Goal: Task Accomplishment & Management: Manage account settings

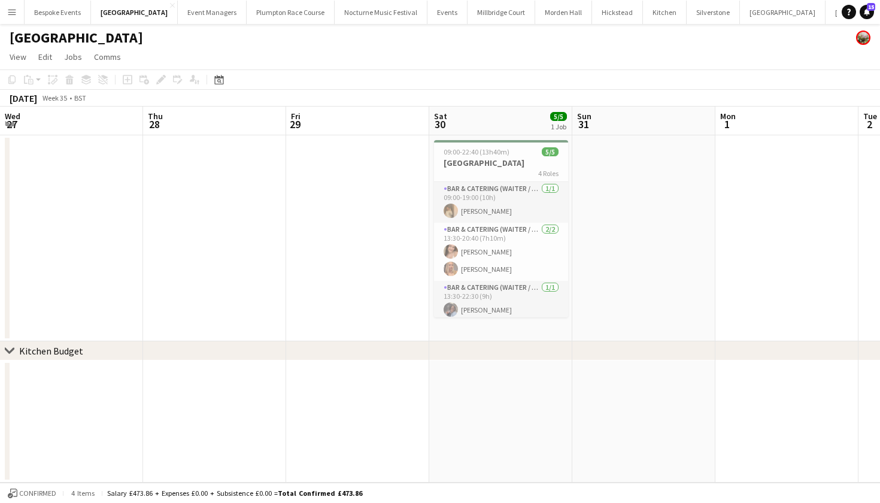
scroll to position [0, 270]
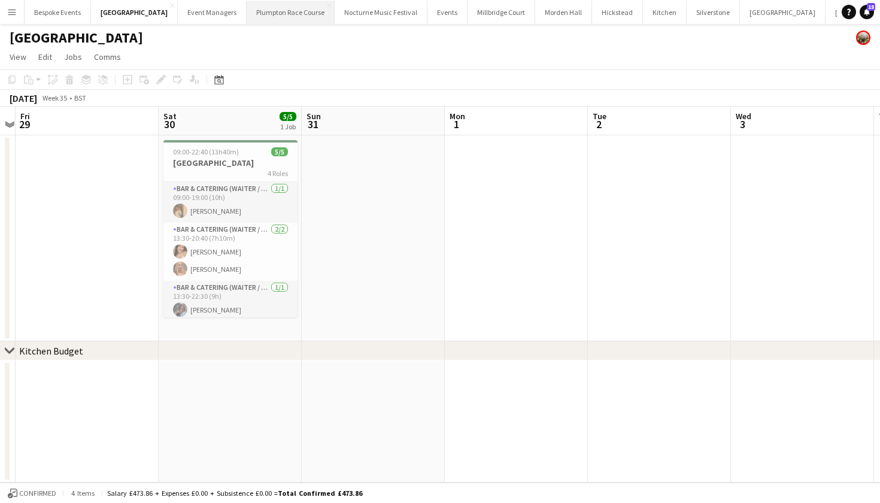
click at [247, 15] on button "Plumpton Race Course Close" at bounding box center [291, 12] width 88 height 23
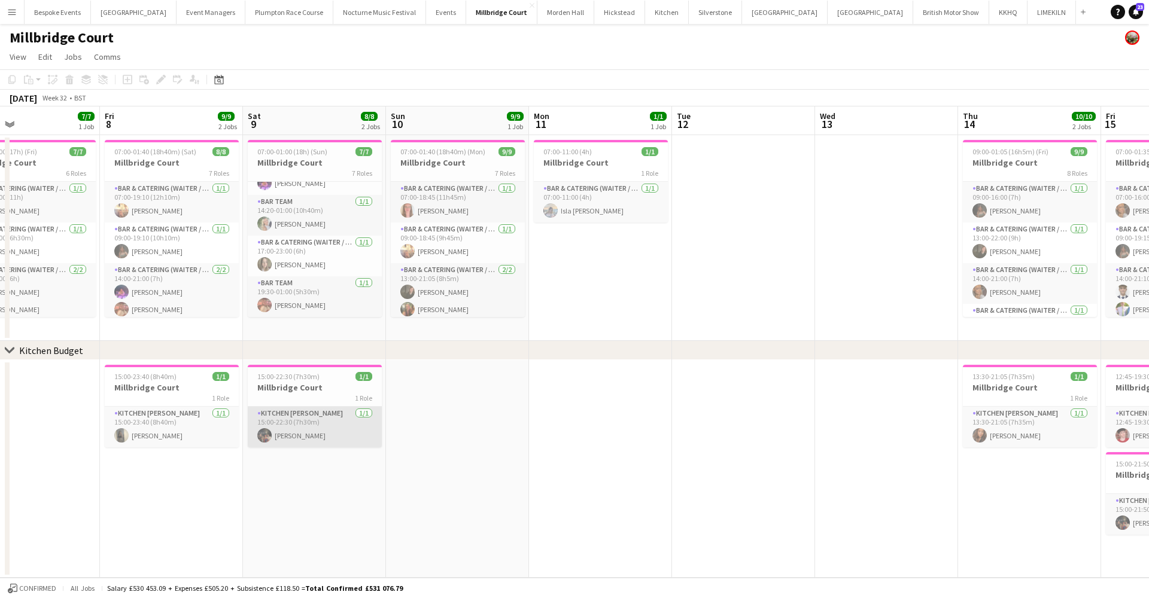
scroll to position [150, 0]
click at [13, 13] on app-icon "Menu" at bounding box center [12, 12] width 10 height 10
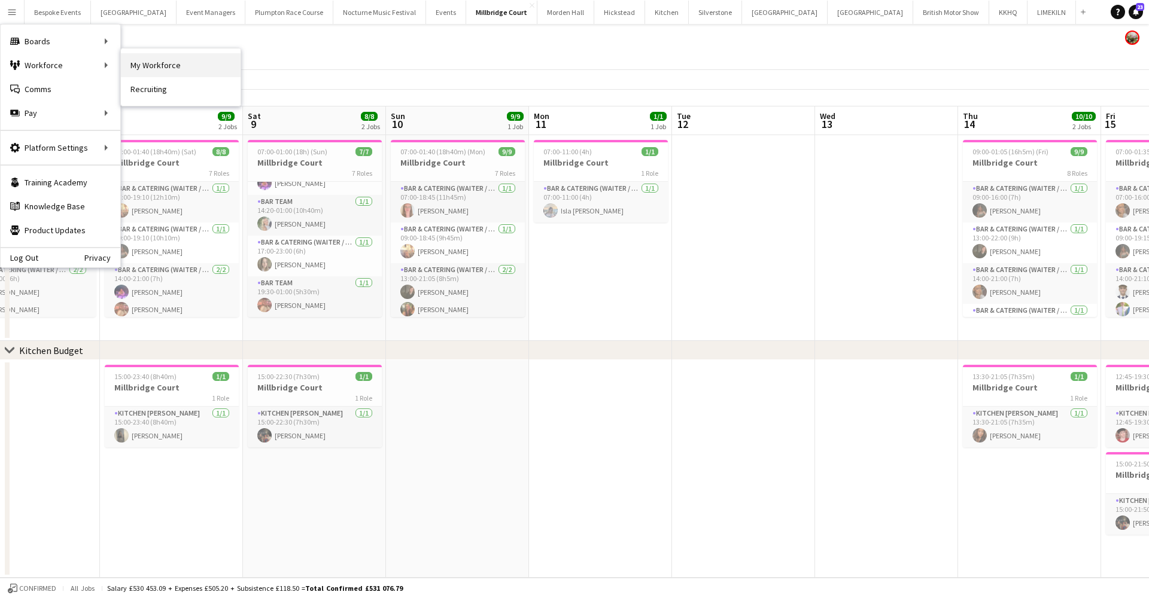
click at [168, 62] on link "My Workforce" at bounding box center [181, 65] width 120 height 24
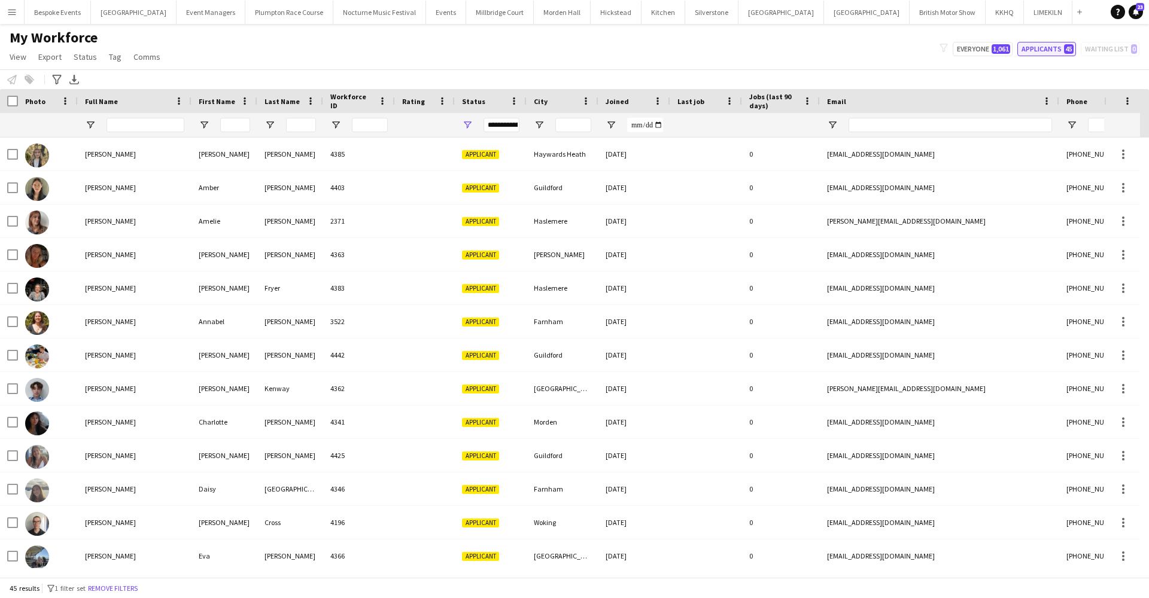
click at [1054, 51] on button "Applicants 45" at bounding box center [1046, 49] width 59 height 14
click at [148, 124] on input "Full Name Filter Input" at bounding box center [145, 125] width 78 height 14
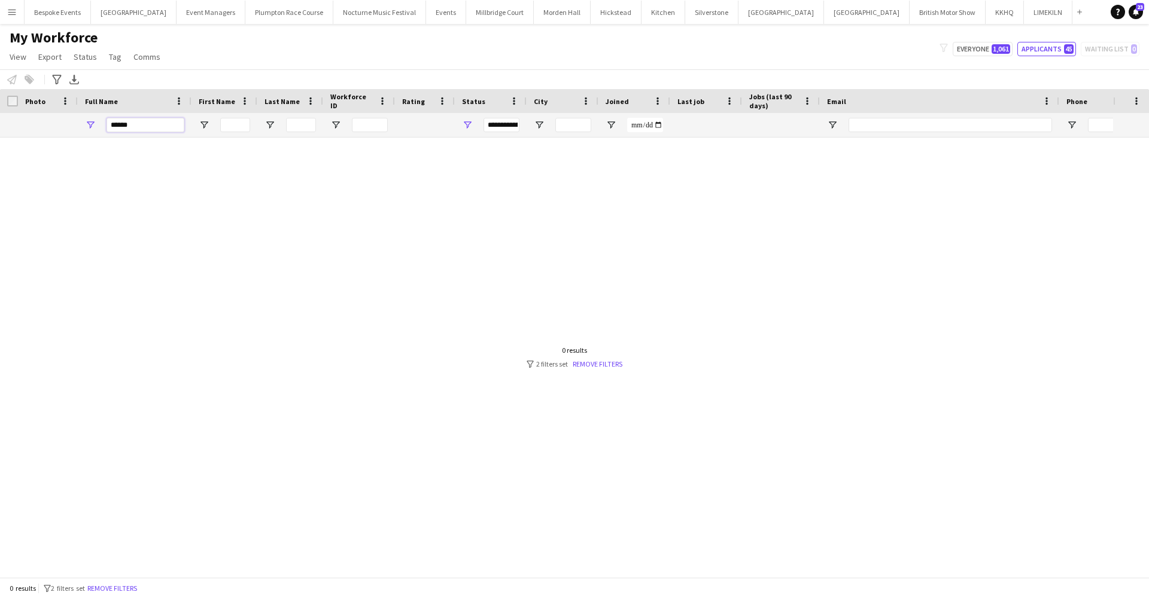
type input "******"
click at [275, 157] on div at bounding box center [556, 353] width 1113 height 431
click at [985, 11] on button "KKHQ Close" at bounding box center [1004, 12] width 38 height 23
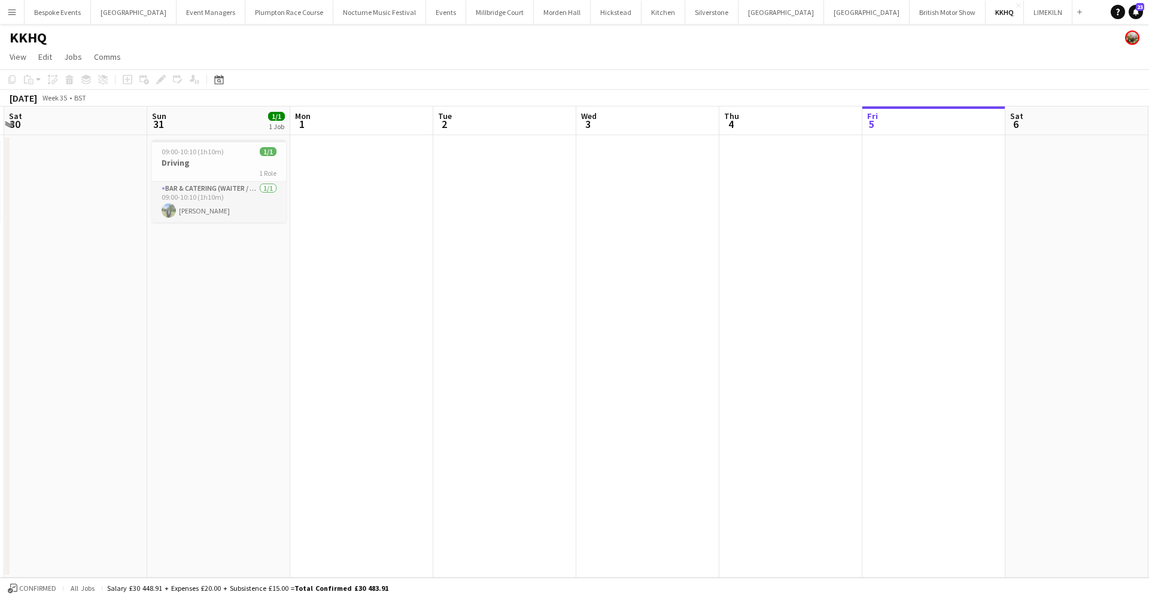
scroll to position [0, 279]
click at [366, 244] on app-date-cell at bounding box center [364, 356] width 143 height 443
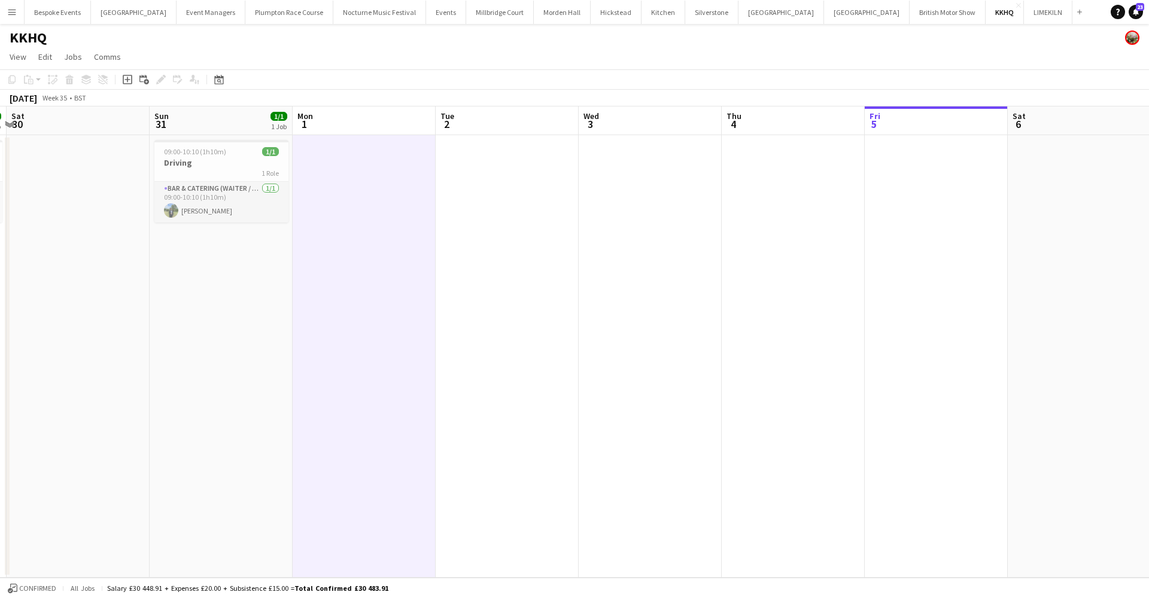
click at [357, 197] on app-date-cell at bounding box center [364, 356] width 143 height 443
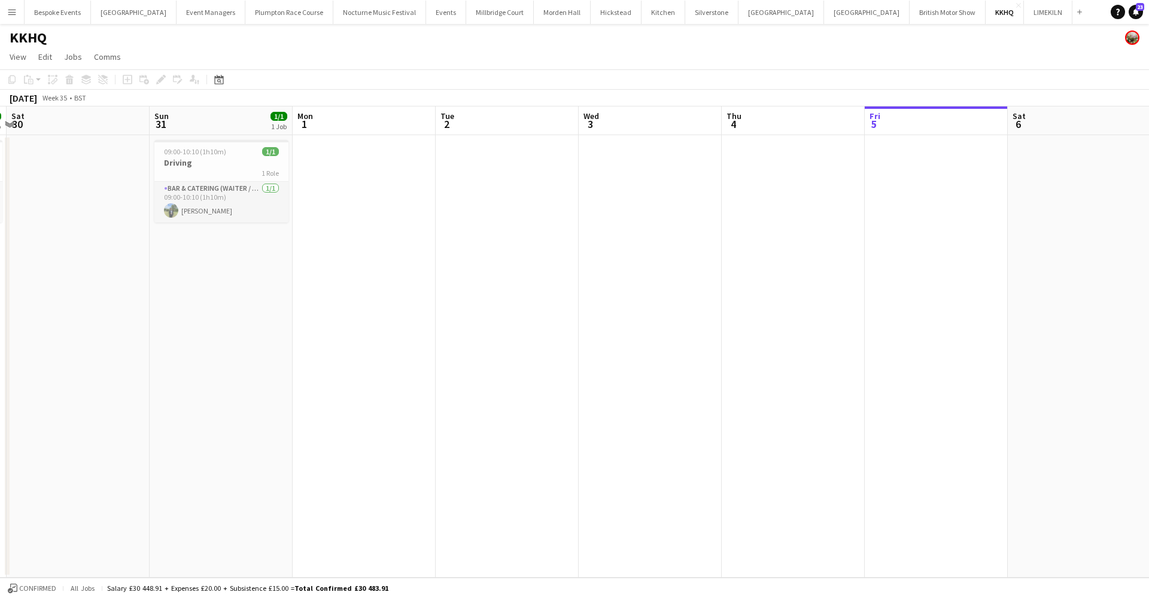
click at [357, 197] on app-date-cell at bounding box center [364, 356] width 143 height 443
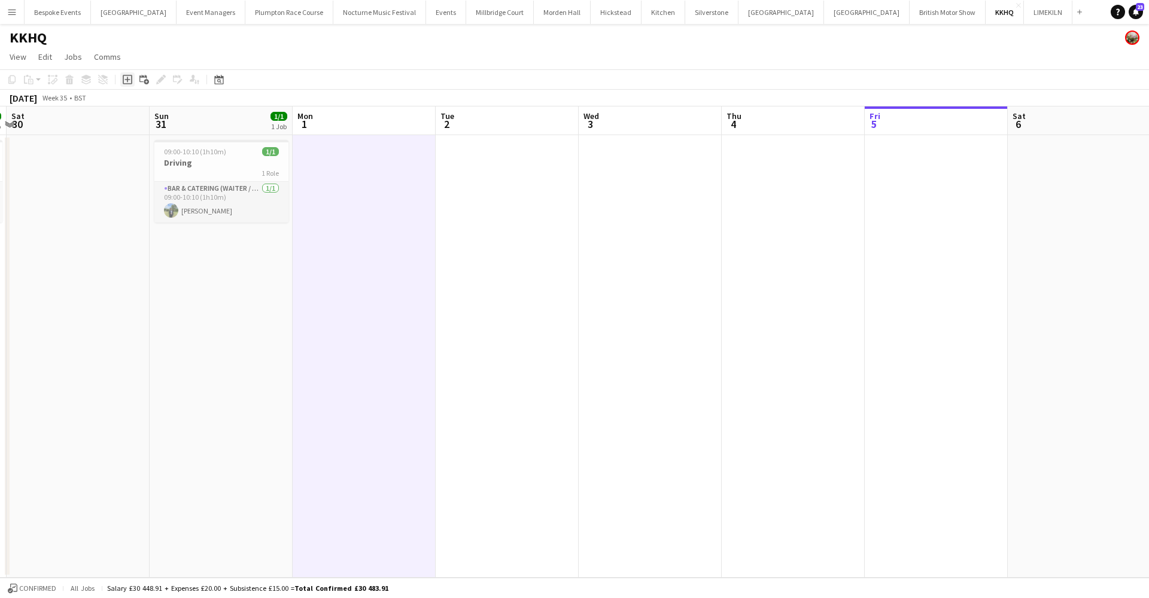
click at [124, 78] on icon "Add job" at bounding box center [128, 80] width 10 height 10
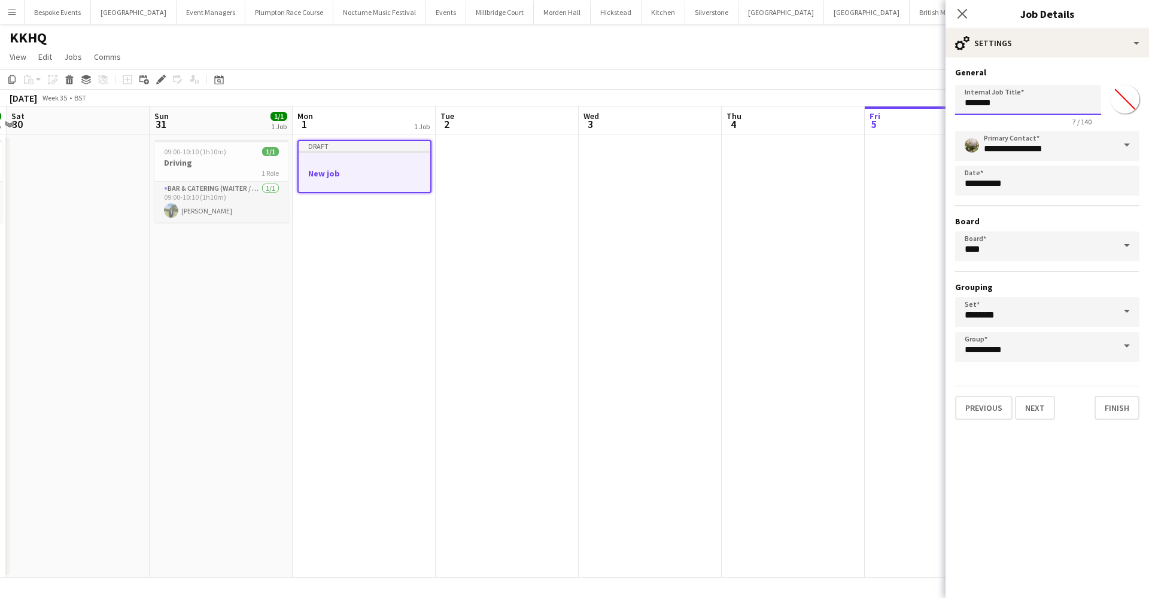
click at [1034, 106] on input "*******" at bounding box center [1028, 100] width 146 height 30
type input "*"
type input "*********"
click at [1033, 409] on button "Next" at bounding box center [1035, 408] width 40 height 24
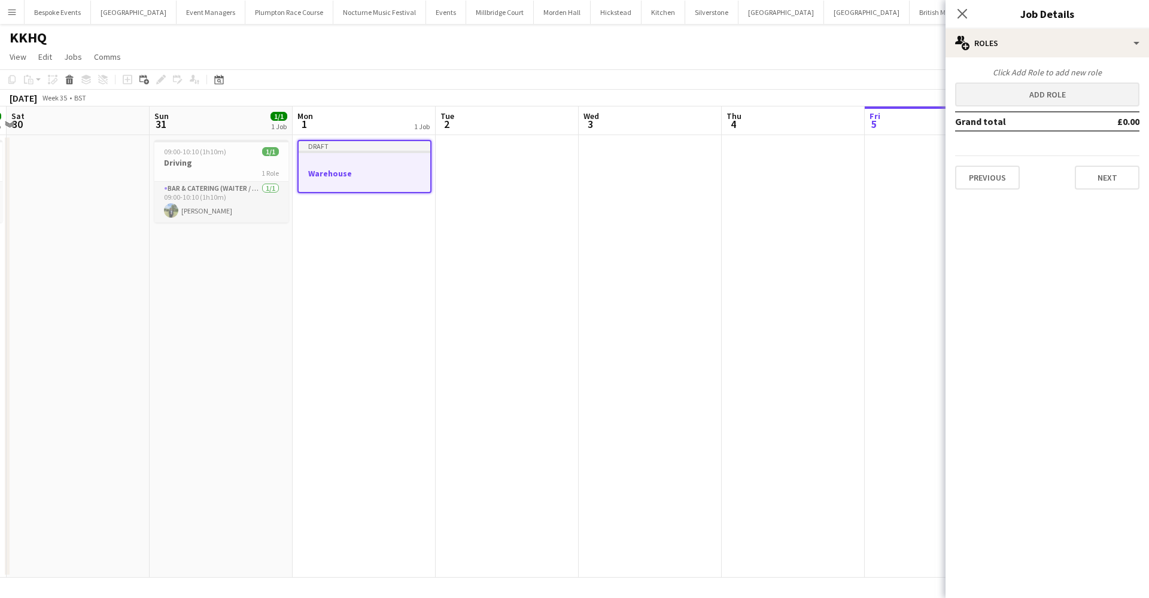
click at [1001, 93] on button "Add role" at bounding box center [1047, 95] width 184 height 24
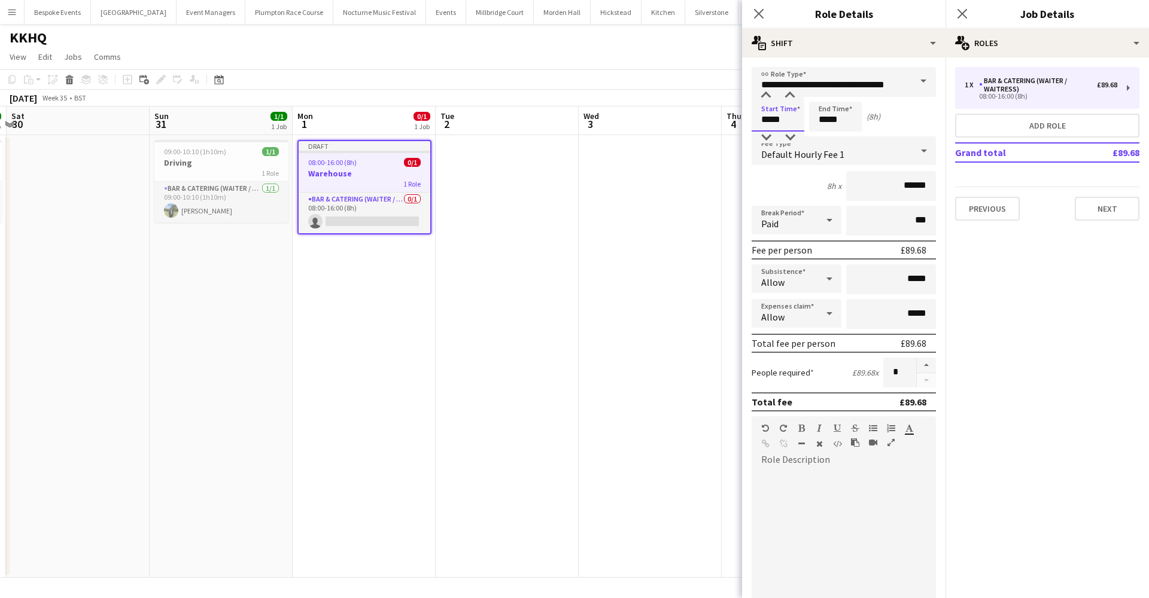
click at [768, 119] on input "*****" at bounding box center [777, 117] width 53 height 30
type input "*****"
click at [827, 120] on input "*****" at bounding box center [835, 117] width 53 height 30
type input "*****"
click at [768, 120] on input "*****" at bounding box center [777, 117] width 53 height 30
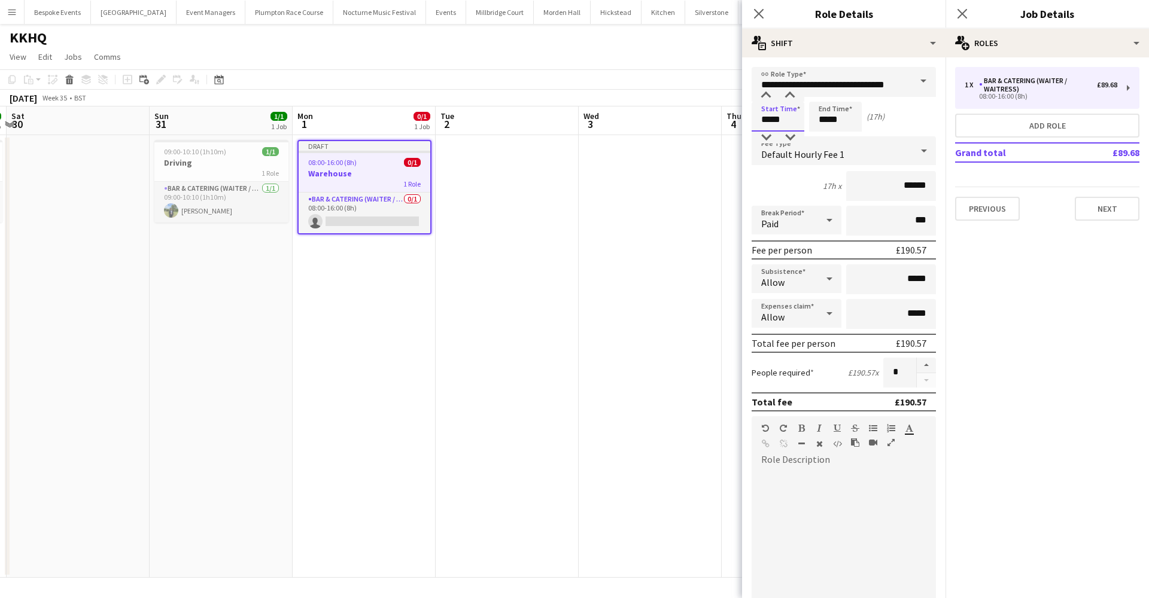
type input "*****"
click at [589, 334] on app-date-cell at bounding box center [650, 356] width 143 height 443
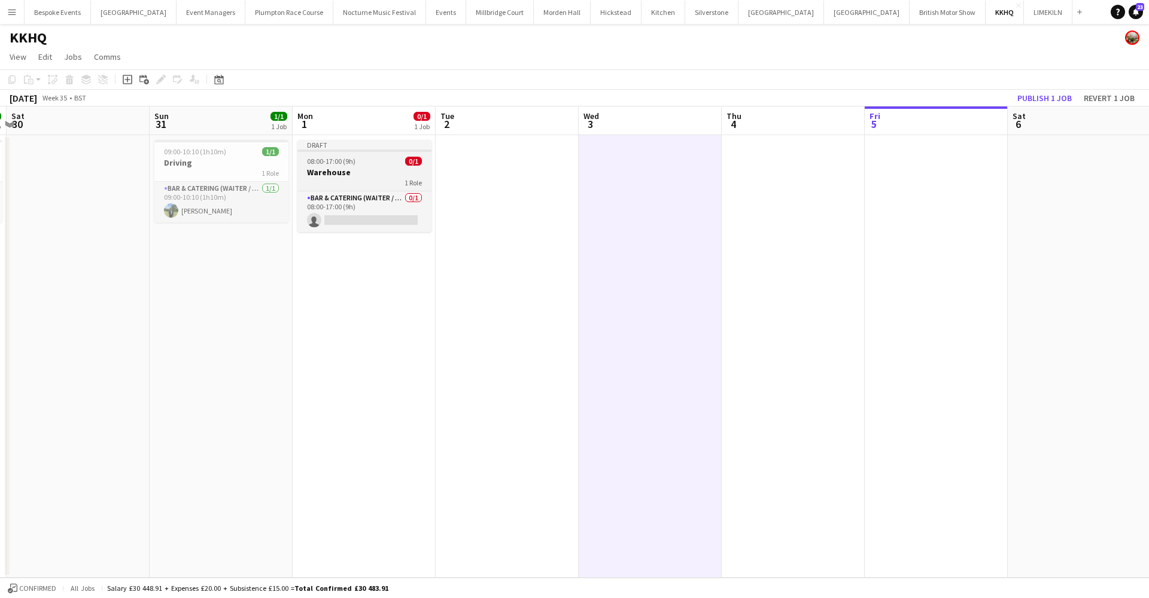
click at [359, 176] on h3 "Warehouse" at bounding box center [364, 172] width 134 height 11
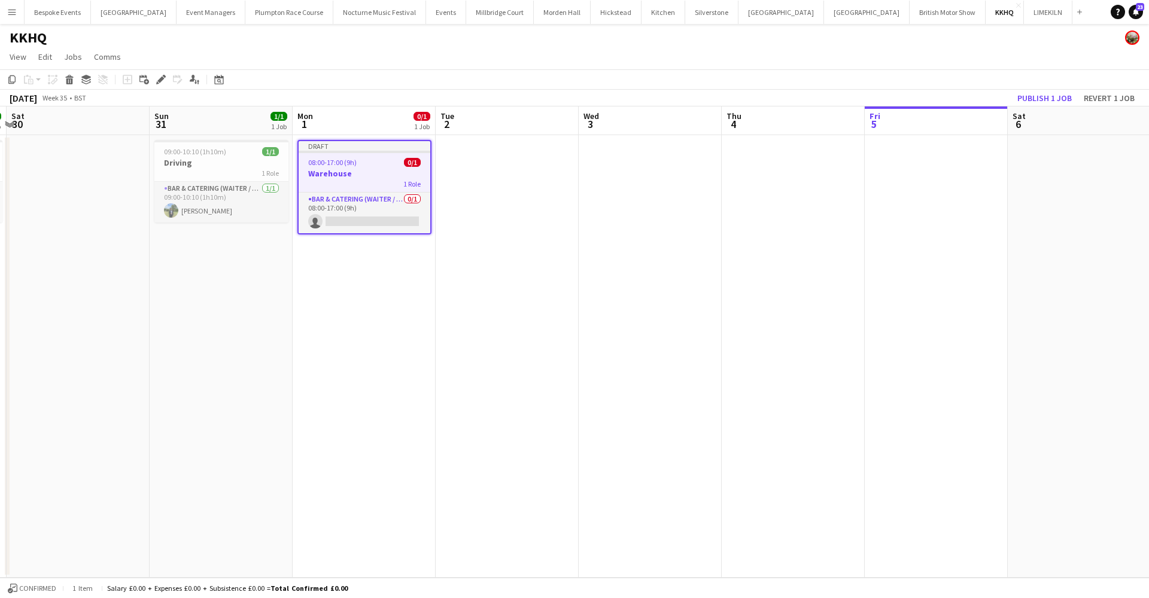
click at [481, 181] on app-date-cell at bounding box center [507, 356] width 143 height 443
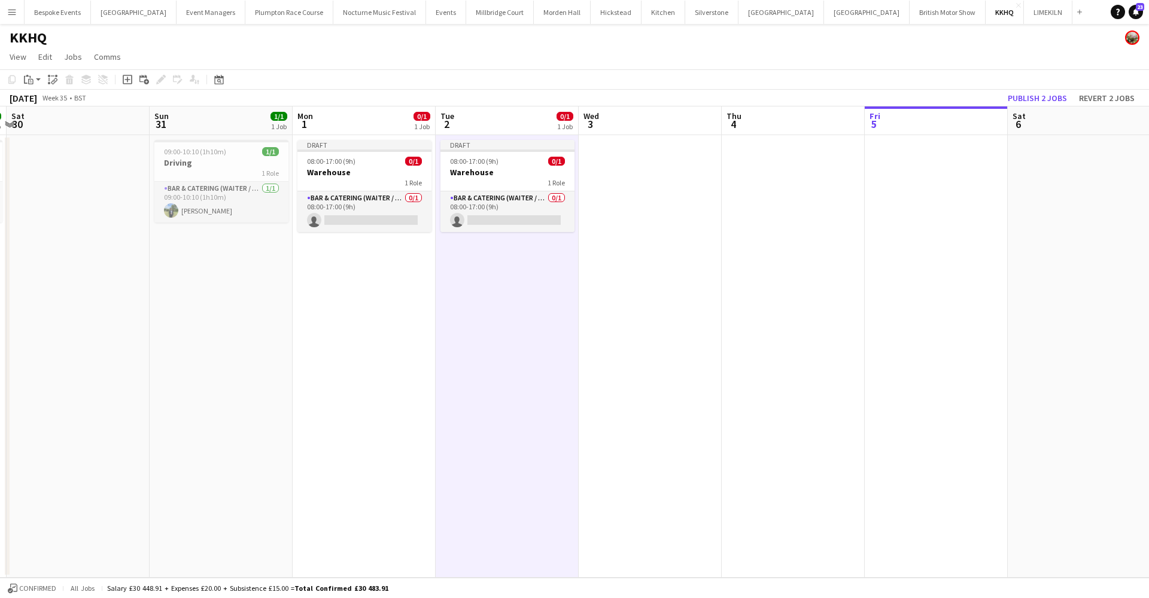
click at [636, 173] on app-date-cell at bounding box center [650, 356] width 143 height 443
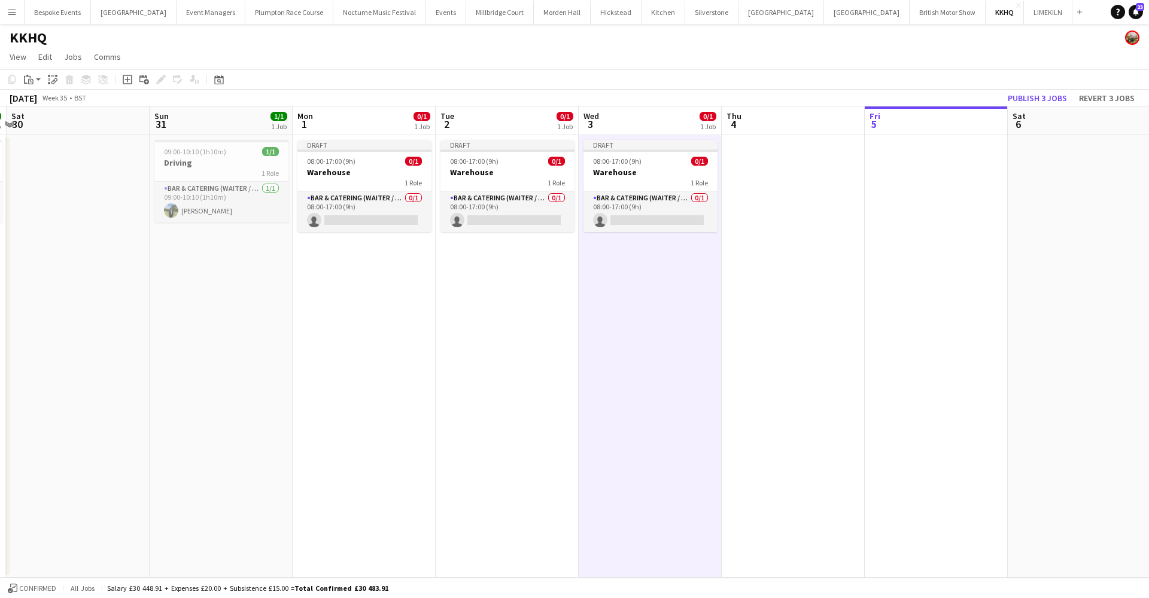
click at [811, 180] on app-date-cell at bounding box center [793, 356] width 143 height 443
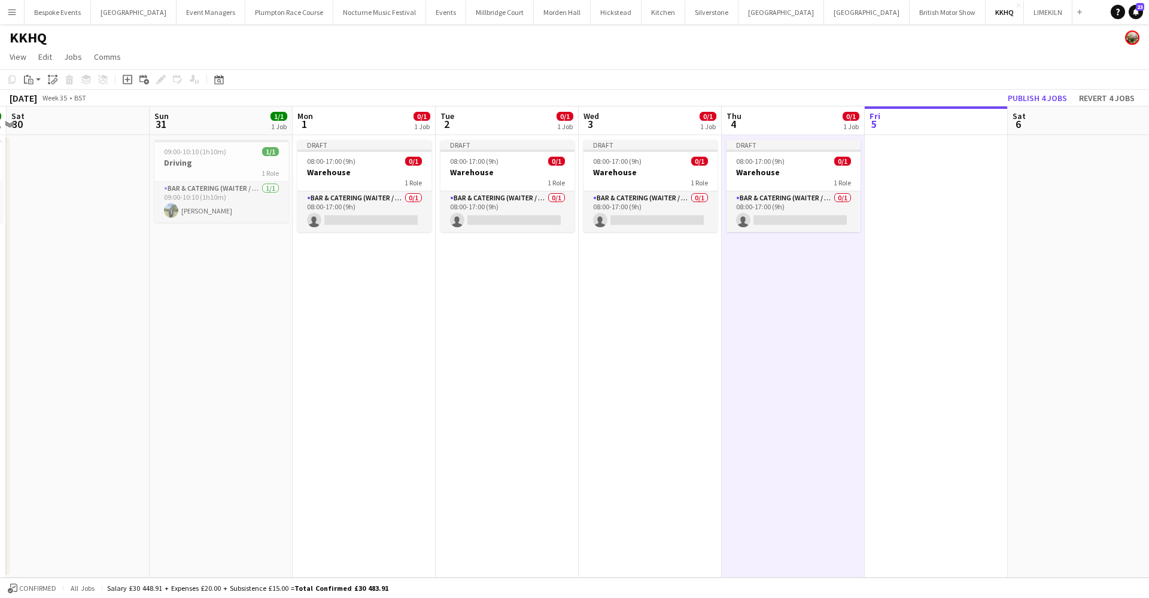
click at [906, 186] on app-date-cell at bounding box center [936, 356] width 143 height 443
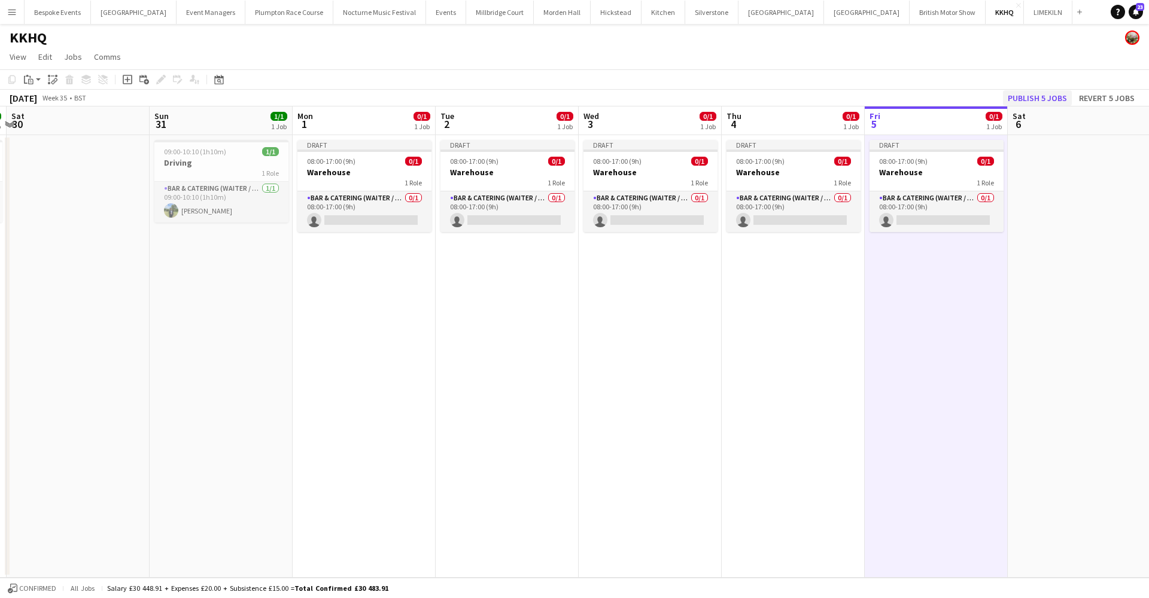
click at [1024, 103] on button "Publish 5 jobs" at bounding box center [1037, 98] width 69 height 16
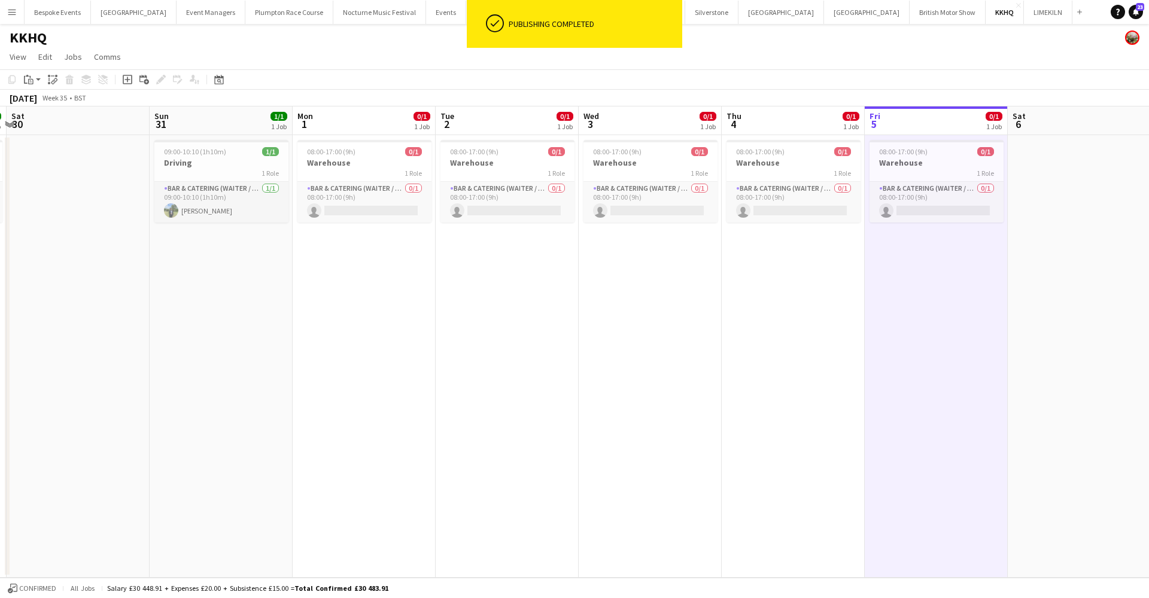
click at [336, 211] on app-card-role "Bar & Catering (Waiter / waitress) 0/1 08:00-17:00 (9h) single-neutral-actions" at bounding box center [364, 202] width 134 height 41
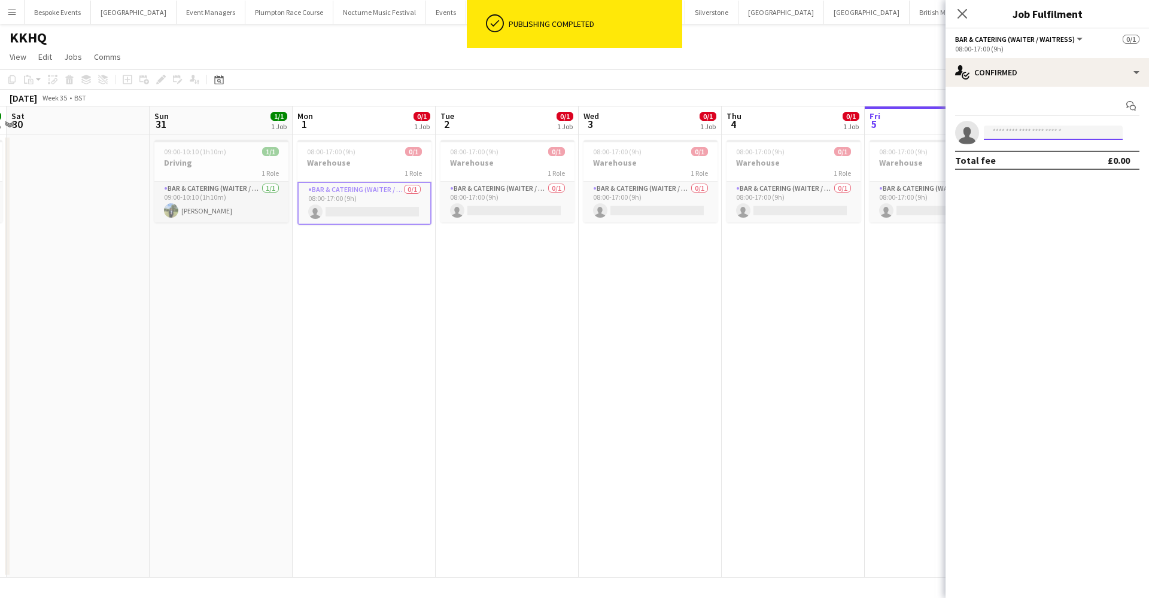
click at [1005, 136] on input at bounding box center [1053, 133] width 139 height 14
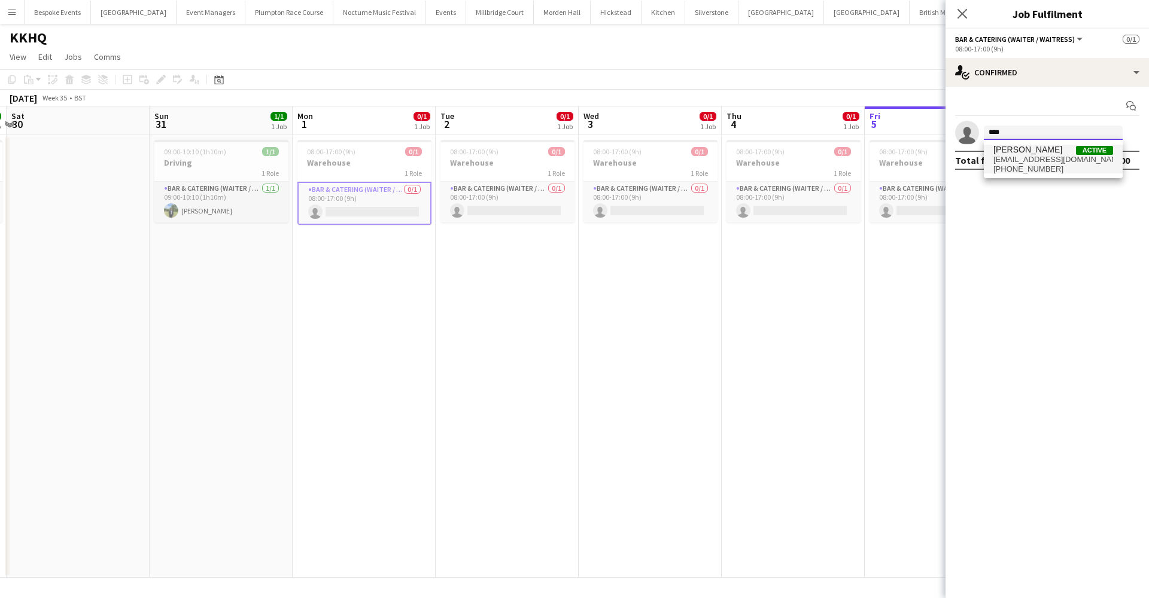
type input "****"
drag, startPoint x: 1023, startPoint y: 146, endPoint x: 1051, endPoint y: 152, distance: 28.7
click at [1051, 152] on span "[PERSON_NAME] Active" at bounding box center [1053, 150] width 120 height 10
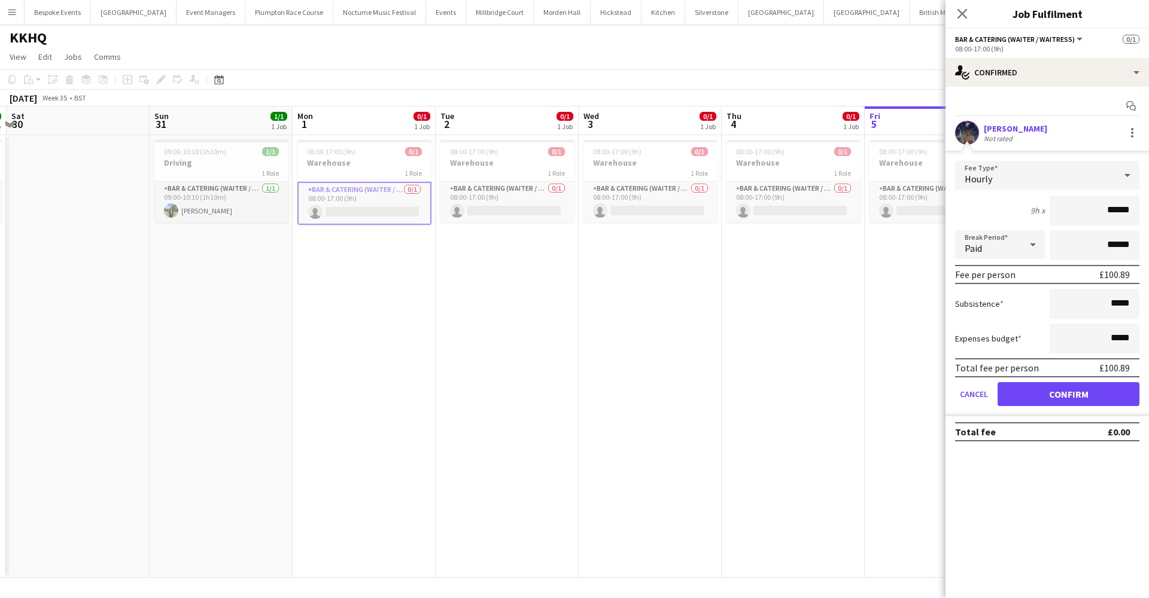
click at [1043, 395] on button "Confirm" at bounding box center [1068, 394] width 142 height 24
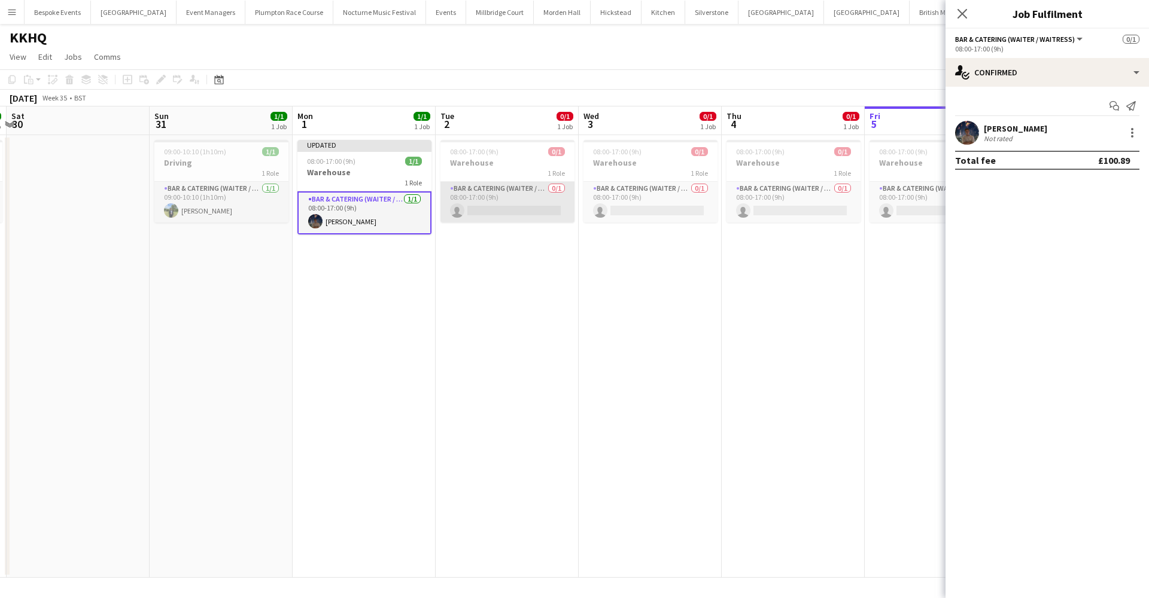
click at [499, 211] on app-card-role "Bar & Catering (Waiter / waitress) 0/1 08:00-17:00 (9h) single-neutral-actions" at bounding box center [507, 202] width 134 height 41
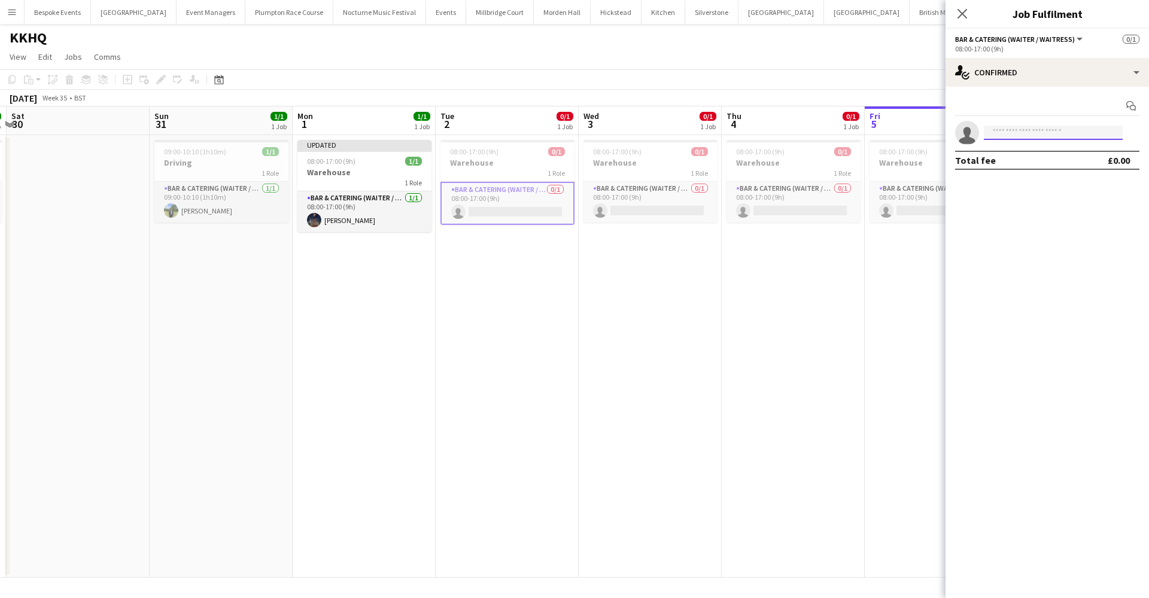
click at [1021, 130] on input at bounding box center [1053, 133] width 139 height 14
type input "****"
drag, startPoint x: 1022, startPoint y: 141, endPoint x: 1030, endPoint y: 160, distance: 20.4
click at [1030, 160] on span "[EMAIL_ADDRESS][DOMAIN_NAME]" at bounding box center [1053, 160] width 120 height 10
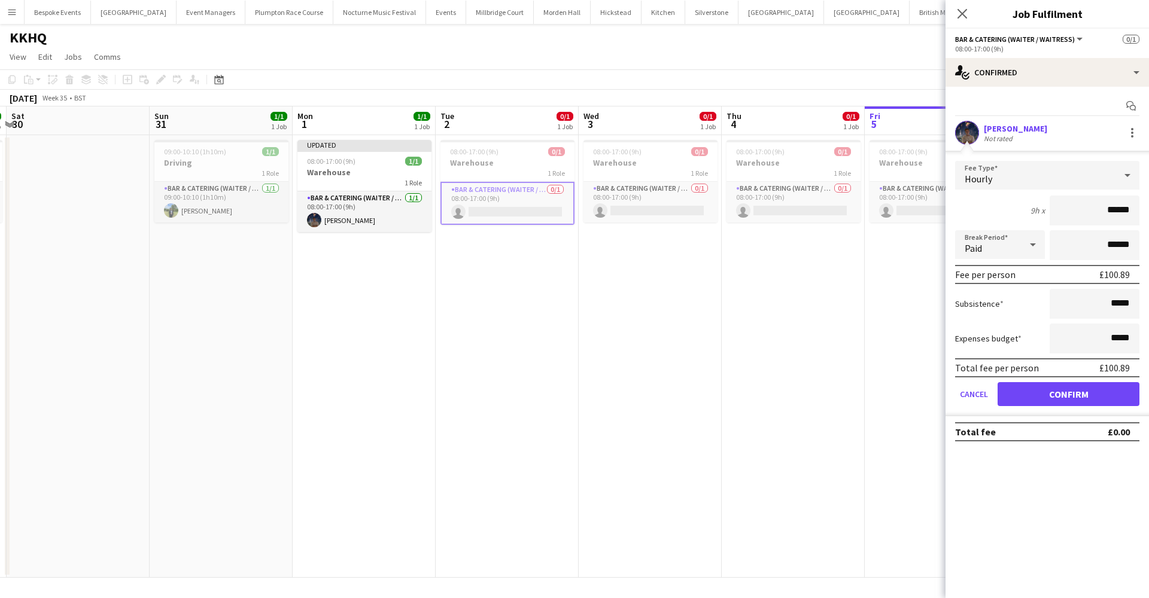
click at [1060, 397] on button "Confirm" at bounding box center [1068, 394] width 142 height 24
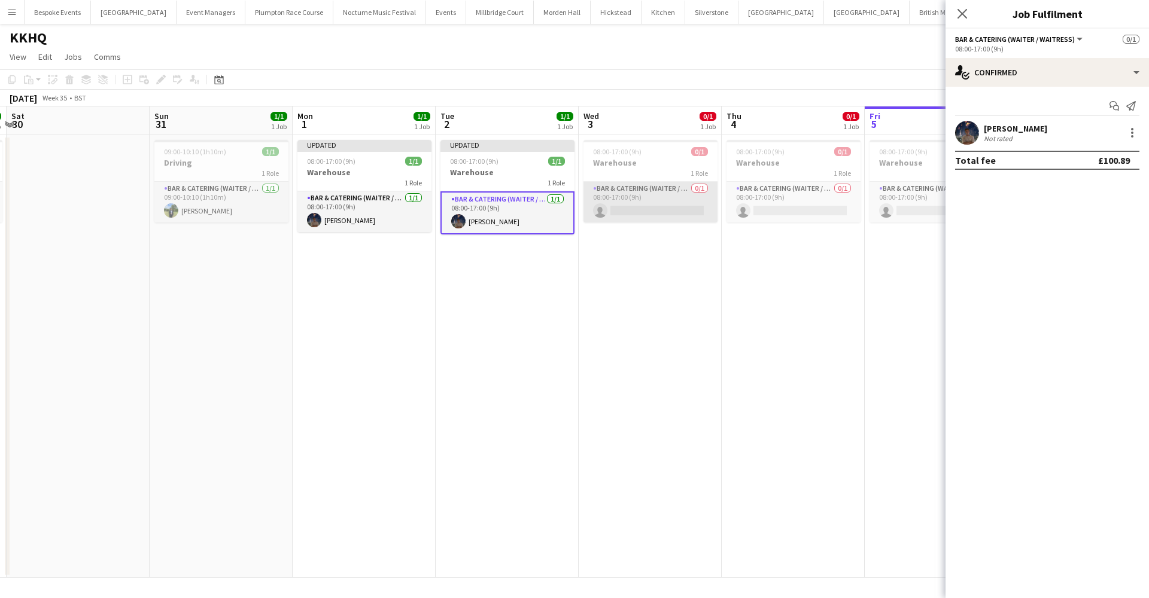
click at [617, 197] on app-card-role "Bar & Catering (Waiter / waitress) 0/1 08:00-17:00 (9h) single-neutral-actions" at bounding box center [650, 202] width 134 height 41
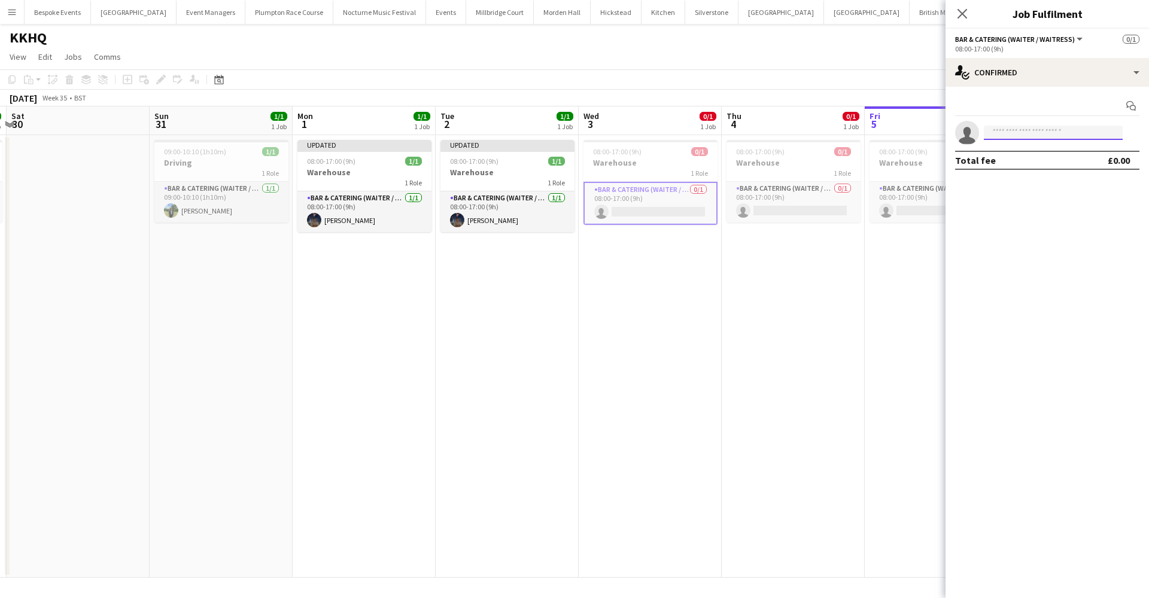
click at [1013, 130] on input at bounding box center [1053, 133] width 139 height 14
type input "****"
drag, startPoint x: 1013, startPoint y: 130, endPoint x: 1048, endPoint y: 161, distance: 46.2
click at [1048, 161] on span "[EMAIL_ADDRESS][DOMAIN_NAME]" at bounding box center [1053, 160] width 120 height 10
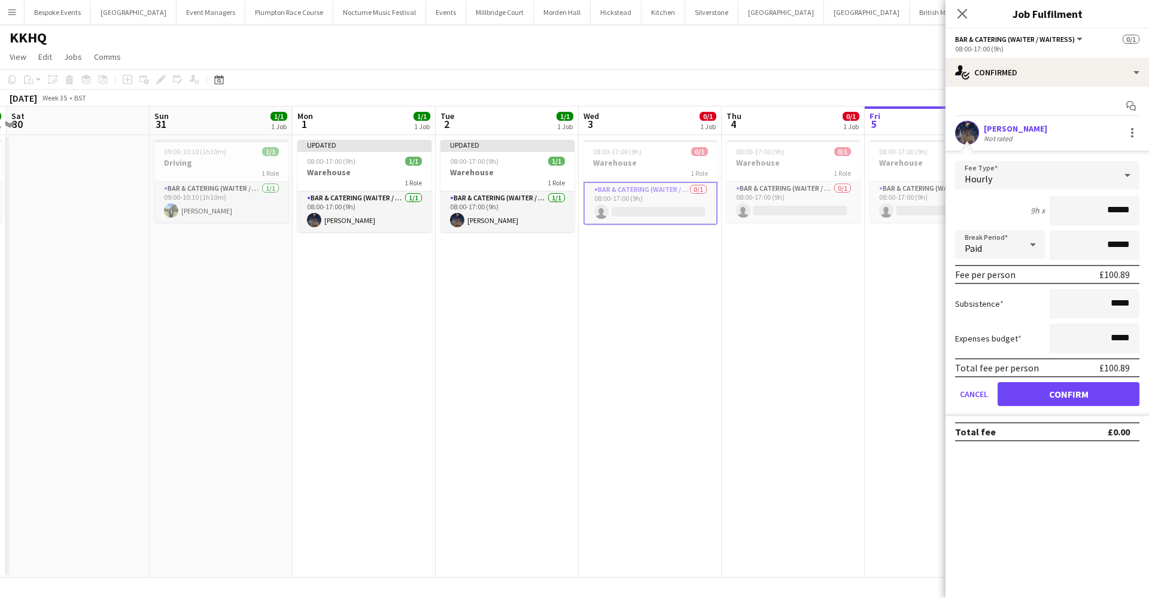
click at [1048, 174] on div "Hourly" at bounding box center [1035, 175] width 160 height 29
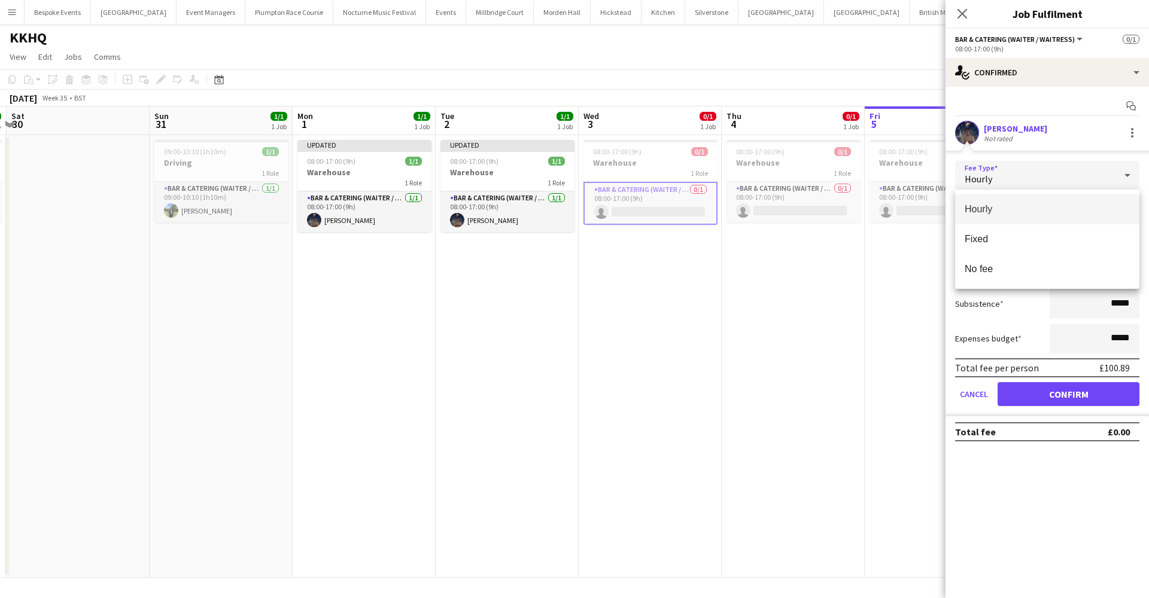
click at [1042, 99] on div at bounding box center [574, 299] width 1149 height 598
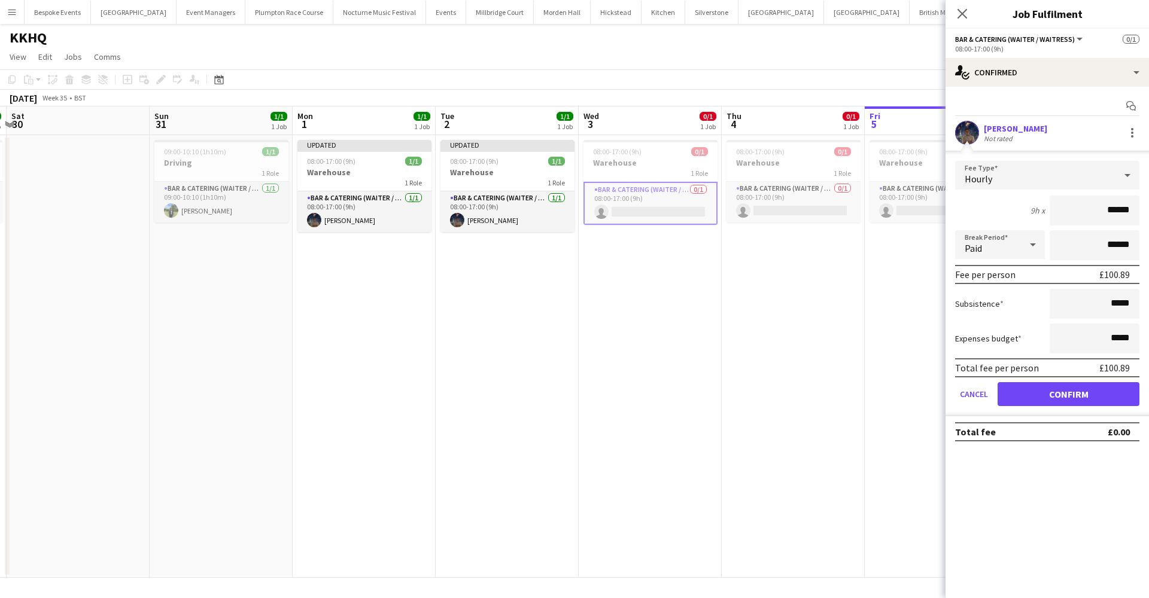
click at [994, 131] on div "[PERSON_NAME]" at bounding box center [1015, 128] width 63 height 11
click at [1127, 133] on div at bounding box center [1132, 133] width 14 height 14
click at [1020, 401] on div at bounding box center [574, 299] width 1149 height 598
click at [1020, 401] on button "Confirm" at bounding box center [1068, 394] width 142 height 24
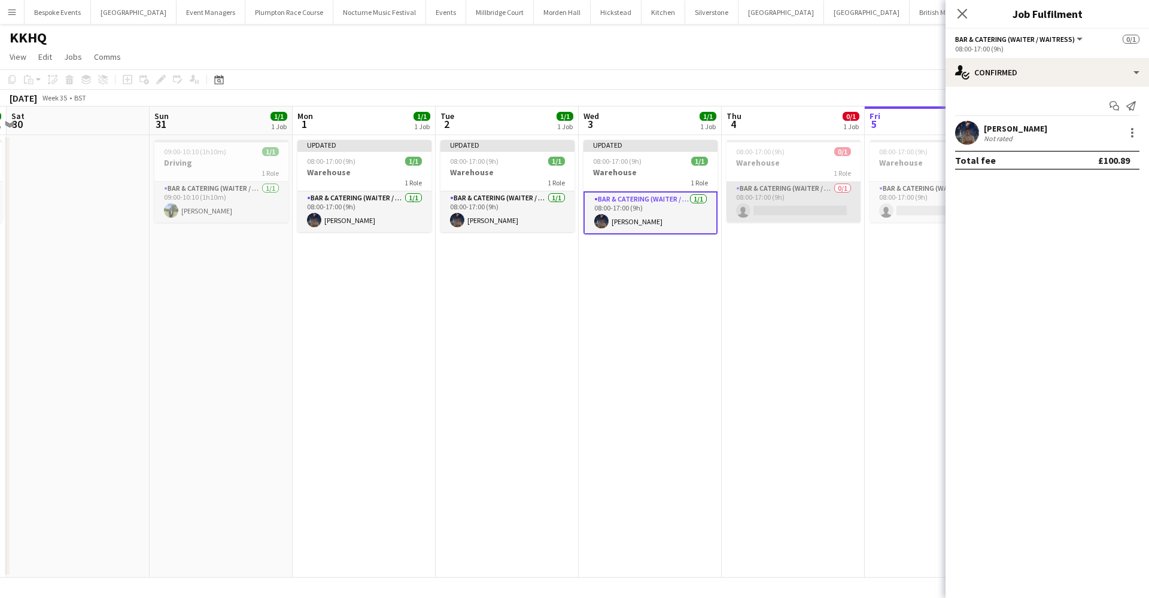
click at [781, 199] on app-card-role "Bar & Catering (Waiter / waitress) 0/1 08:00-17:00 (9h) single-neutral-actions" at bounding box center [793, 202] width 134 height 41
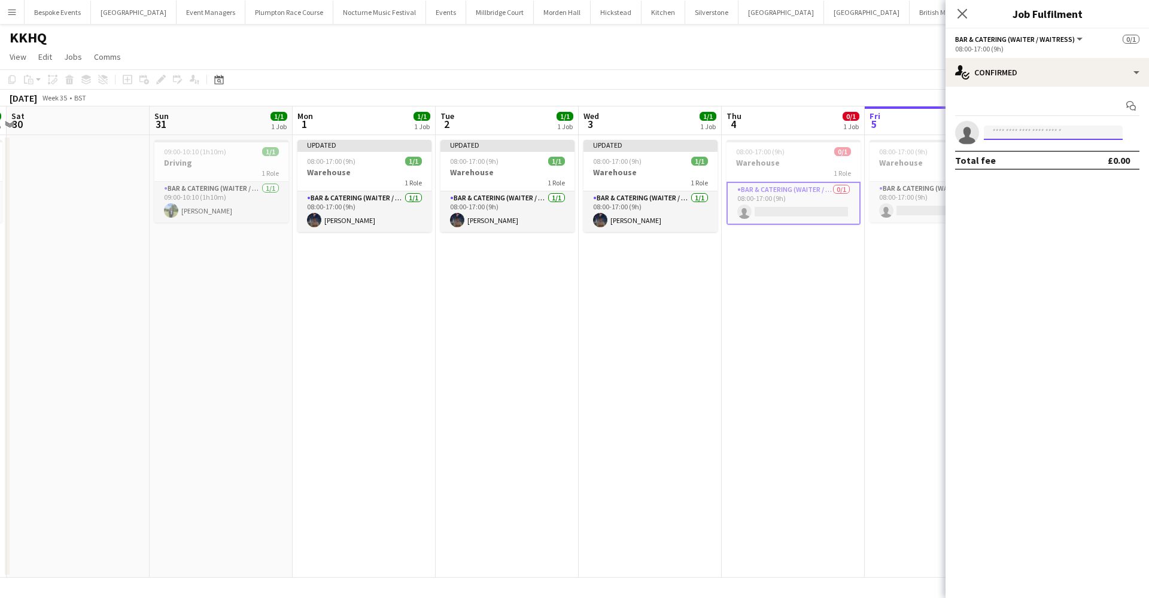
click at [1019, 132] on input at bounding box center [1053, 133] width 139 height 14
type input "****"
drag, startPoint x: 1019, startPoint y: 132, endPoint x: 1043, endPoint y: 151, distance: 30.3
click at [1043, 151] on span "[PERSON_NAME] Active" at bounding box center [1053, 150] width 120 height 10
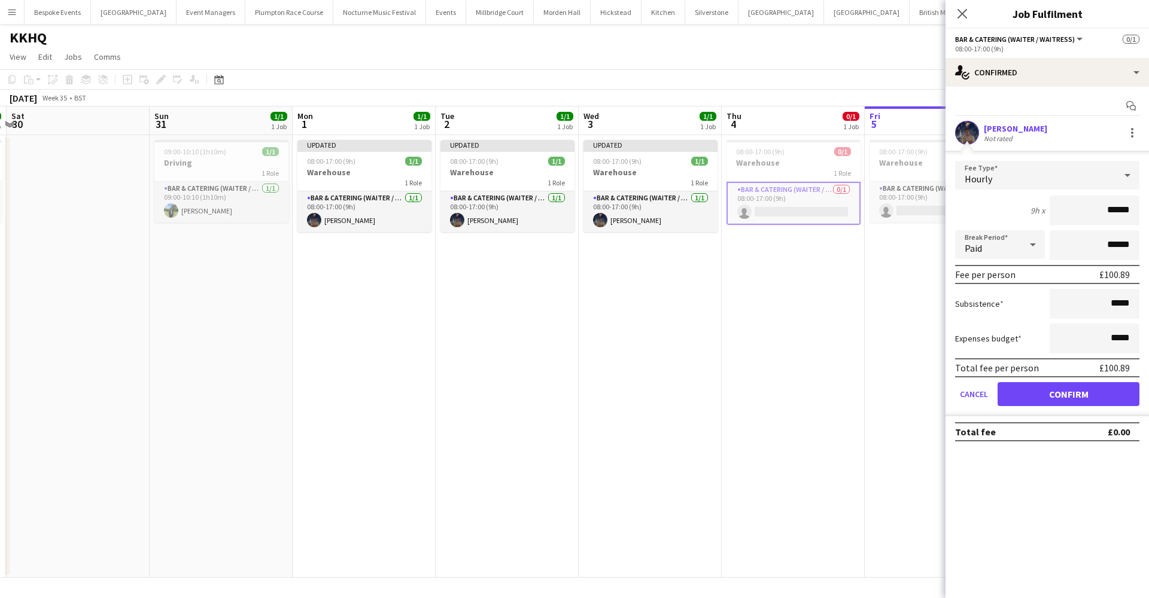
click at [1057, 392] on button "Confirm" at bounding box center [1068, 394] width 142 height 24
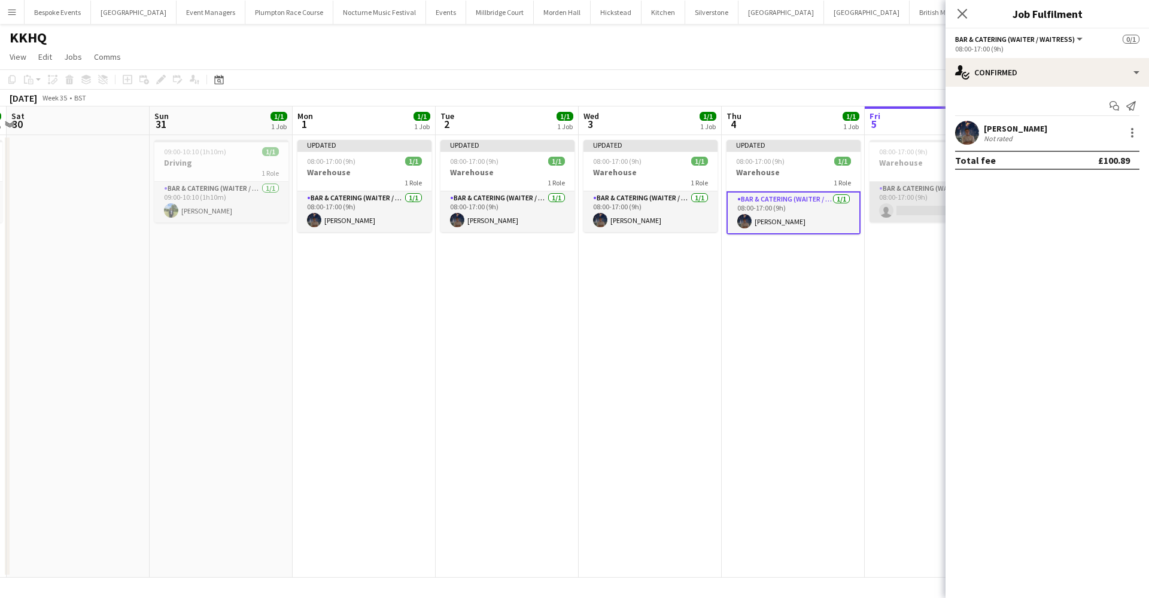
click at [904, 200] on app-card-role "Bar & Catering (Waiter / waitress) 0/1 08:00-17:00 (9h) single-neutral-actions" at bounding box center [936, 202] width 134 height 41
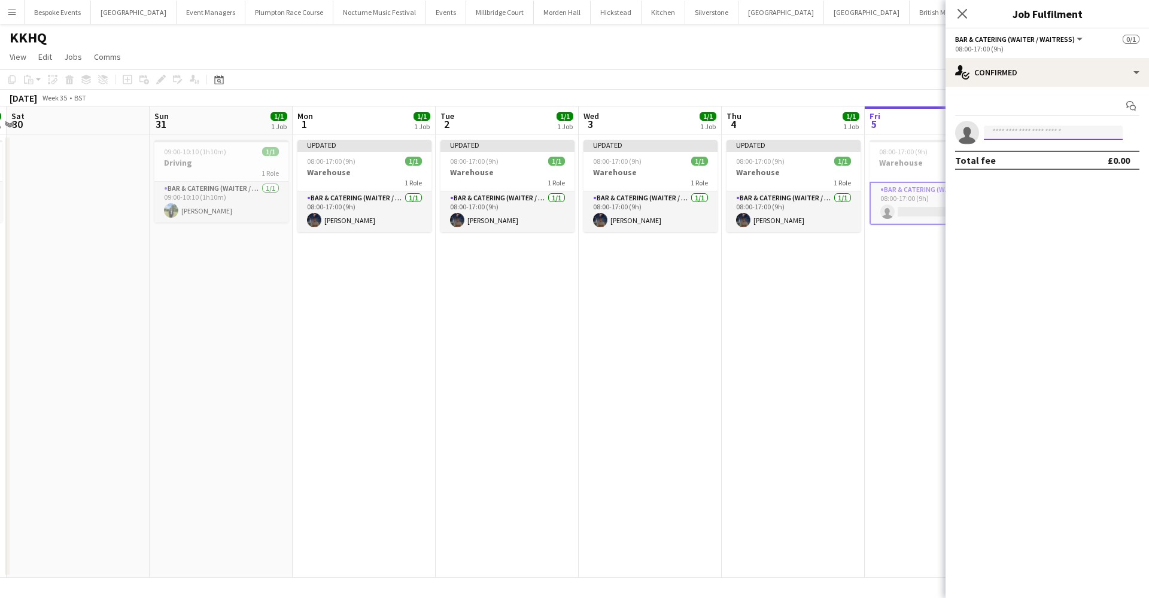
click at [1056, 131] on input at bounding box center [1053, 133] width 139 height 14
type input "****"
drag, startPoint x: 1056, startPoint y: 131, endPoint x: 1068, endPoint y: 154, distance: 26.2
click at [1068, 154] on span "[PERSON_NAME] Active" at bounding box center [1053, 150] width 120 height 10
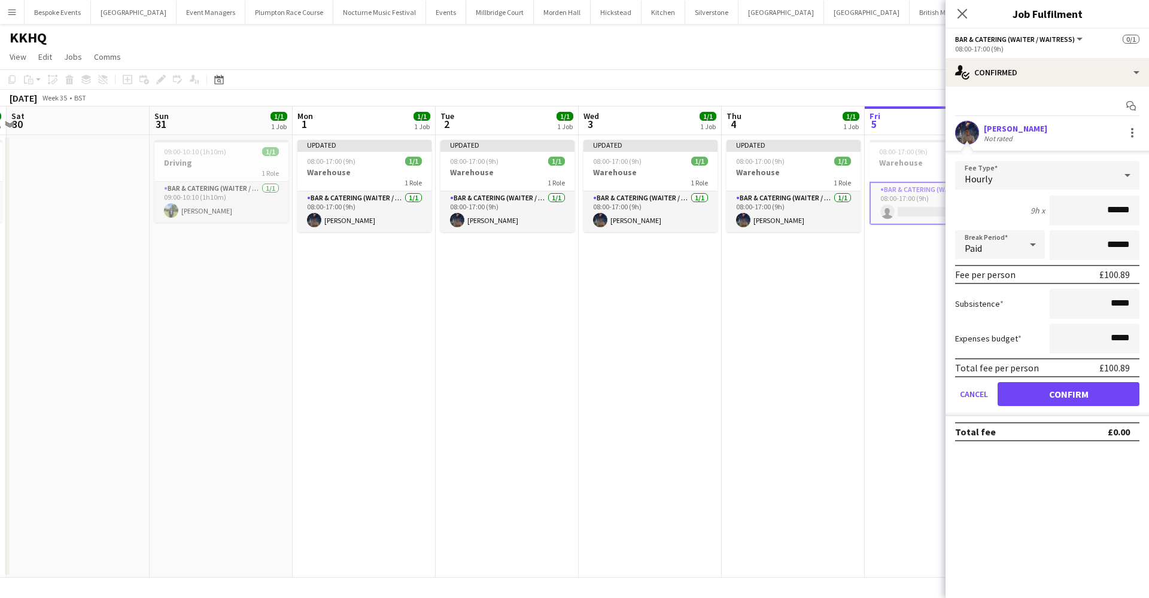
click at [1055, 392] on button "Confirm" at bounding box center [1068, 394] width 142 height 24
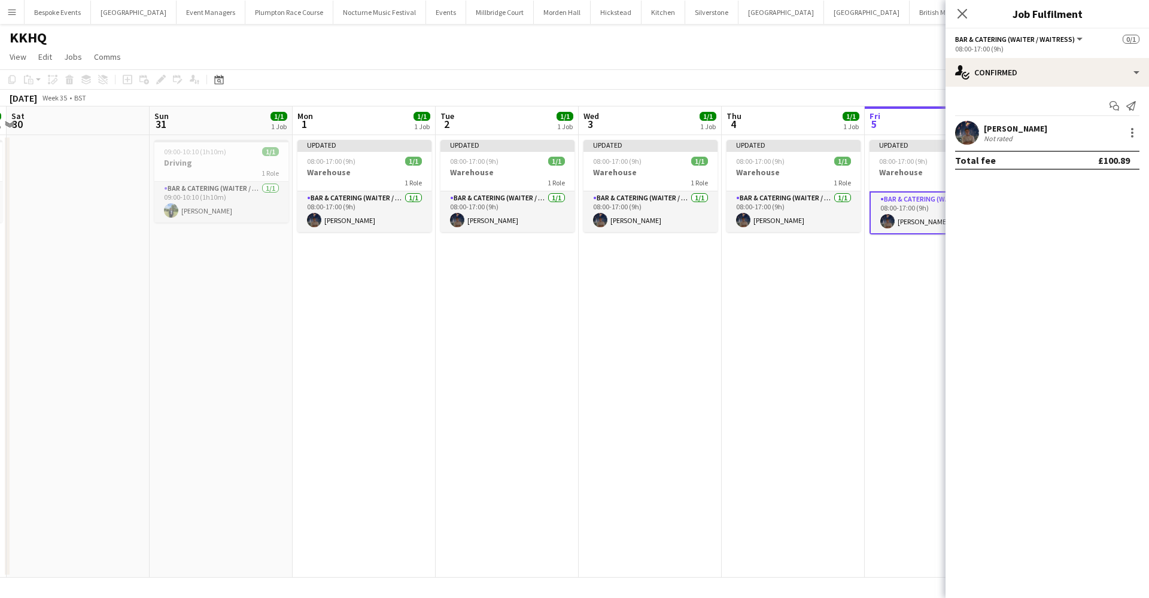
click at [911, 345] on app-date-cell "Updated 08:00-17:00 (9h) 1/1 Warehouse 1 Role Bar & Catering (Waiter / waitress…" at bounding box center [936, 356] width 143 height 443
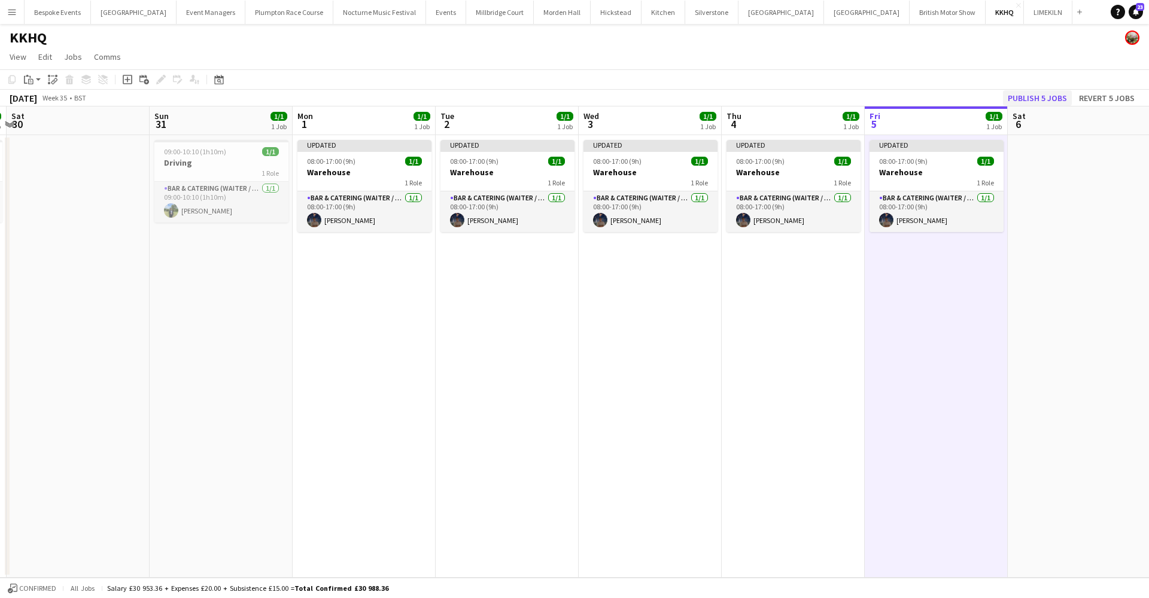
click at [1049, 97] on button "Publish 5 jobs" at bounding box center [1037, 98] width 69 height 16
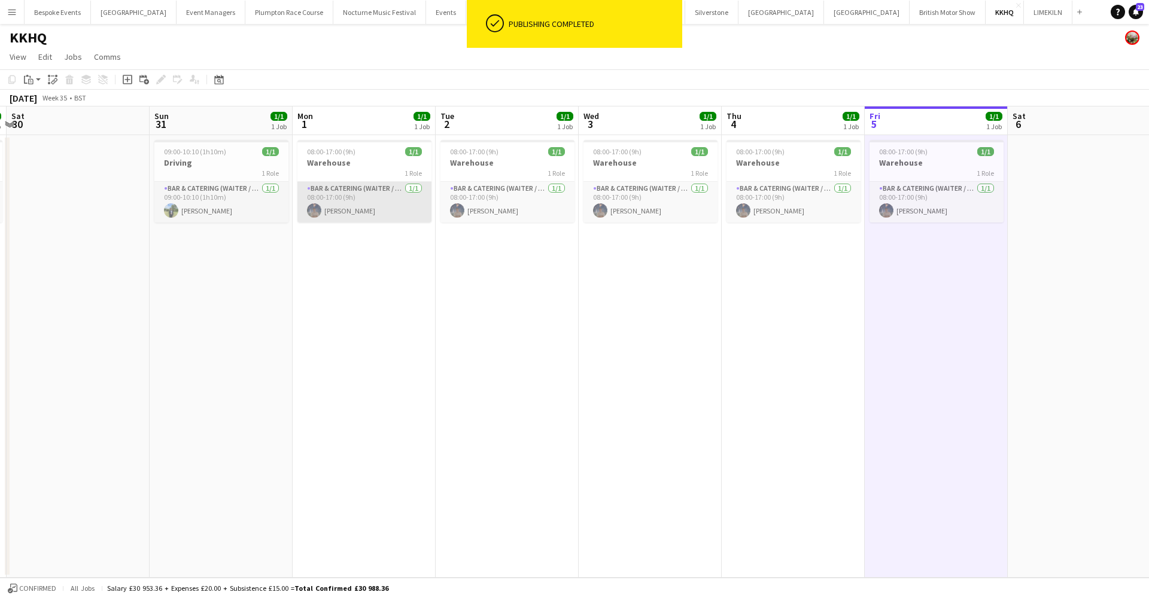
scroll to position [0, 279]
click at [352, 189] on app-card-role "Bar & Catering (Waiter / waitress) [DATE] 08:00-17:00 (9h) [PERSON_NAME]" at bounding box center [365, 202] width 134 height 41
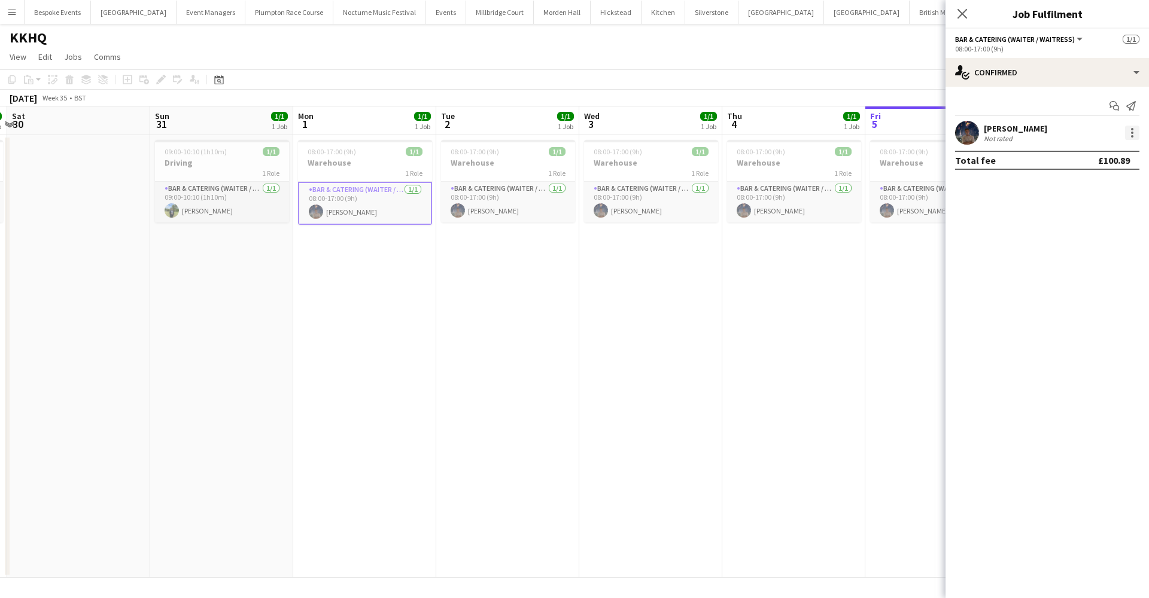
click at [1132, 135] on div at bounding box center [1132, 133] width 14 height 14
click at [1090, 157] on span "Edit fee" at bounding box center [1092, 155] width 74 height 11
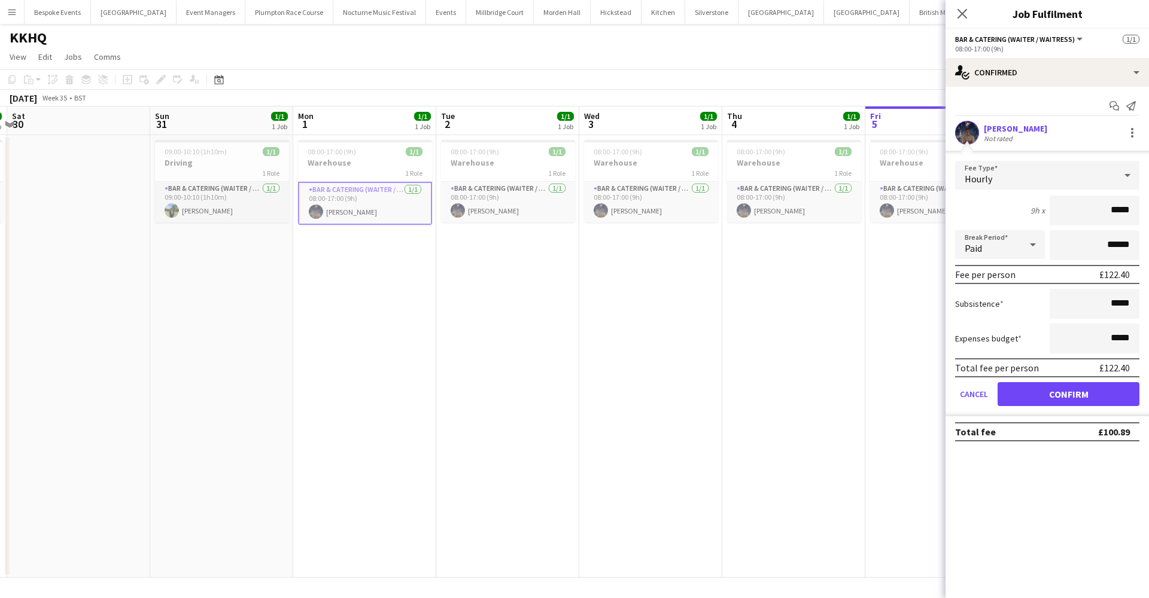
type input "******"
click at [1068, 394] on button "Confirm" at bounding box center [1068, 394] width 142 height 24
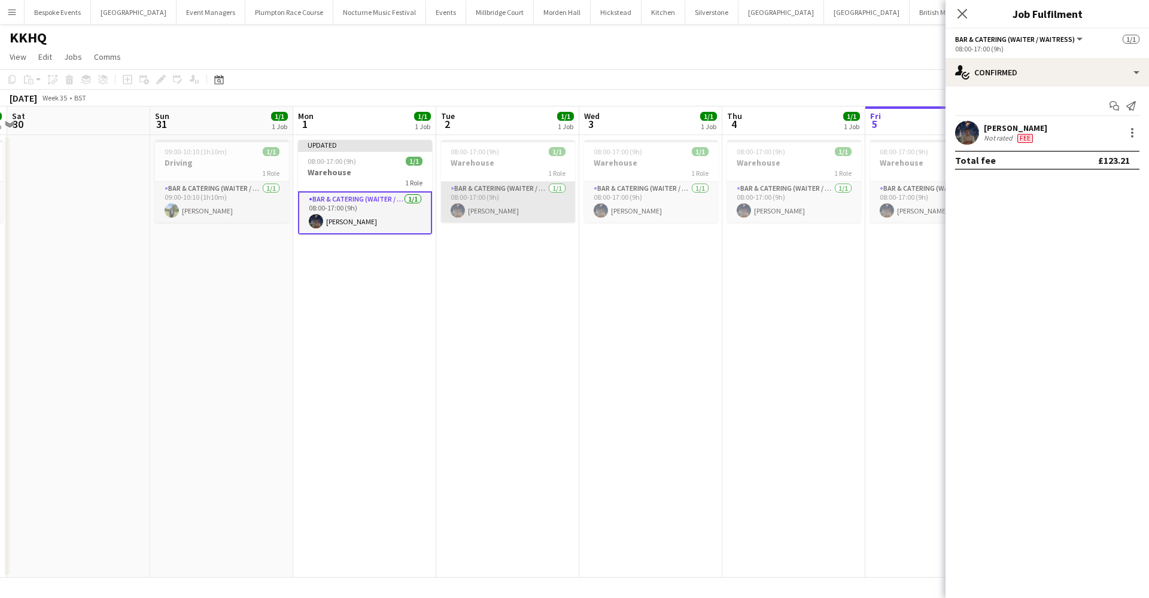
click at [541, 197] on app-card-role "Bar & Catering (Waiter / waitress) [DATE] 08:00-17:00 (9h) [PERSON_NAME]" at bounding box center [508, 202] width 134 height 41
click at [1136, 132] on div at bounding box center [1132, 133] width 14 height 14
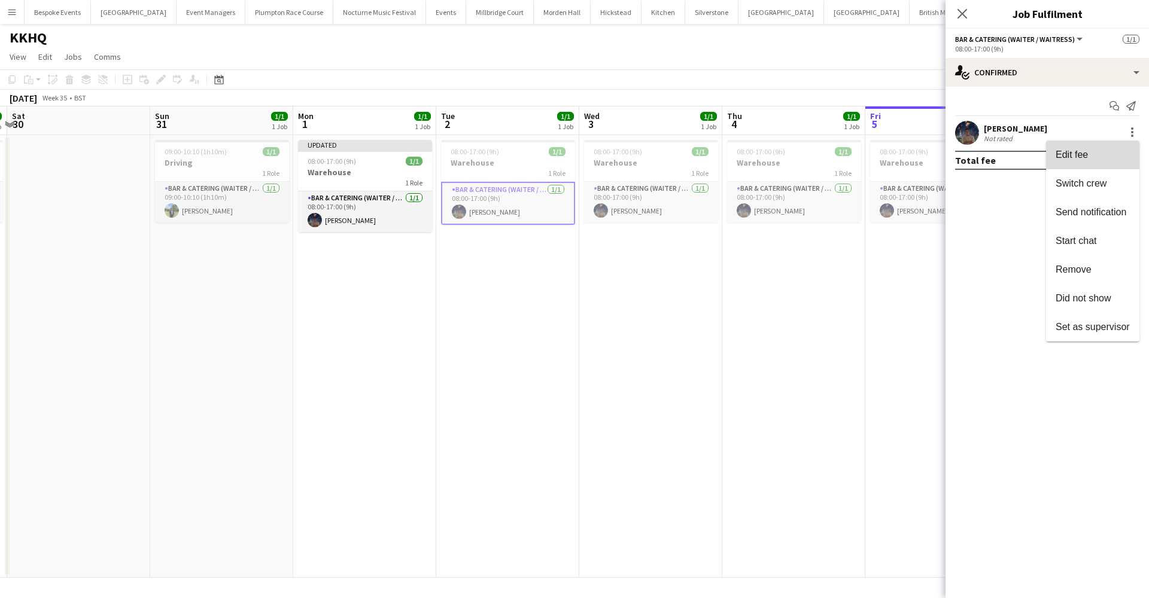
click at [1102, 151] on span "Edit fee" at bounding box center [1092, 155] width 74 height 11
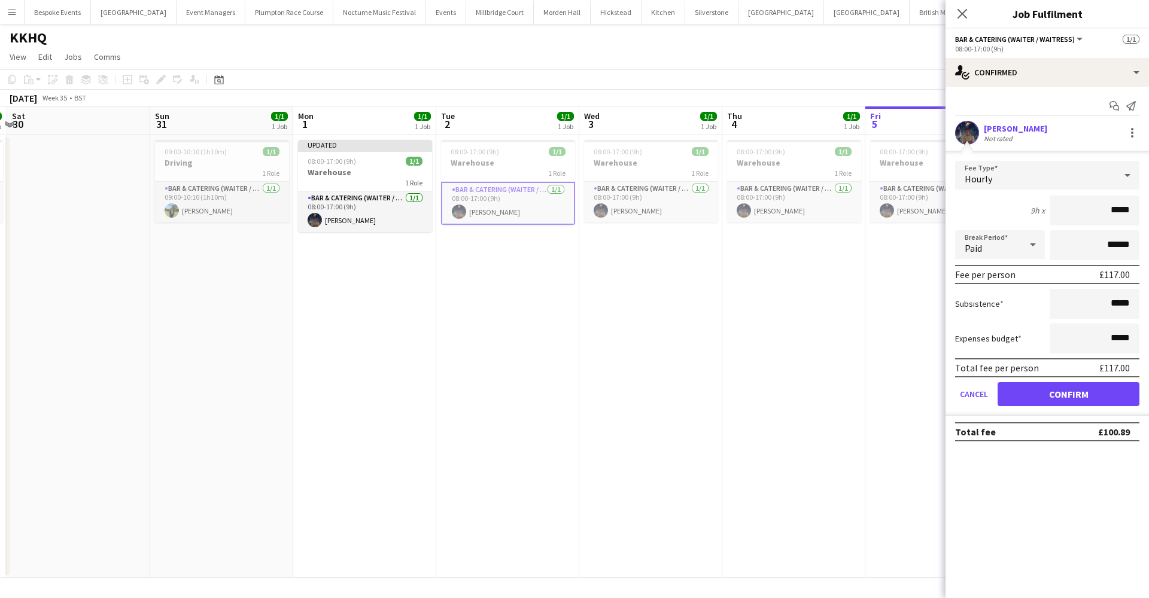
type input "******"
click at [1068, 394] on button "Confirm" at bounding box center [1068, 394] width 142 height 24
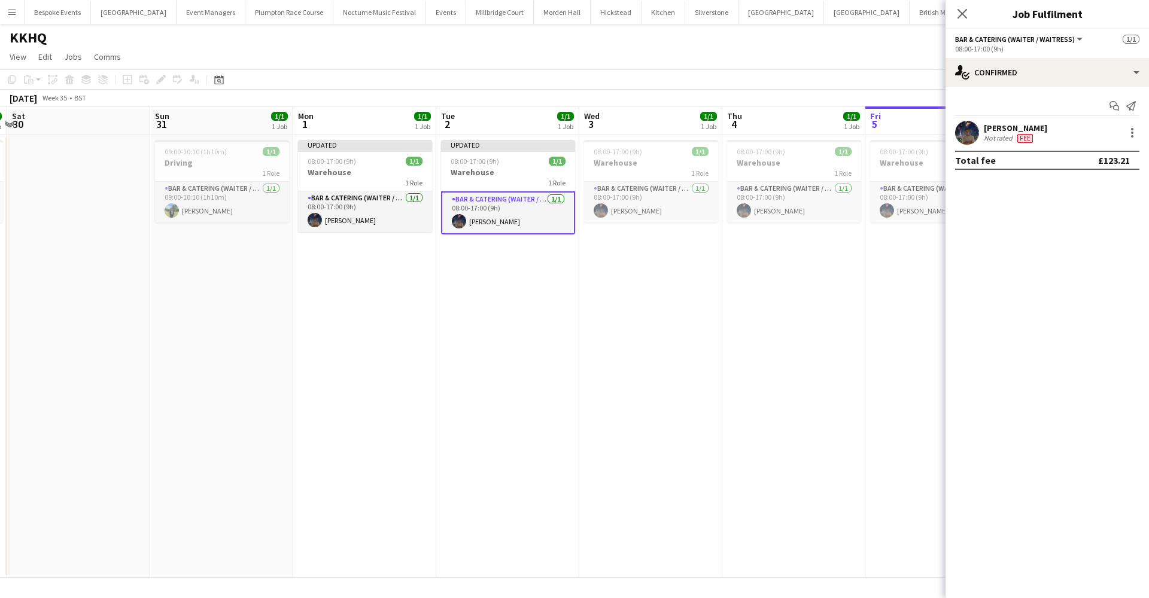
click at [747, 346] on app-date-cell "08:00-17:00 (9h) 1/1 Warehouse 1 Role Bar & Catering (Waiter / waitress) [DATE]…" at bounding box center [793, 356] width 143 height 443
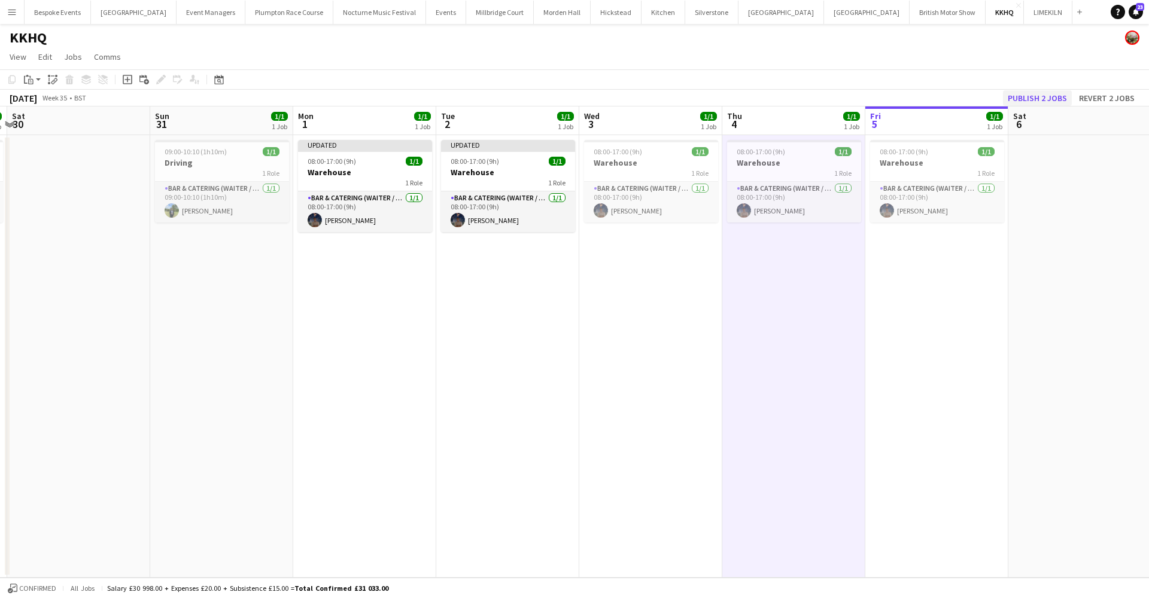
click at [1037, 92] on button "Publish 2 jobs" at bounding box center [1037, 98] width 69 height 16
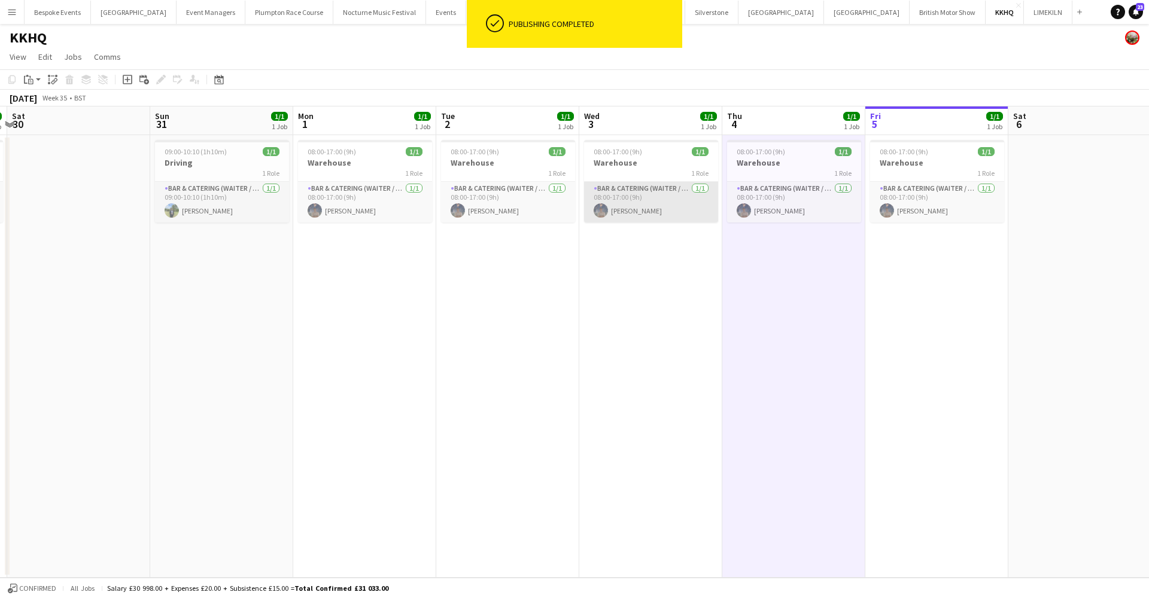
click at [678, 186] on app-card-role "Bar & Catering (Waiter / waitress) [DATE] 08:00-17:00 (9h) [PERSON_NAME]" at bounding box center [651, 202] width 134 height 41
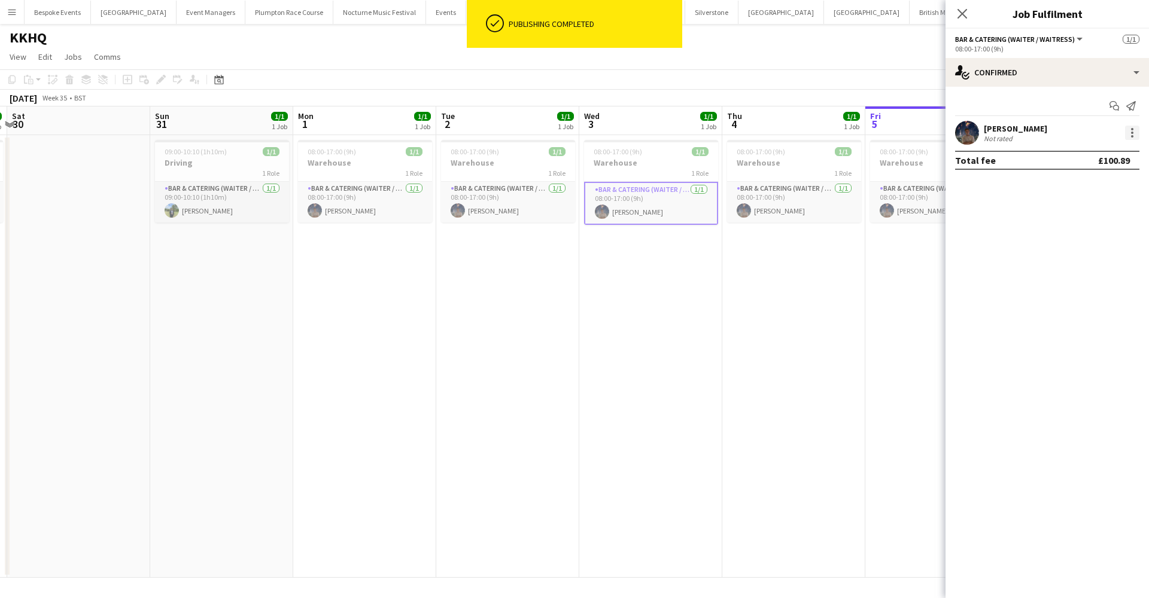
click at [1128, 136] on div at bounding box center [1132, 133] width 14 height 14
click at [1084, 150] on span "Edit fee" at bounding box center [1071, 155] width 32 height 10
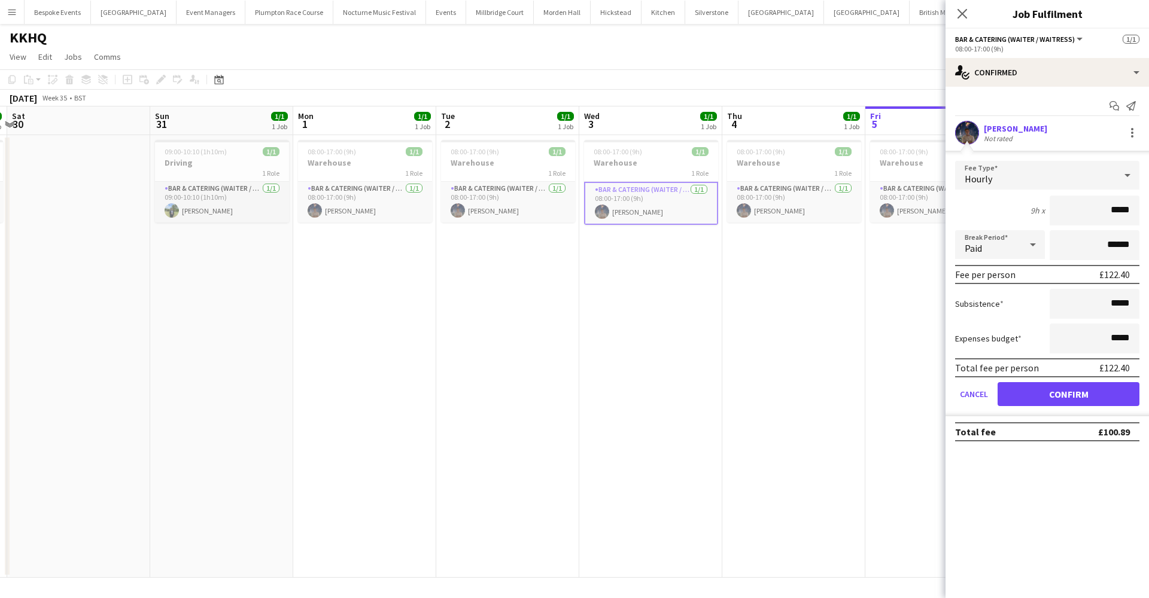
type input "******"
click at [1068, 394] on button "Confirm" at bounding box center [1068, 394] width 142 height 24
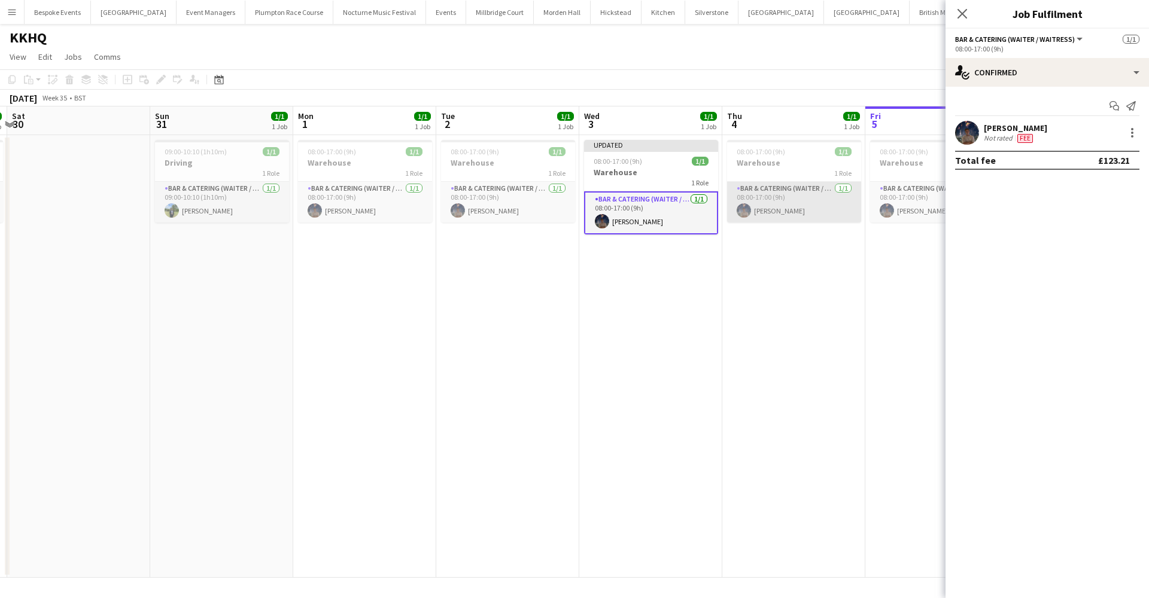
click at [748, 193] on app-card-role "Bar & Catering (Waiter / waitress) [DATE] 08:00-17:00 (9h) [PERSON_NAME]" at bounding box center [794, 202] width 134 height 41
click at [1136, 132] on div at bounding box center [1132, 133] width 14 height 14
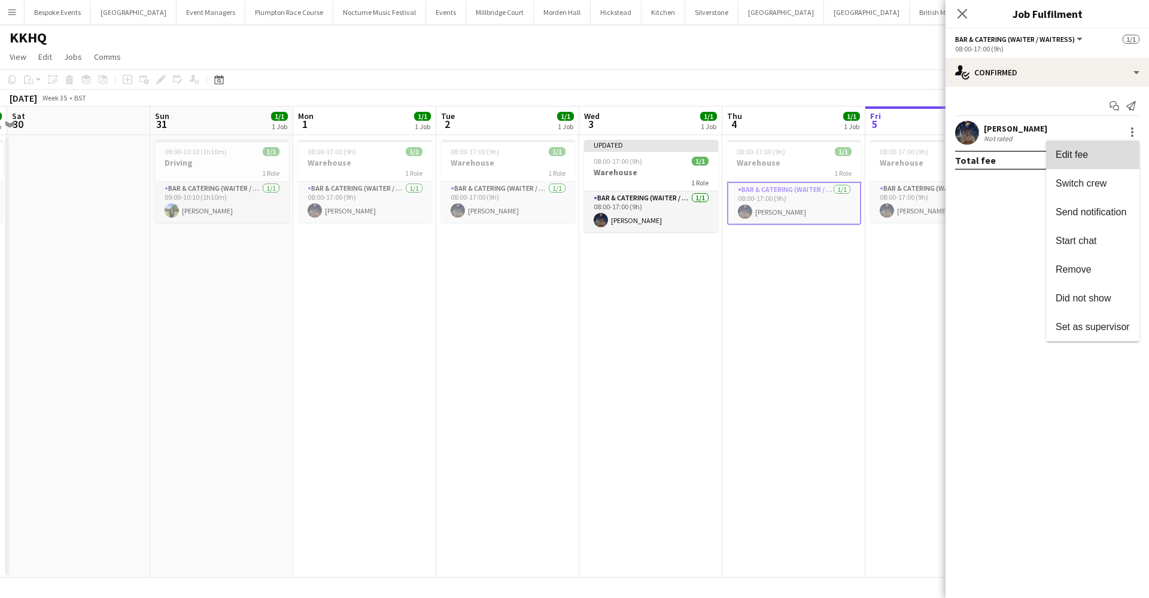
click at [1088, 162] on button "Edit fee" at bounding box center [1092, 155] width 93 height 29
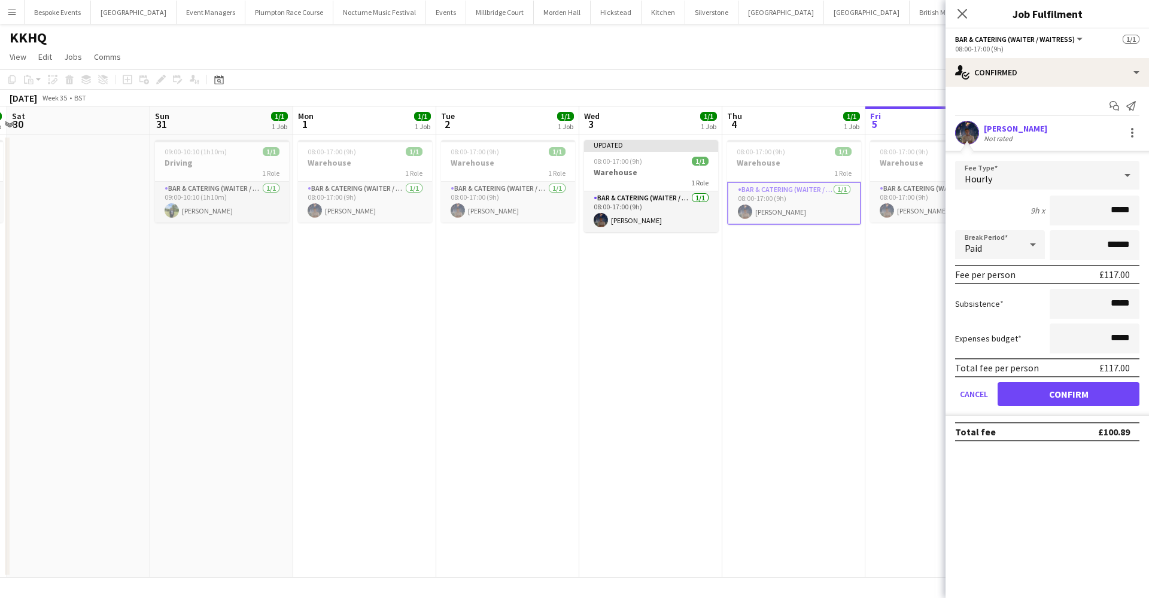
type input "******"
click at [1068, 394] on button "Confirm" at bounding box center [1068, 394] width 142 height 24
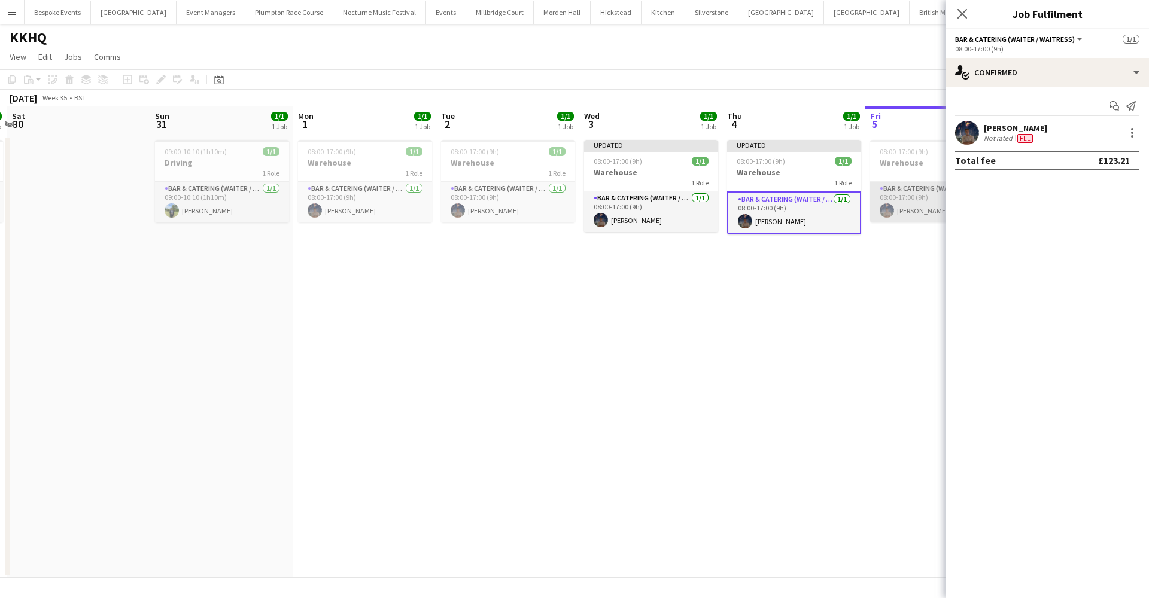
click at [911, 206] on app-card-role "Bar & Catering (Waiter / waitress) [DATE] 08:00-17:00 (9h) [PERSON_NAME]" at bounding box center [937, 202] width 134 height 41
click at [1128, 132] on div at bounding box center [1132, 133] width 14 height 14
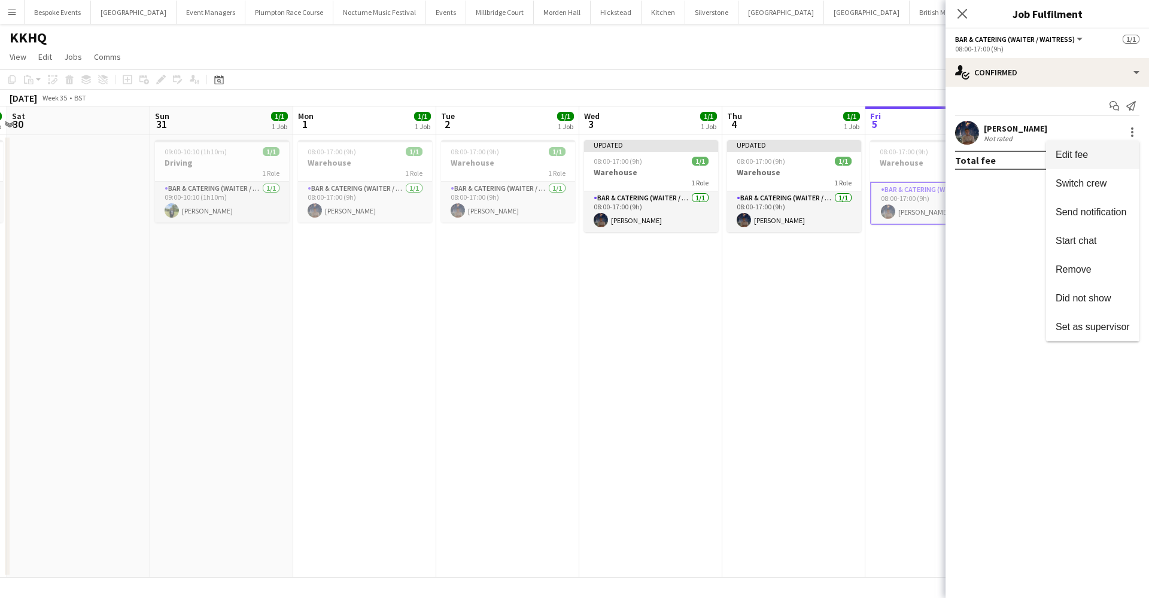
click at [1098, 144] on button "Edit fee" at bounding box center [1092, 155] width 93 height 29
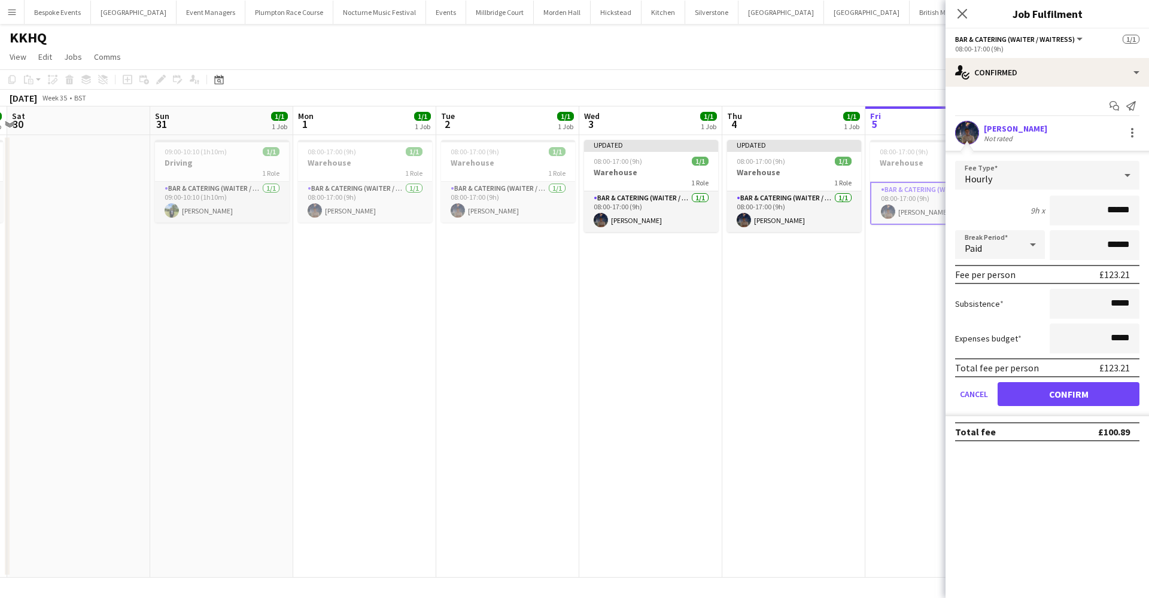
type input "******"
click at [1076, 395] on button "Confirm" at bounding box center [1068, 394] width 142 height 24
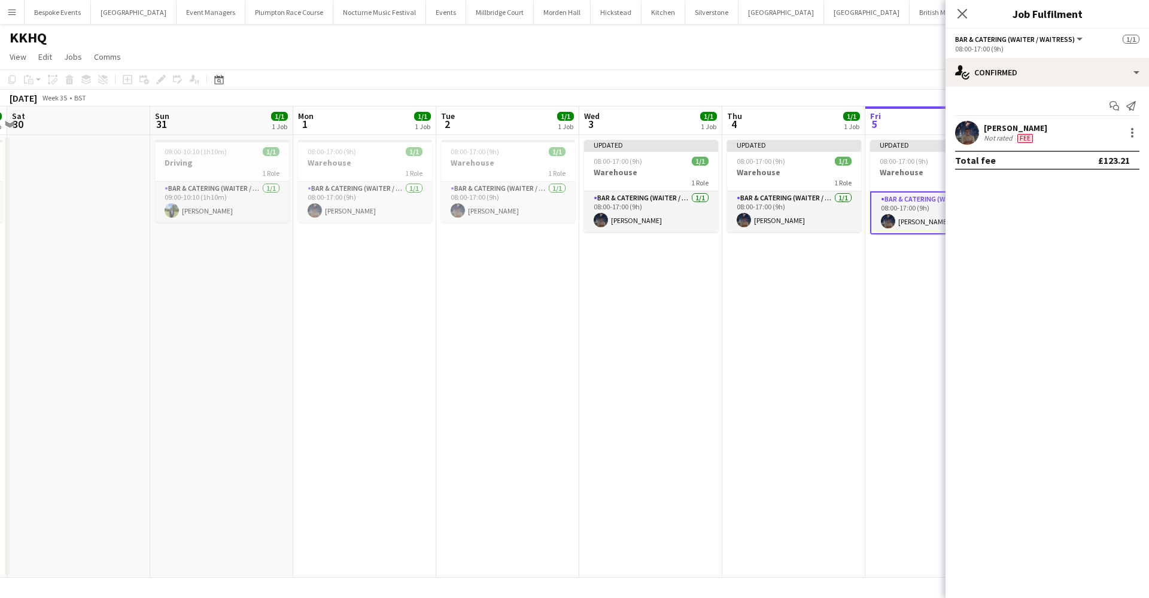
click at [854, 343] on app-date-cell "Updated 08:00-17:00 (9h) 1/1 Warehouse 1 Role Bar & Catering (Waiter / waitress…" at bounding box center [793, 356] width 143 height 443
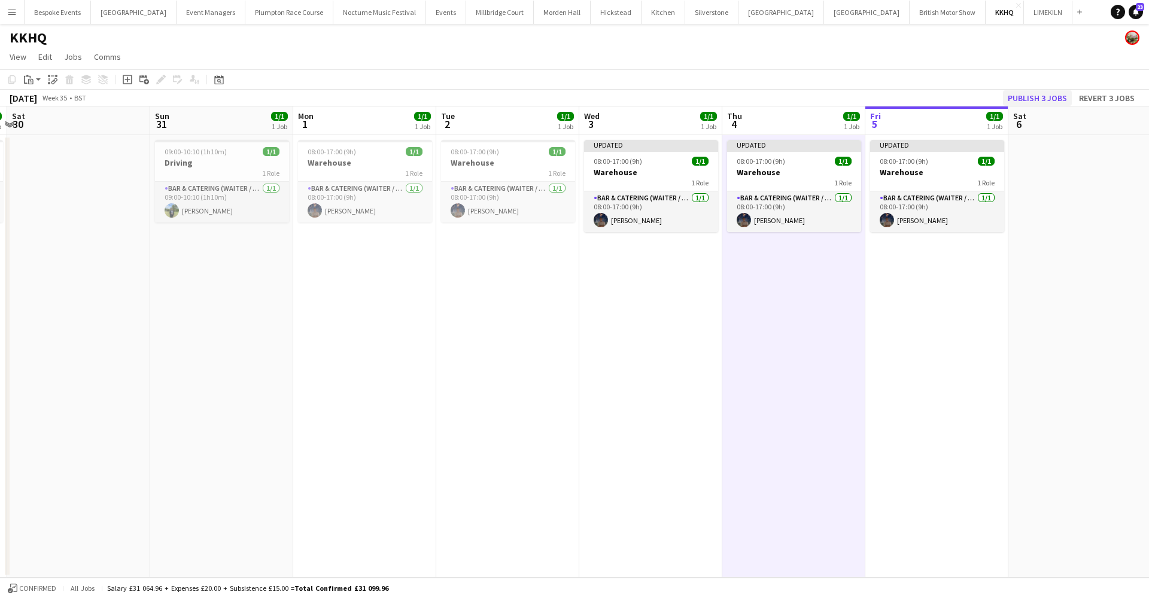
click at [1060, 100] on button "Publish 3 jobs" at bounding box center [1037, 98] width 69 height 16
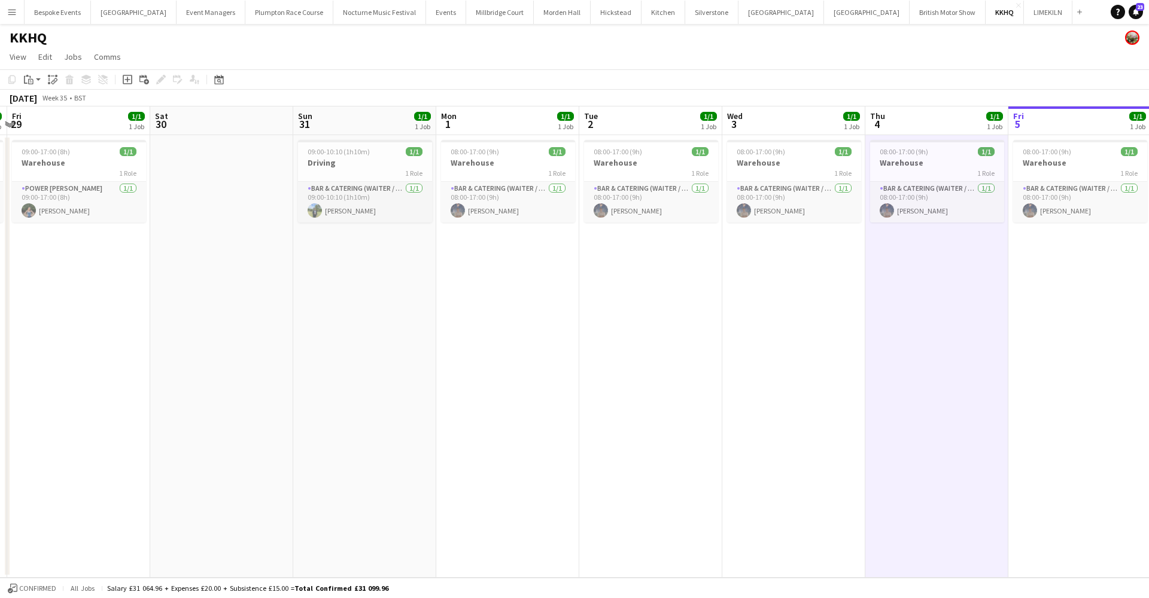
click at [105, 13] on button "[GEOGRAPHIC_DATA] Close" at bounding box center [134, 12] width 86 height 23
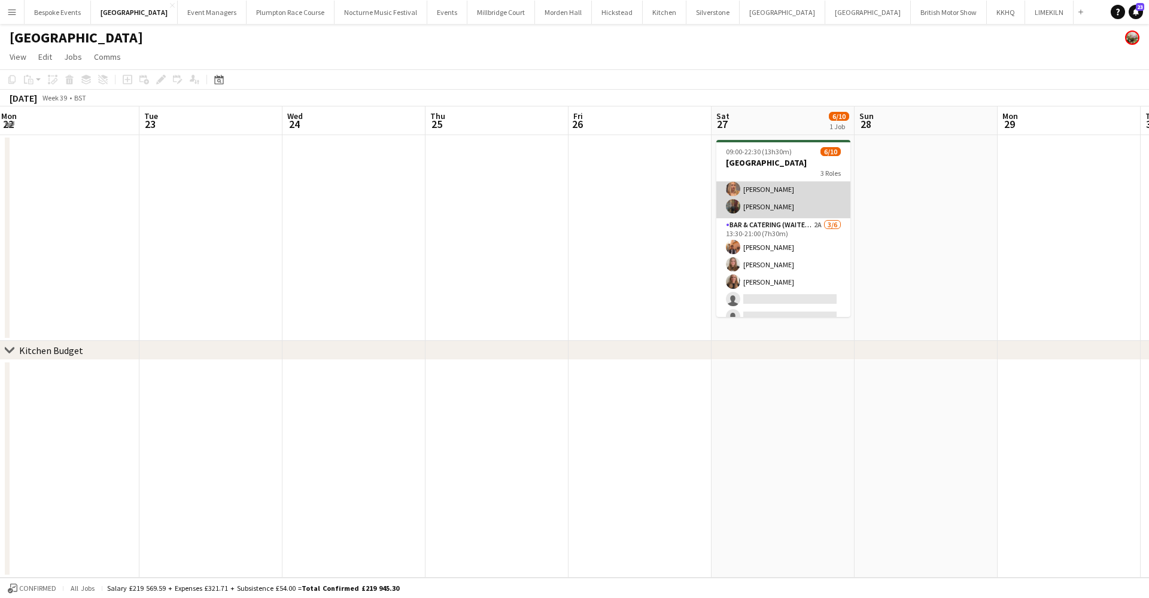
scroll to position [13, 0]
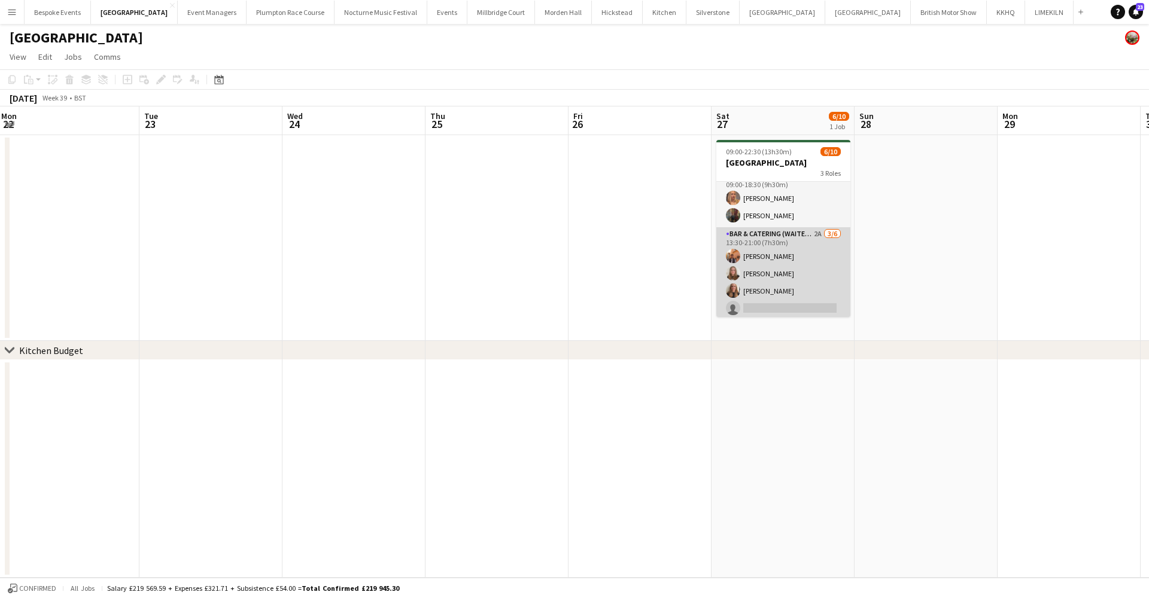
click at [787, 247] on app-card-role "Bar & Catering (Waiter / waitress) 2A [DATE] 13:30-21:00 (7h30m) [PERSON_NAME] …" at bounding box center [783, 290] width 134 height 127
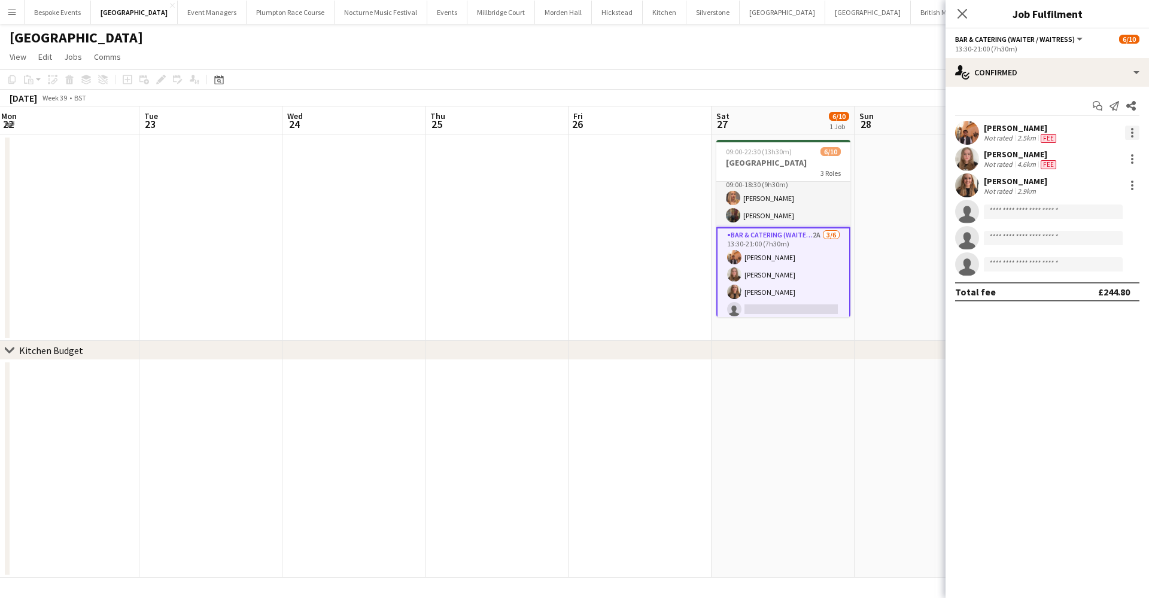
click at [1132, 132] on div at bounding box center [1132, 133] width 2 height 2
click at [1089, 267] on span "Remove" at bounding box center [1073, 269] width 36 height 10
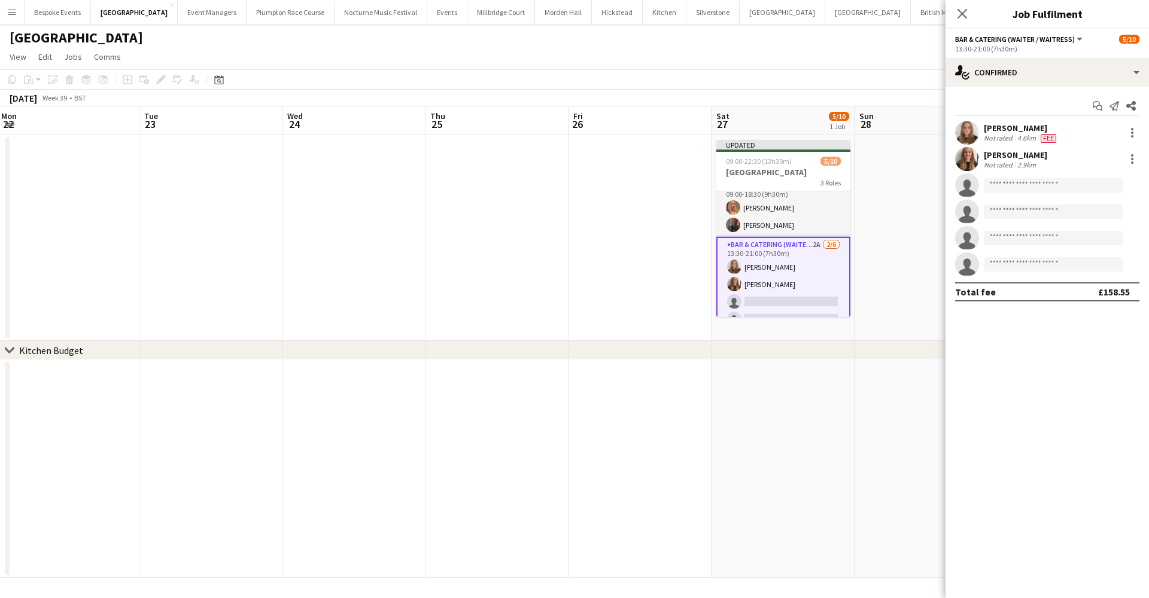
click at [860, 240] on app-date-cell at bounding box center [925, 238] width 143 height 206
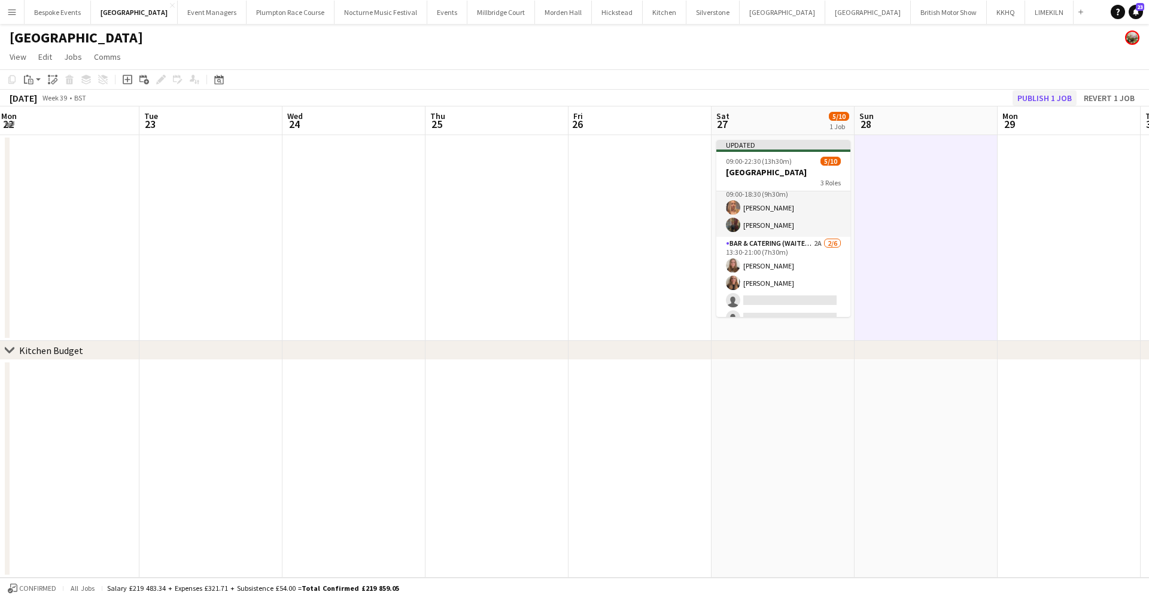
click at [1040, 104] on button "Publish 1 job" at bounding box center [1044, 98] width 64 height 16
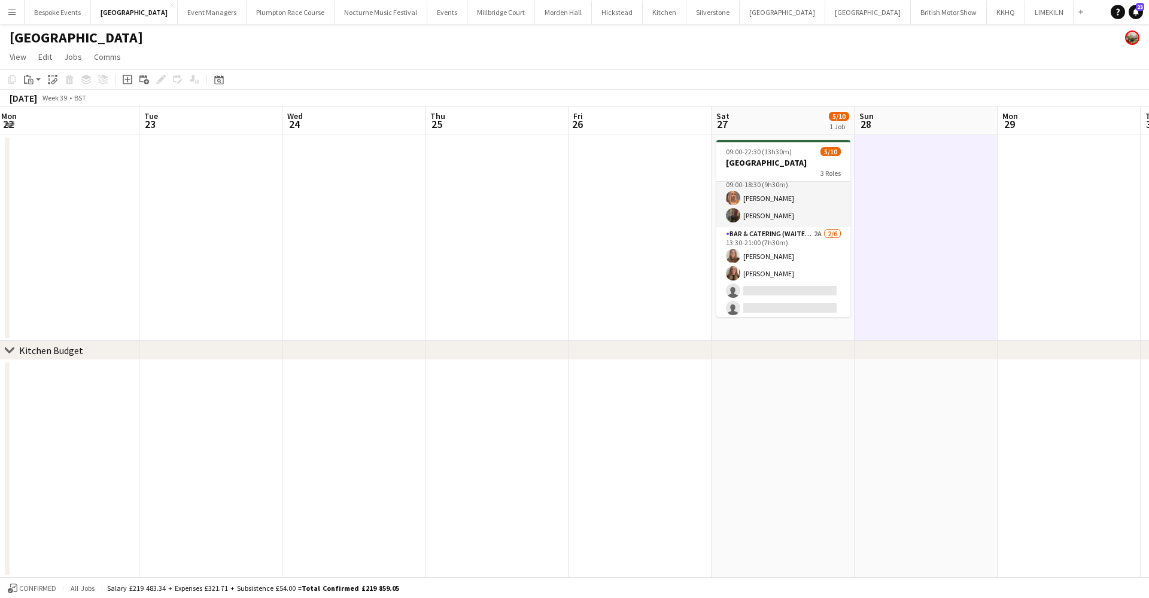
click at [427, 14] on button "Events Close" at bounding box center [447, 12] width 40 height 23
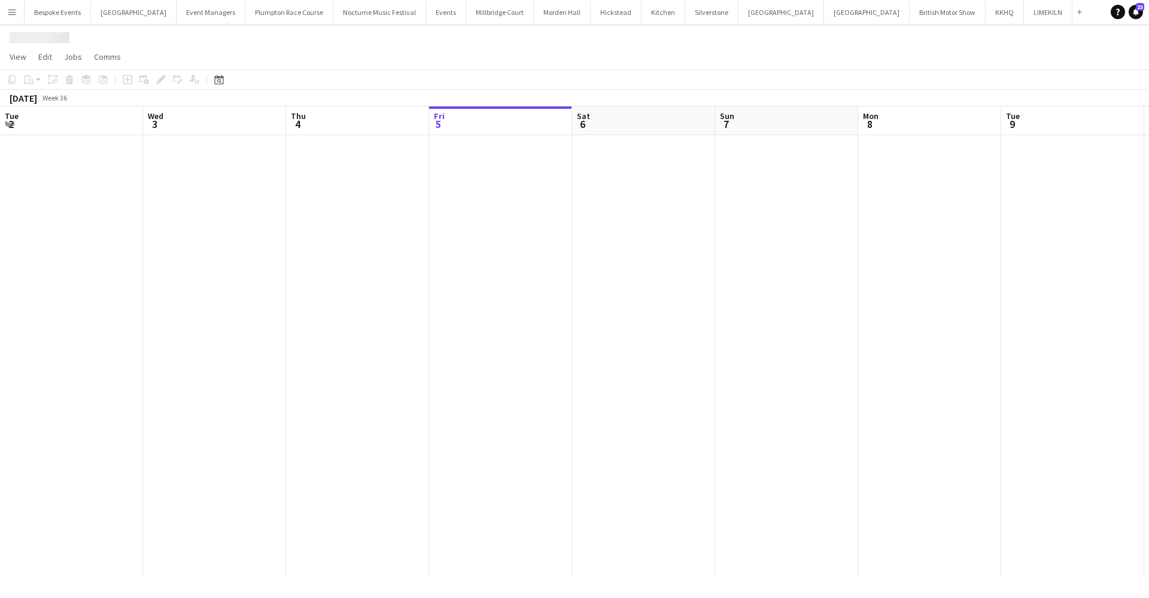
click at [426, 14] on button "Events Close" at bounding box center [446, 12] width 40 height 23
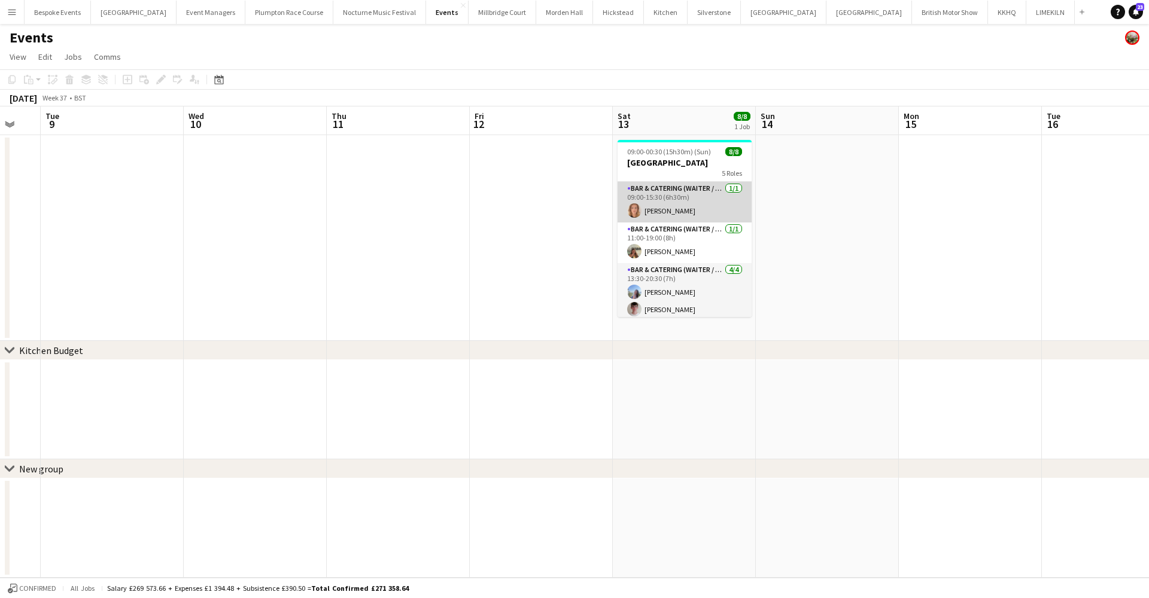
click at [696, 195] on app-card-role "Bar & Catering (Waiter / waitress) [DATE] 09:00-15:30 (6h30m) [PERSON_NAME]" at bounding box center [684, 202] width 134 height 41
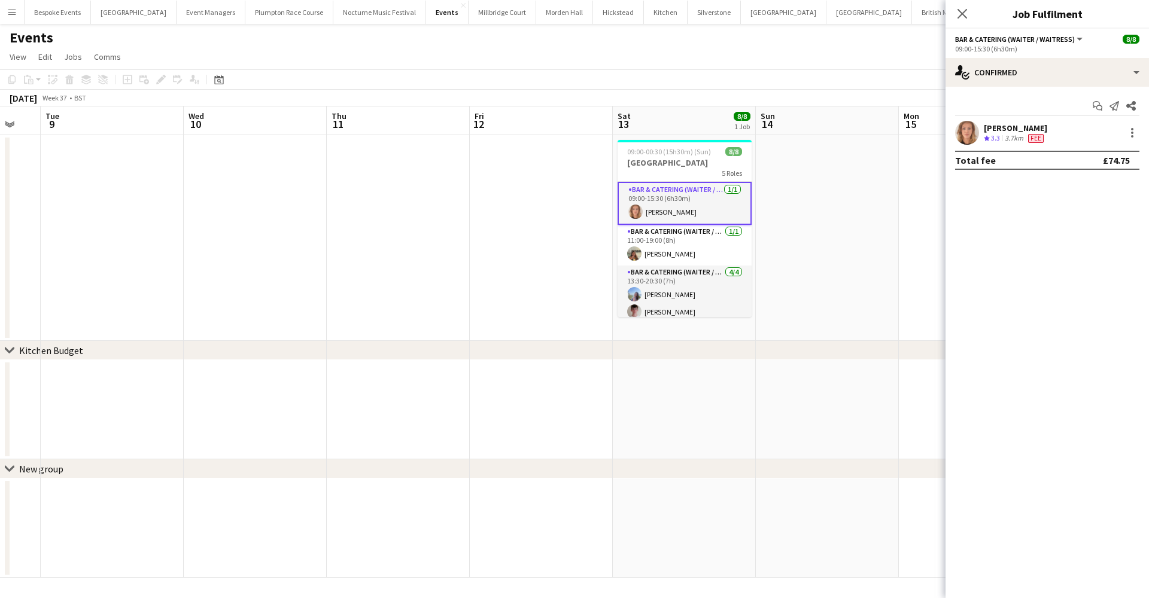
click at [961, 136] on app-user-avatar at bounding box center [967, 133] width 24 height 24
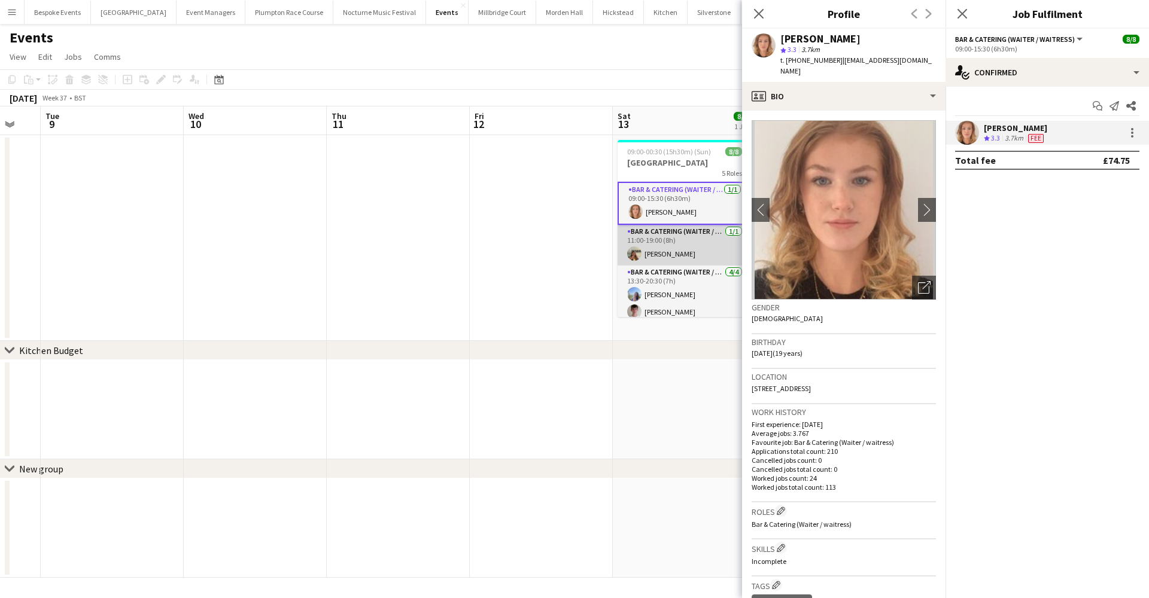
click at [705, 244] on app-card-role "Bar & Catering (Waiter / waitress) [DATE] 11:00-19:00 (8h) [PERSON_NAME]" at bounding box center [684, 245] width 134 height 41
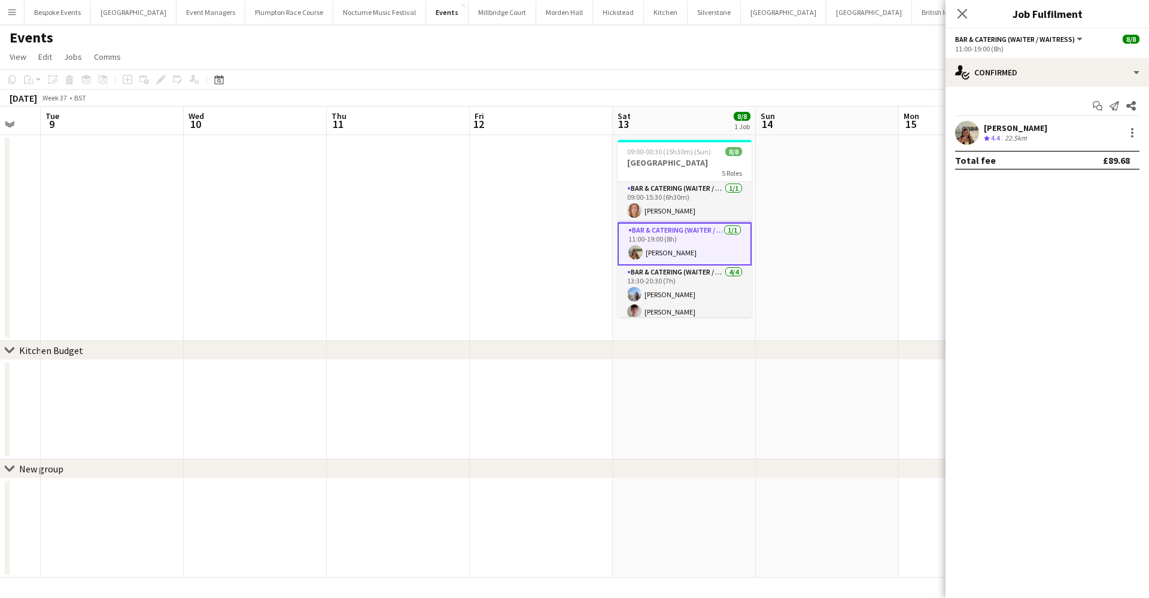
click at [961, 136] on app-user-avatar at bounding box center [967, 133] width 24 height 24
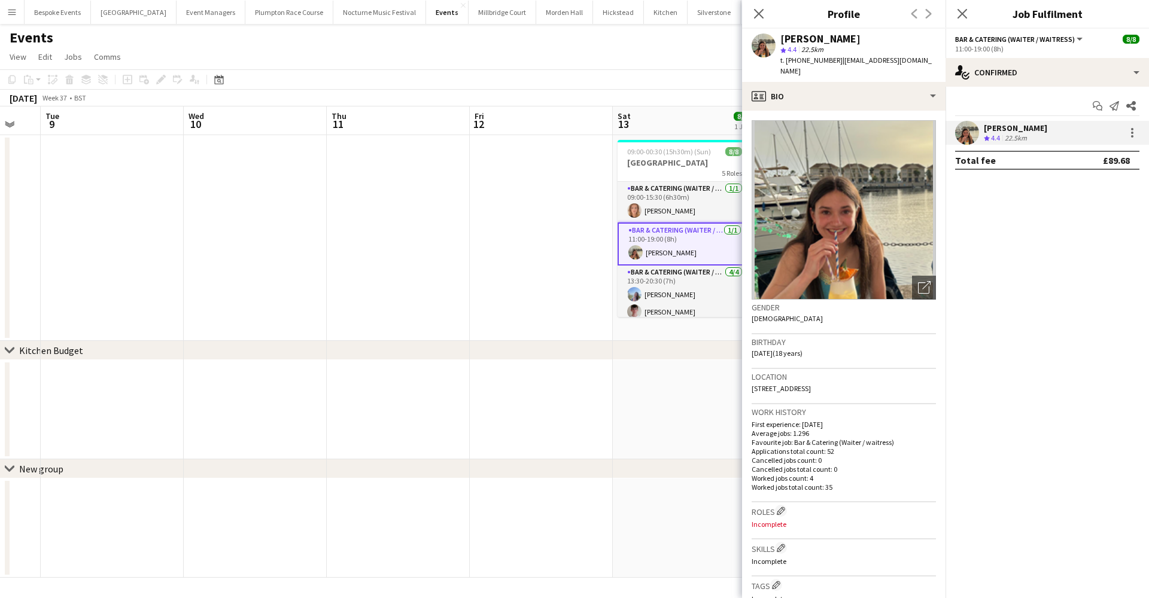
click at [690, 251] on app-card-role "Bar & Catering (Waiter / waitress) [DATE] 11:00-19:00 (8h) [PERSON_NAME]" at bounding box center [684, 244] width 134 height 43
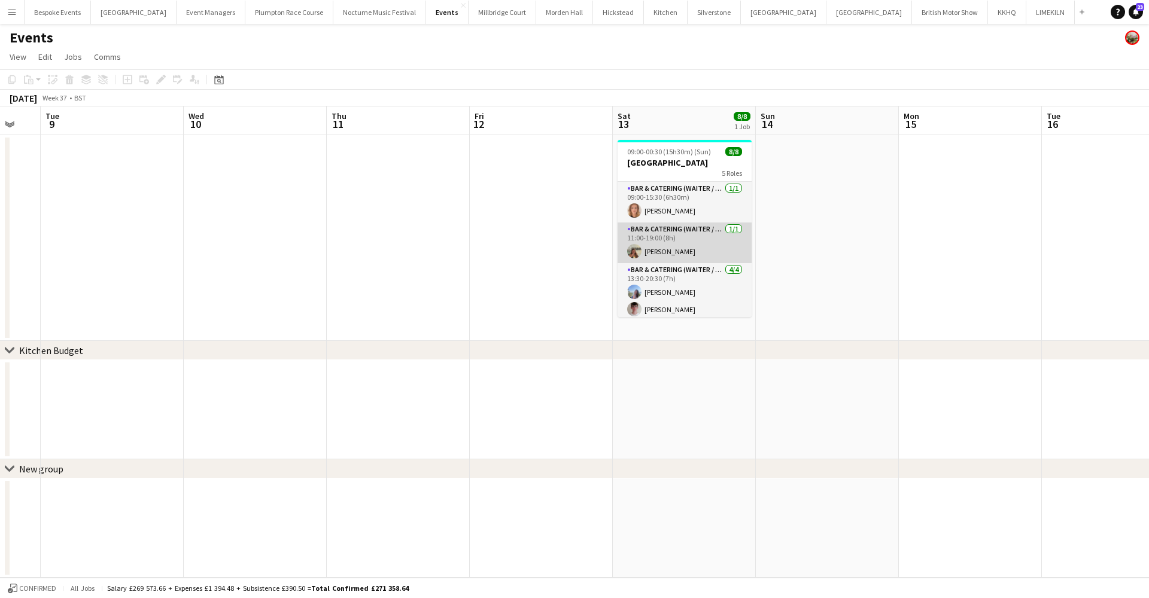
click at [690, 251] on app-card-role "Bar & Catering (Waiter / waitress) [DATE] 11:00-19:00 (8h) [PERSON_NAME]" at bounding box center [684, 243] width 134 height 41
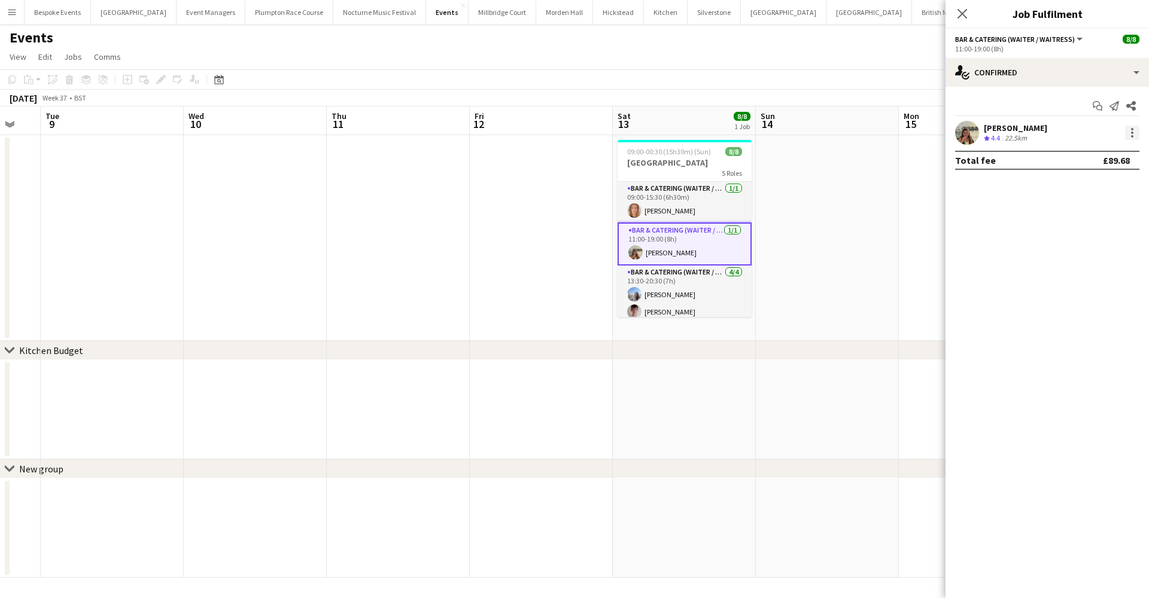
click at [1134, 132] on div at bounding box center [1132, 133] width 14 height 14
click at [1087, 261] on button "Remove" at bounding box center [1092, 269] width 93 height 29
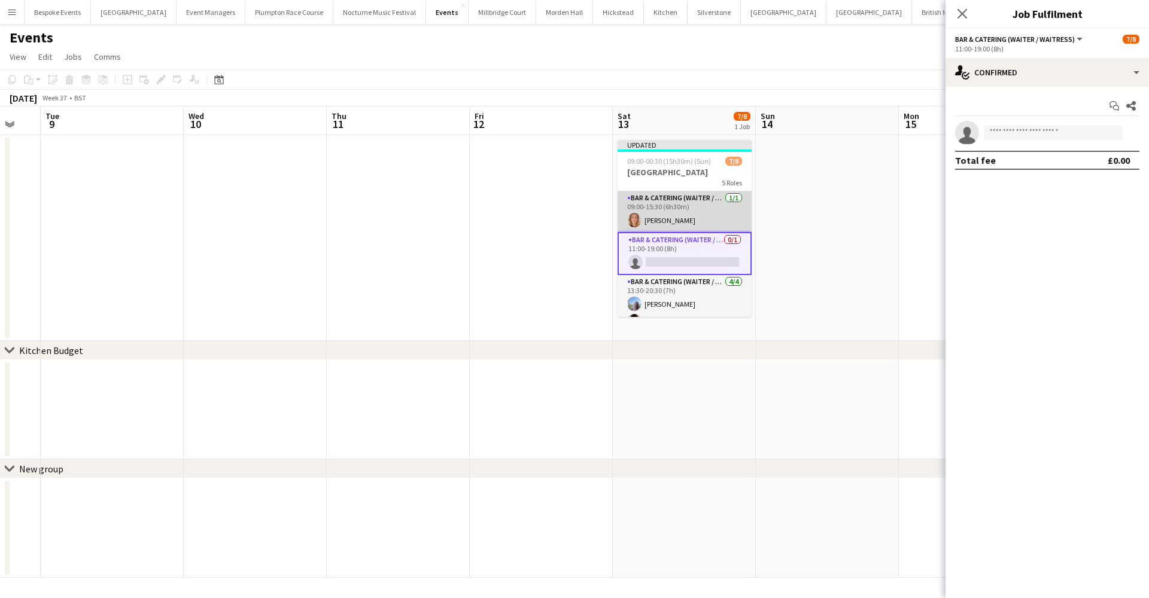
scroll to position [0, 388]
click at [668, 224] on app-card-role "Bar & Catering (Waiter / waitress) [DATE] 09:00-15:30 (6h30m) [PERSON_NAME]" at bounding box center [685, 211] width 134 height 41
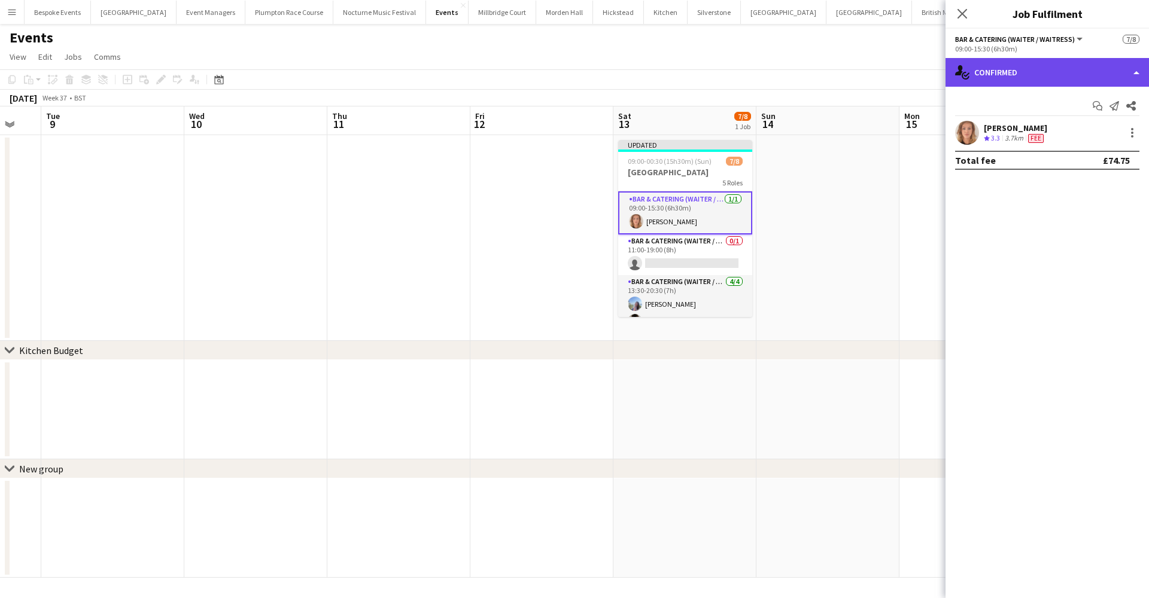
click at [1034, 83] on div "single-neutral-actions-check-2 Confirmed" at bounding box center [1046, 72] width 203 height 29
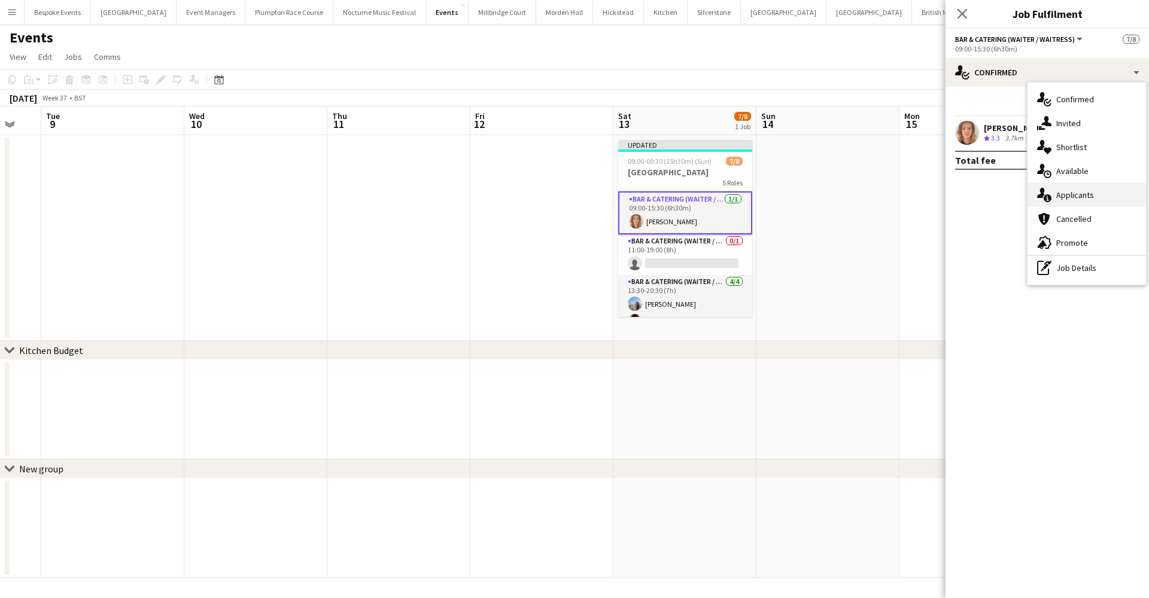
click at [1053, 197] on div "single-neutral-actions-information Applicants" at bounding box center [1086, 195] width 118 height 24
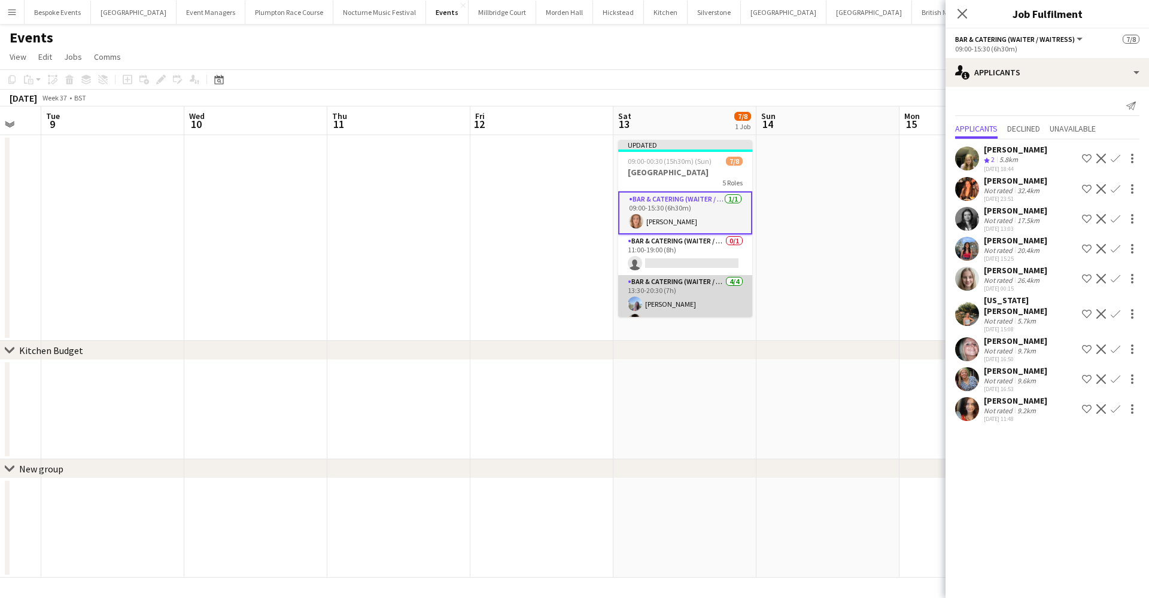
click at [652, 308] on app-card-role "Bar & Catering (Waiter / waitress) [DATE] 13:30-20:30 (7h) [PERSON_NAME] [PERSO…" at bounding box center [685, 321] width 134 height 93
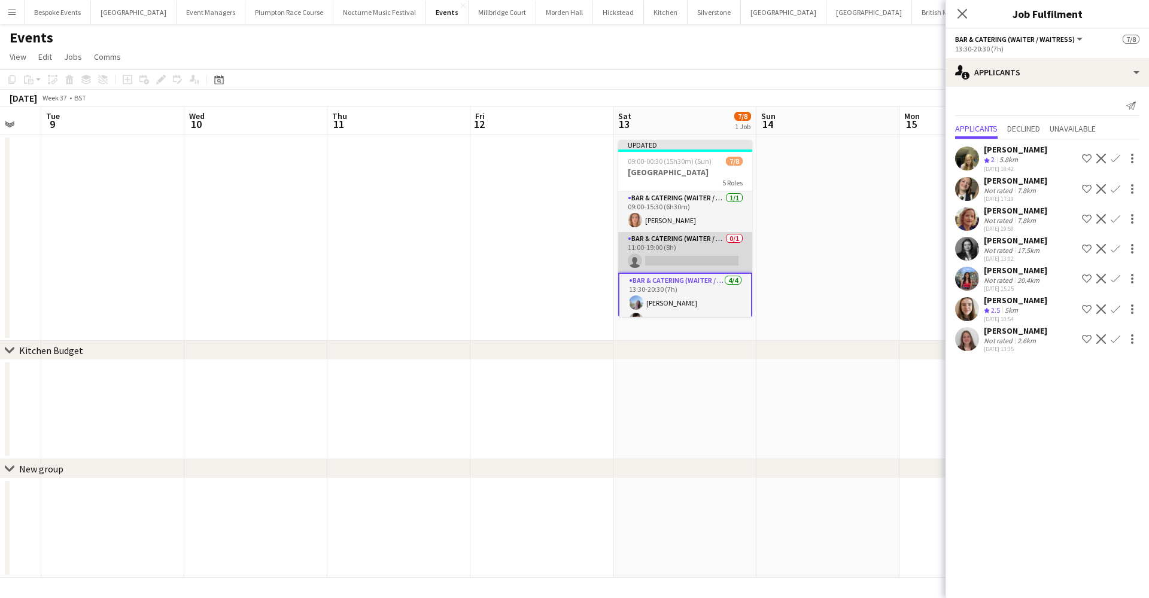
click at [674, 264] on app-card-role "Bar & Catering (Waiter / waitress) 0/1 11:00-19:00 (8h) single-neutral-actions" at bounding box center [685, 252] width 134 height 41
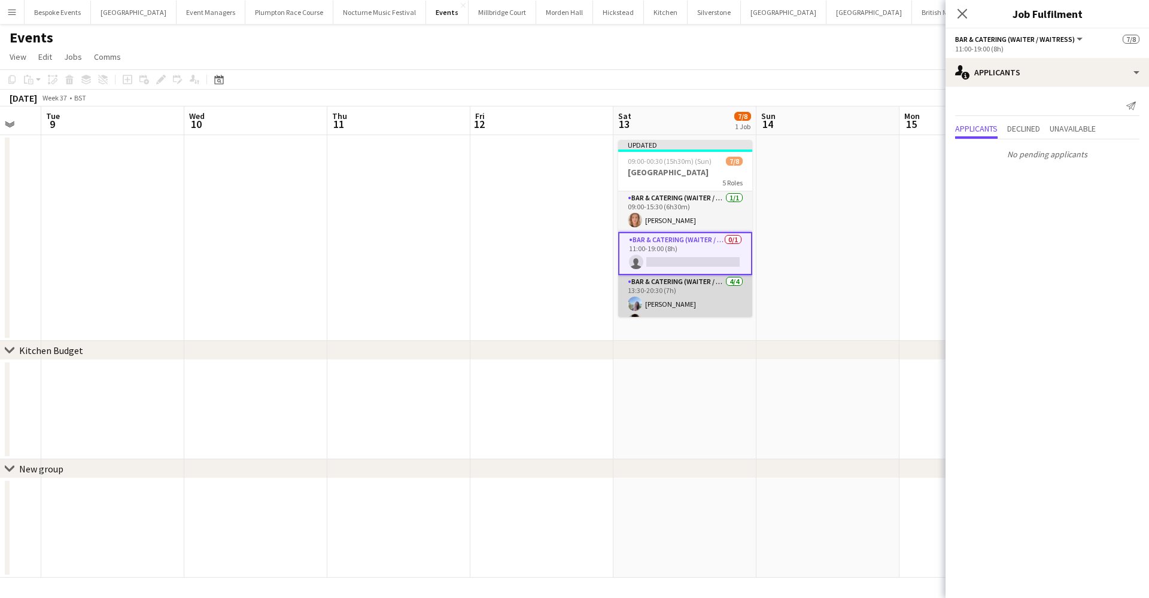
click at [674, 295] on app-card-role "Bar & Catering (Waiter / waitress) [DATE] 13:30-20:30 (7h) [PERSON_NAME] [PERSO…" at bounding box center [685, 321] width 134 height 93
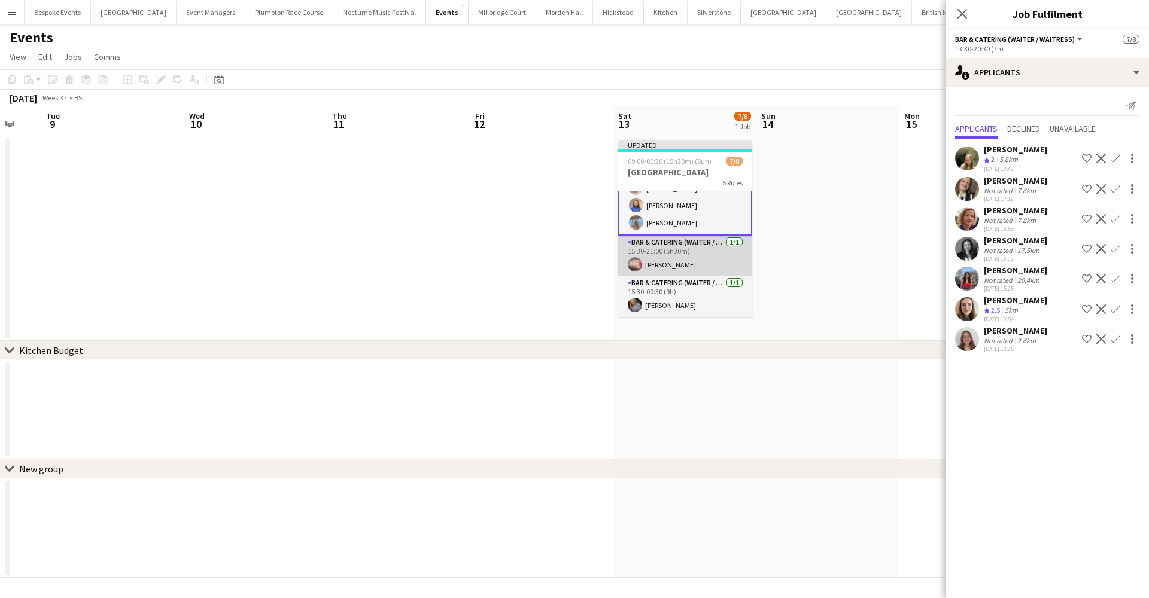
scroll to position [132, 0]
click at [671, 261] on app-card-role "Bar & Catering (Waiter / waitress) [DATE] 15:30-21:00 (5h30m) [PERSON_NAME]" at bounding box center [685, 256] width 134 height 41
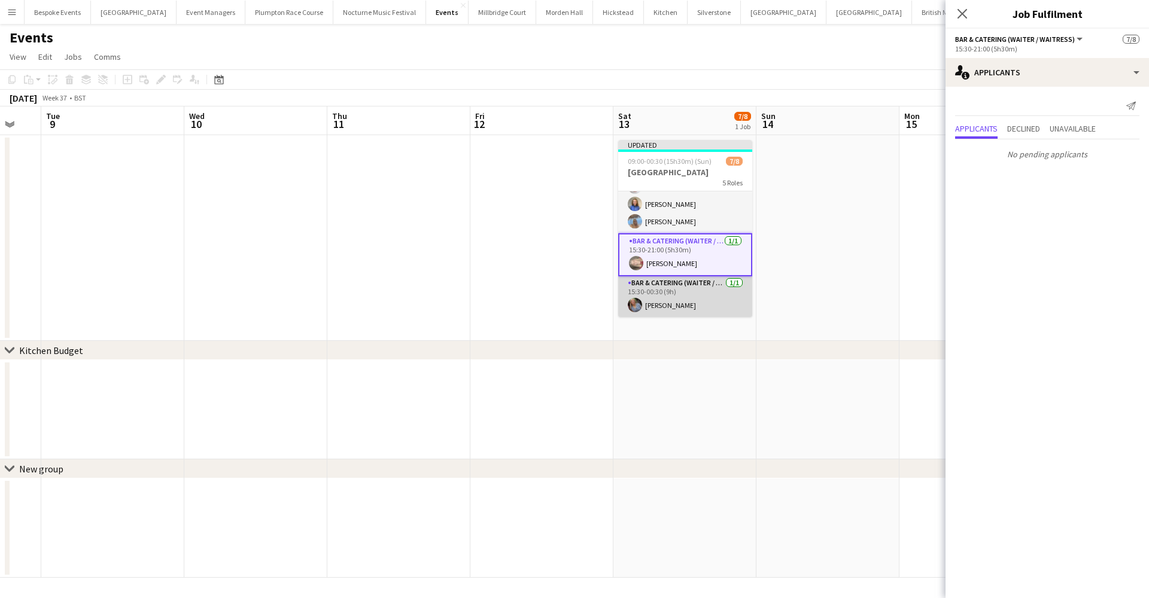
click at [674, 299] on app-card-role "Bar & Catering (Waiter / waitress) [DATE] 15:30-00:30 (9h) [PERSON_NAME]" at bounding box center [685, 296] width 134 height 41
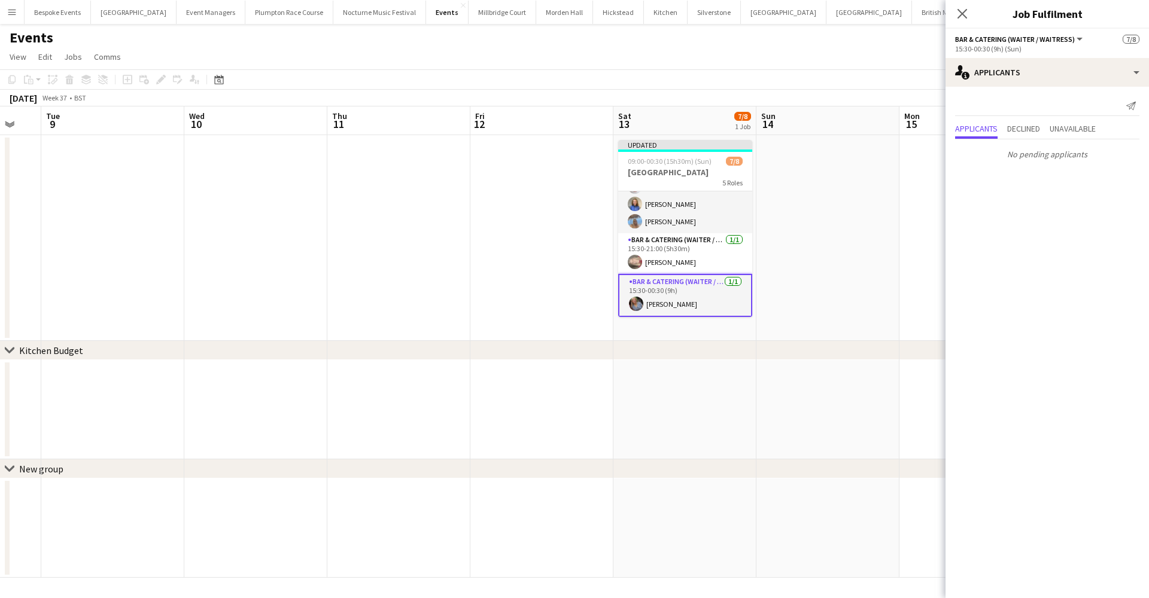
scroll to position [0, 0]
click at [671, 223] on app-card-role "Bar & Catering (Waiter / waitress) [DATE] 13:30-20:30 (7h) [PERSON_NAME] [PERSO…" at bounding box center [685, 187] width 134 height 93
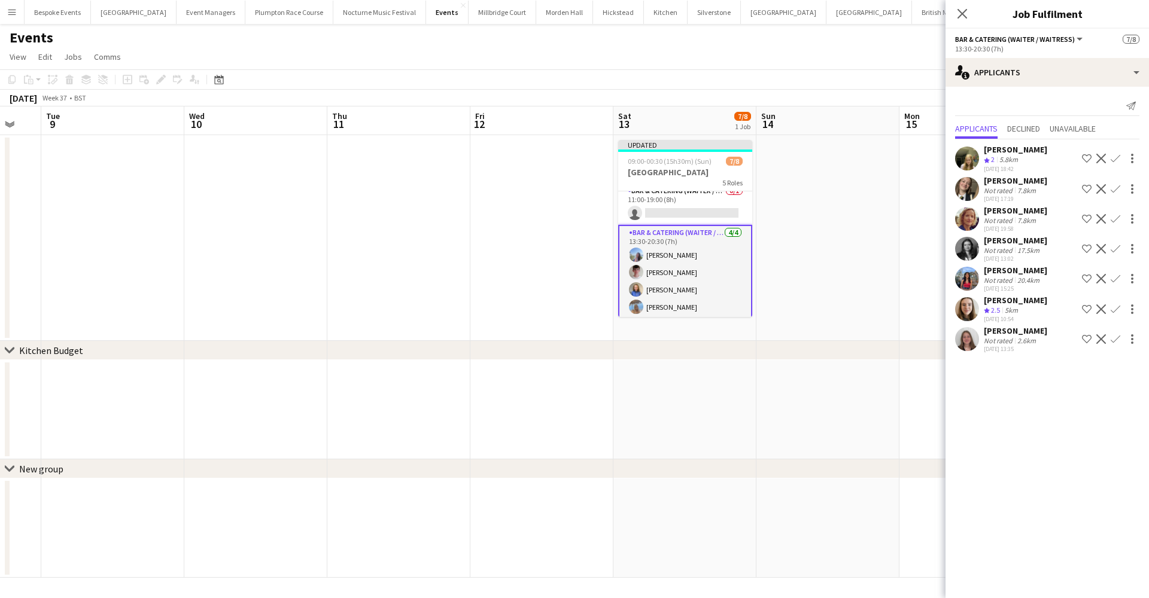
scroll to position [51, 0]
click at [691, 245] on app-card-role "Bar & Catering (Waiter / waitress) [DATE] 13:30-20:30 (7h) [PERSON_NAME] [PERSO…" at bounding box center [685, 268] width 134 height 95
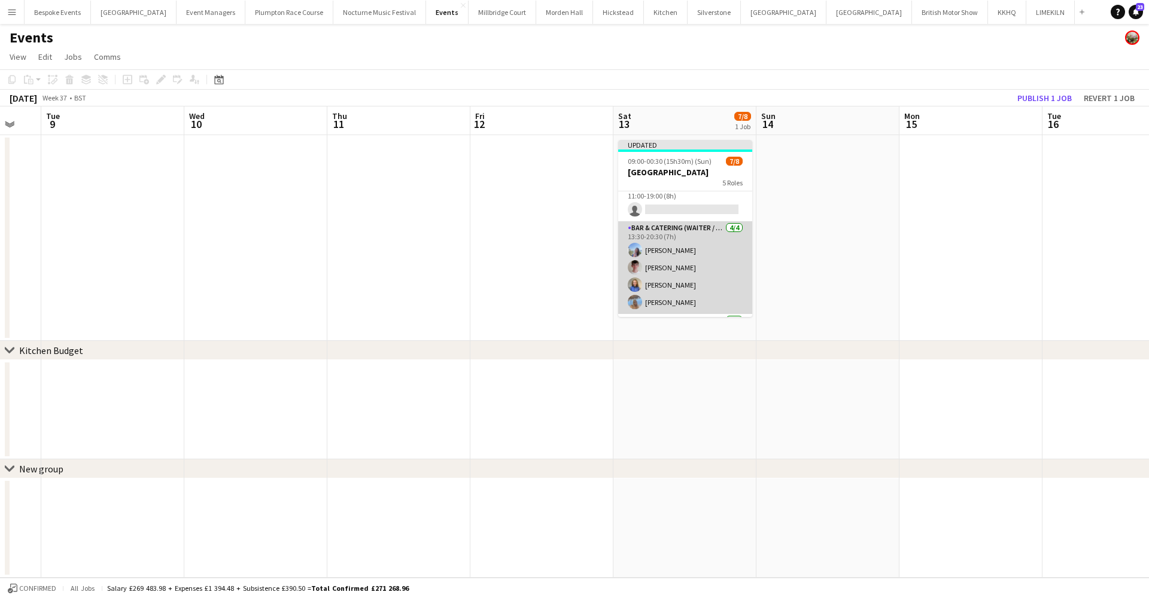
click at [695, 255] on app-card-role "Bar & Catering (Waiter / waitress) [DATE] 13:30-20:30 (7h) [PERSON_NAME] [PERSO…" at bounding box center [685, 267] width 134 height 93
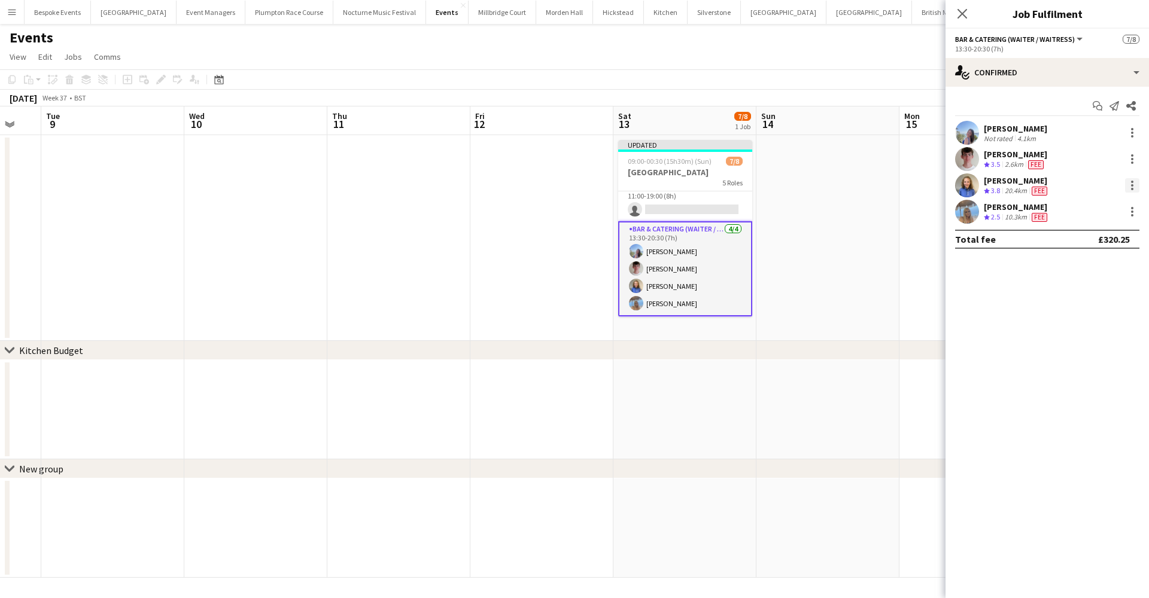
click at [1130, 186] on div at bounding box center [1132, 185] width 14 height 14
click at [1099, 241] on span "Switch crew" at bounding box center [1080, 236] width 51 height 10
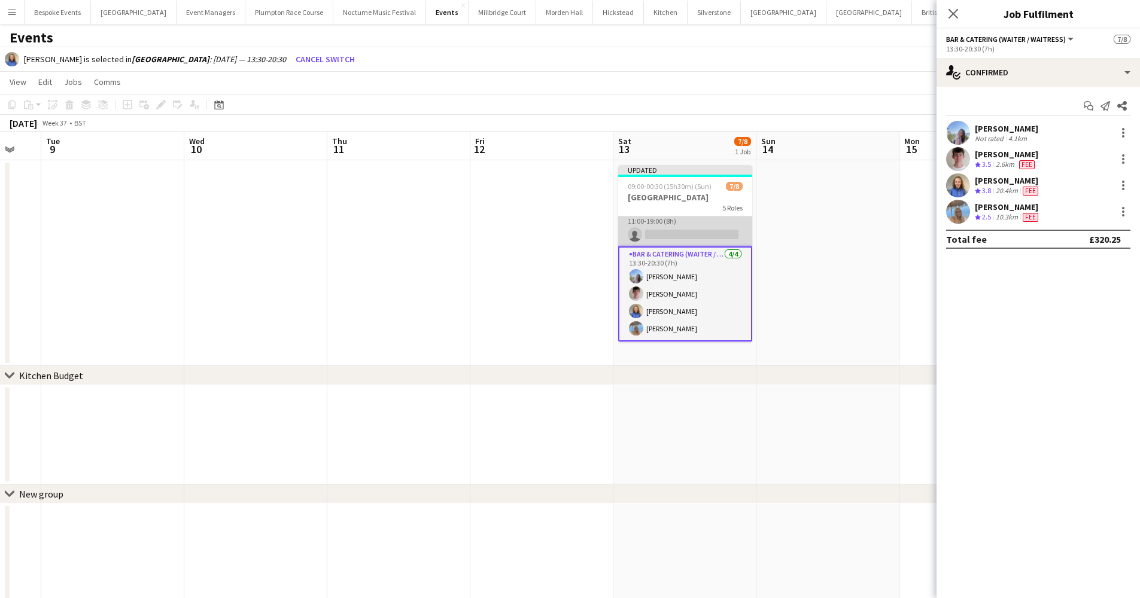
click at [692, 230] on app-card-role "Bar & Catering (Waiter / waitress) 0/1 11:00-19:00 (8h) single-neutral-actions" at bounding box center [685, 226] width 134 height 41
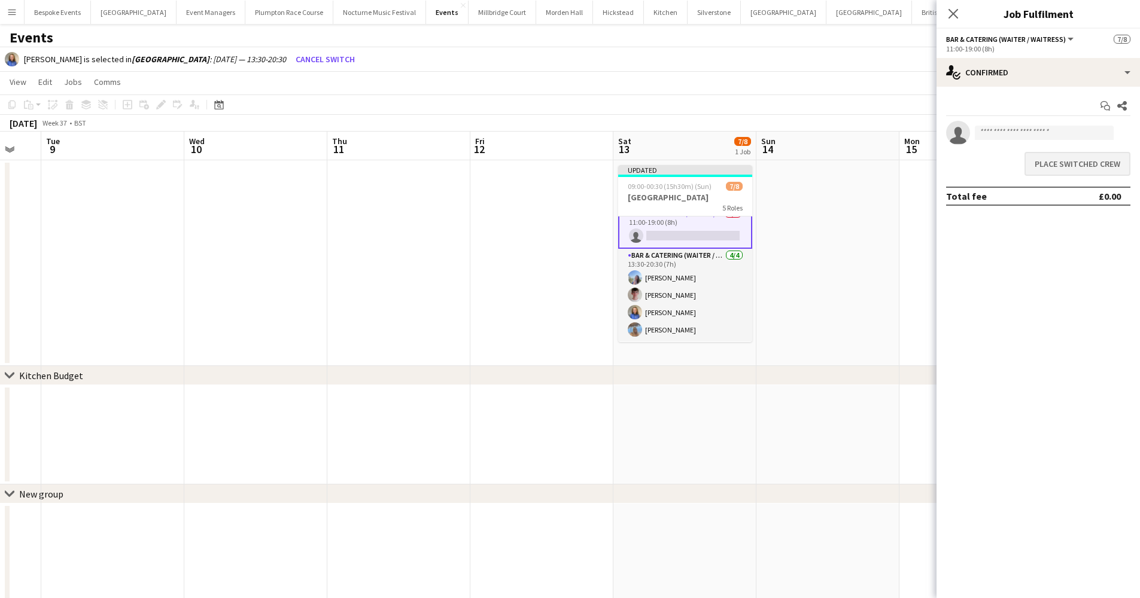
click at [1047, 159] on button "Place switched crew" at bounding box center [1077, 164] width 106 height 24
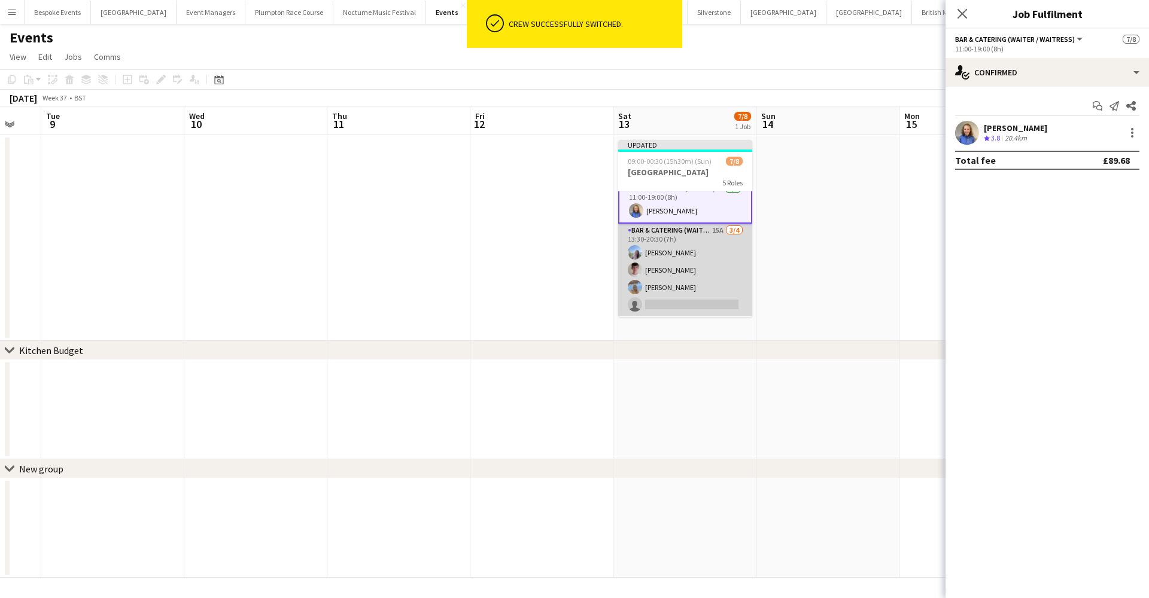
click at [701, 293] on app-card-role "Bar & Catering (Waiter / waitress) 15A [DATE] 13:30-20:30 (7h) [PERSON_NAME] [P…" at bounding box center [685, 270] width 134 height 93
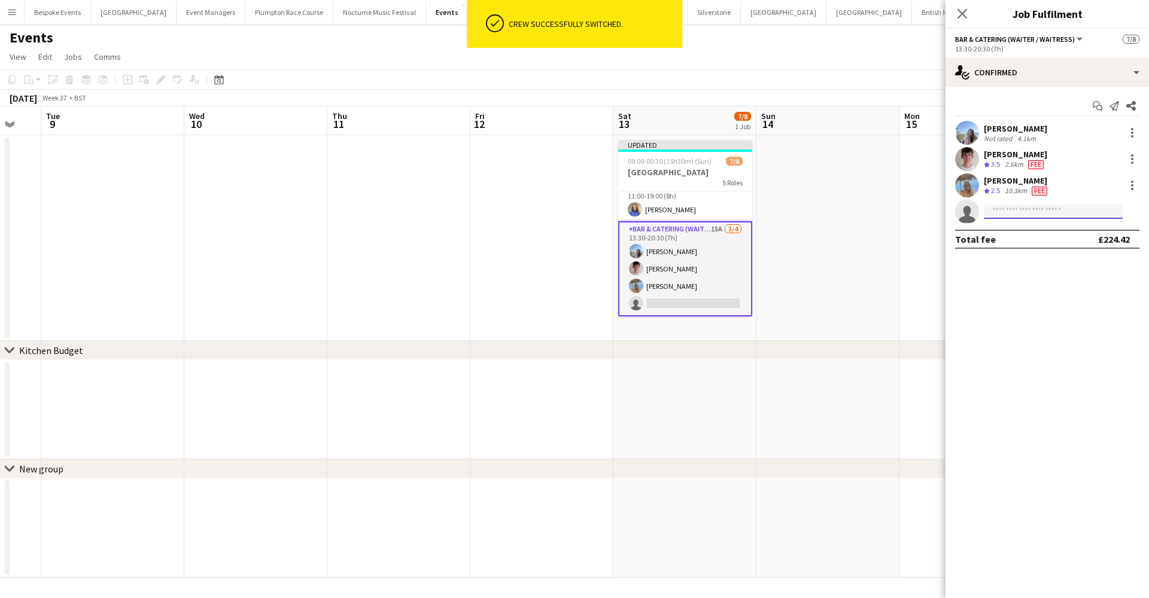
click at [1006, 212] on input at bounding box center [1053, 212] width 139 height 14
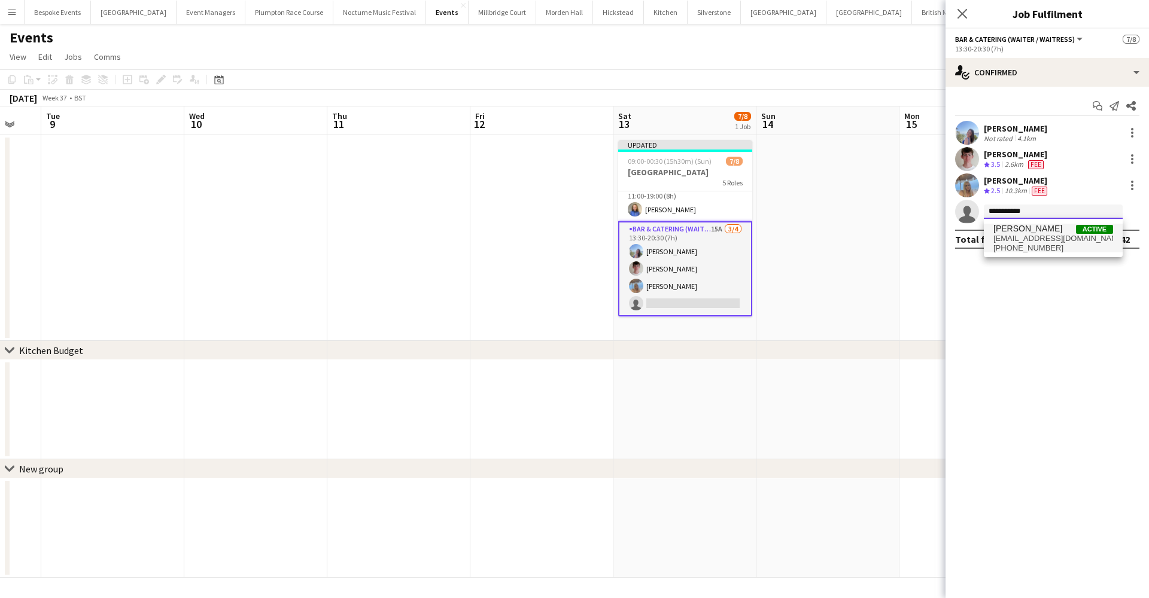
type input "**********"
click at [1047, 239] on span "[EMAIL_ADDRESS][DOMAIN_NAME]" at bounding box center [1053, 239] width 120 height 10
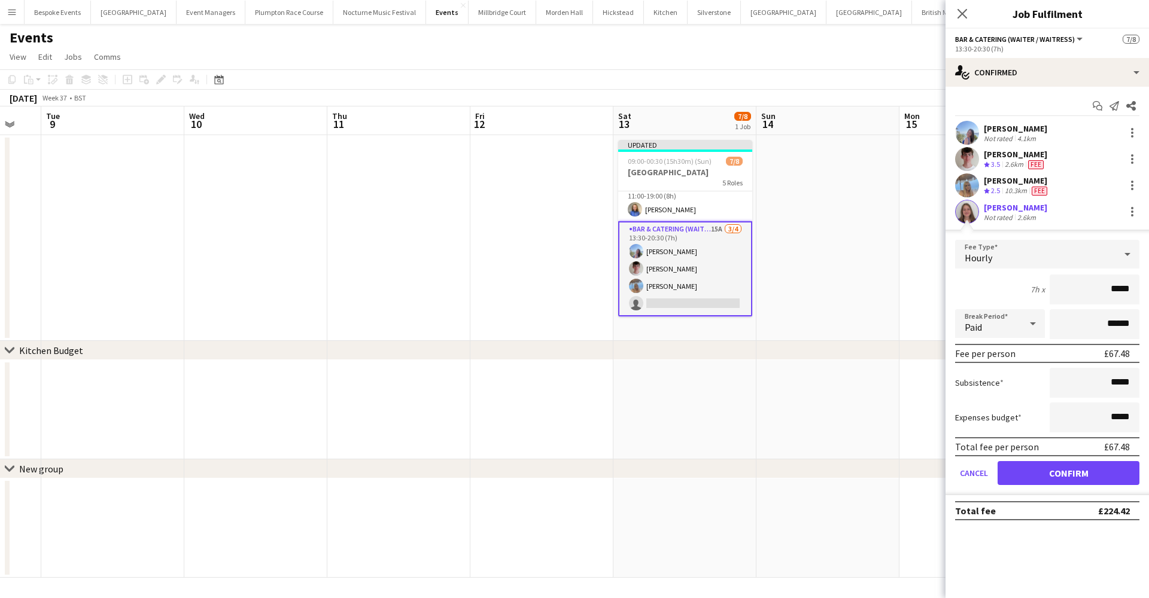
click at [1087, 243] on div "Hourly" at bounding box center [1035, 254] width 160 height 29
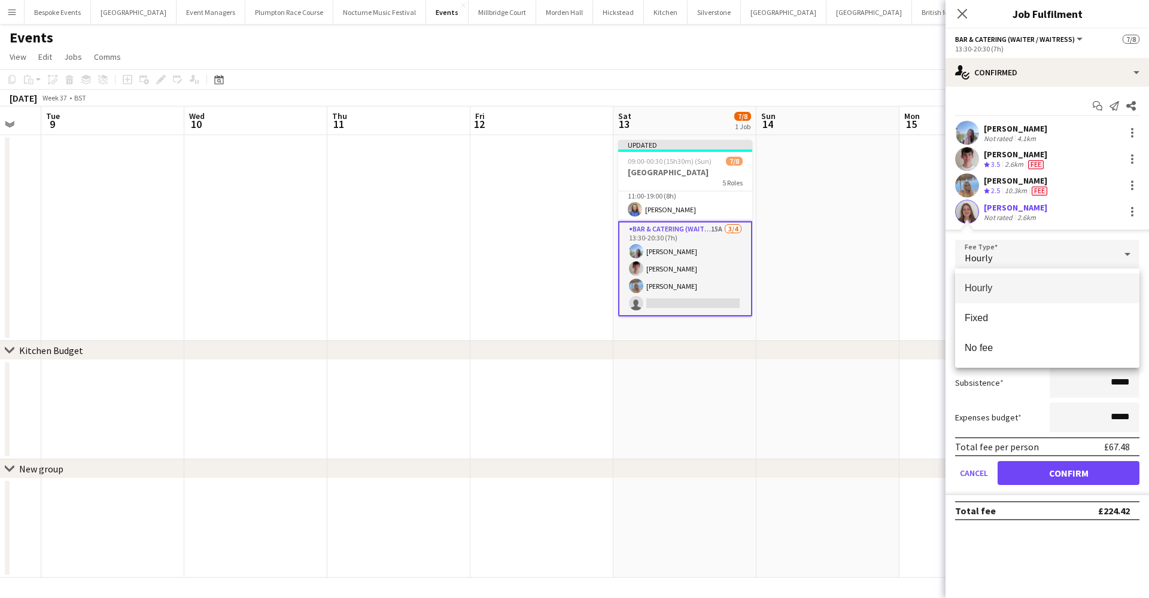
click at [1072, 475] on div at bounding box center [574, 299] width 1149 height 598
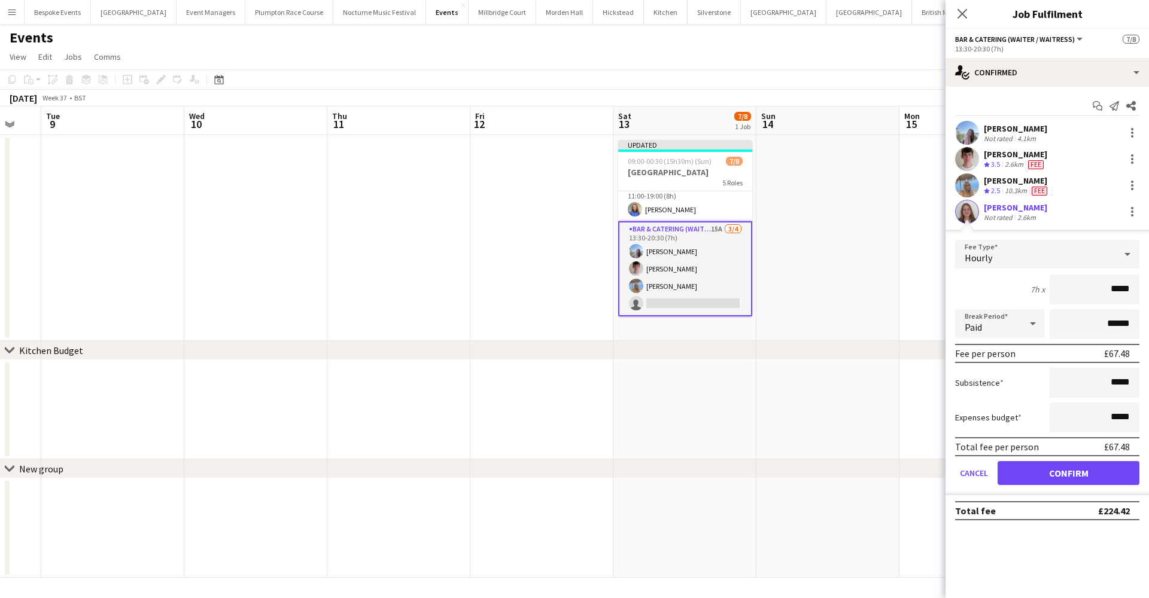
click at [1047, 467] on button "Confirm" at bounding box center [1068, 473] width 142 height 24
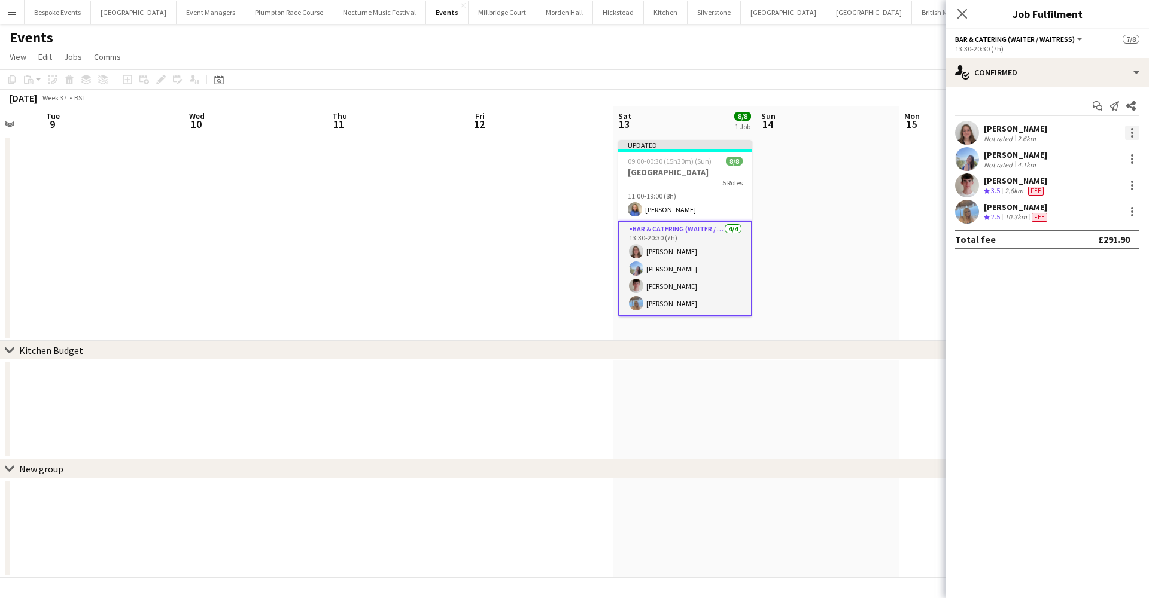
click at [1129, 135] on div at bounding box center [1132, 133] width 14 height 14
click at [1104, 153] on span "Edit fee" at bounding box center [1092, 155] width 74 height 11
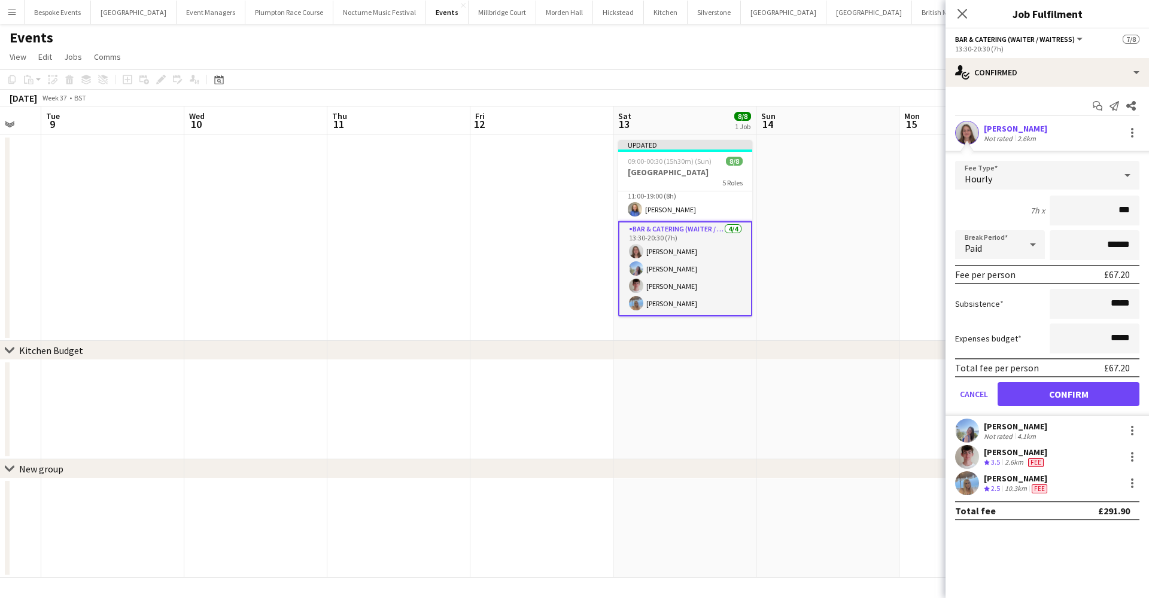
type input "**"
type input "******"
click at [1068, 394] on button "Confirm" at bounding box center [1068, 394] width 142 height 24
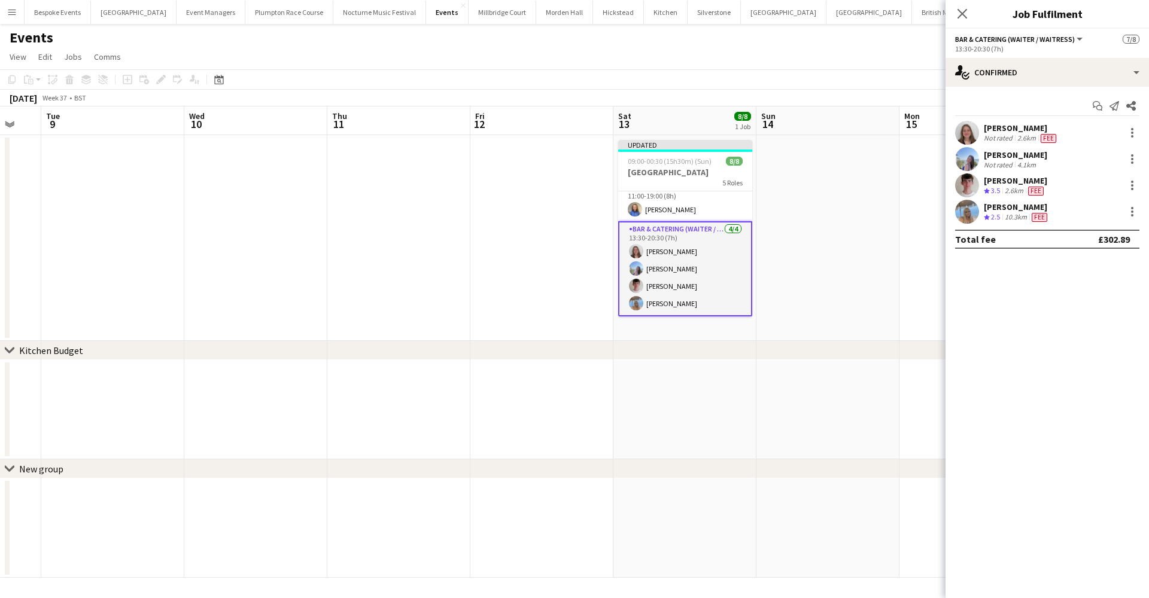
click at [830, 284] on app-date-cell at bounding box center [827, 238] width 143 height 206
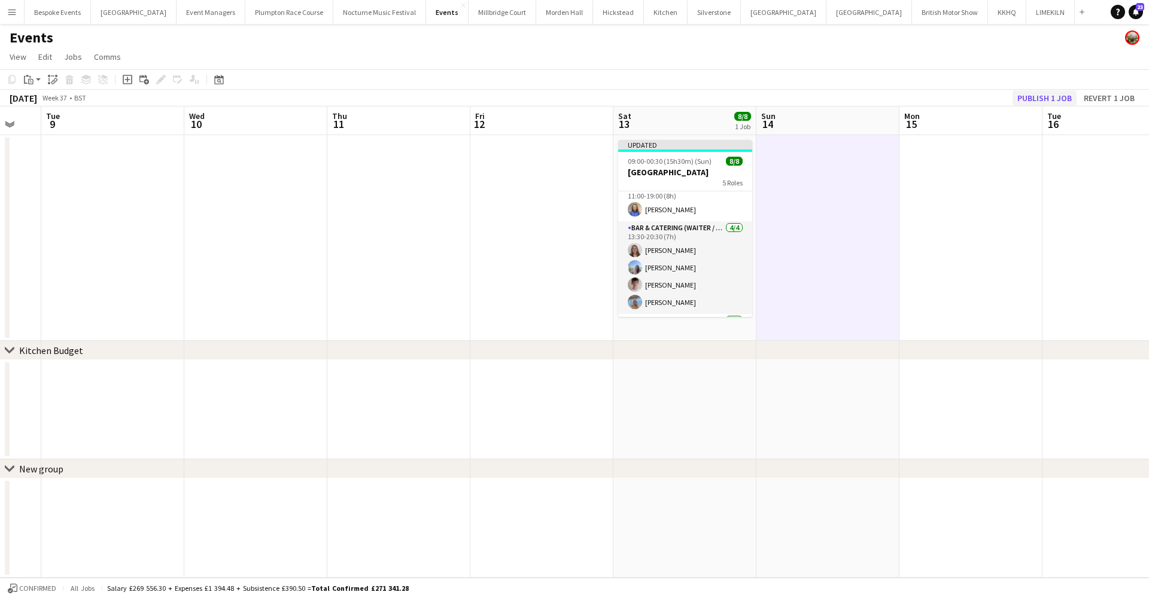
click at [1027, 96] on button "Publish 1 job" at bounding box center [1044, 98] width 64 height 16
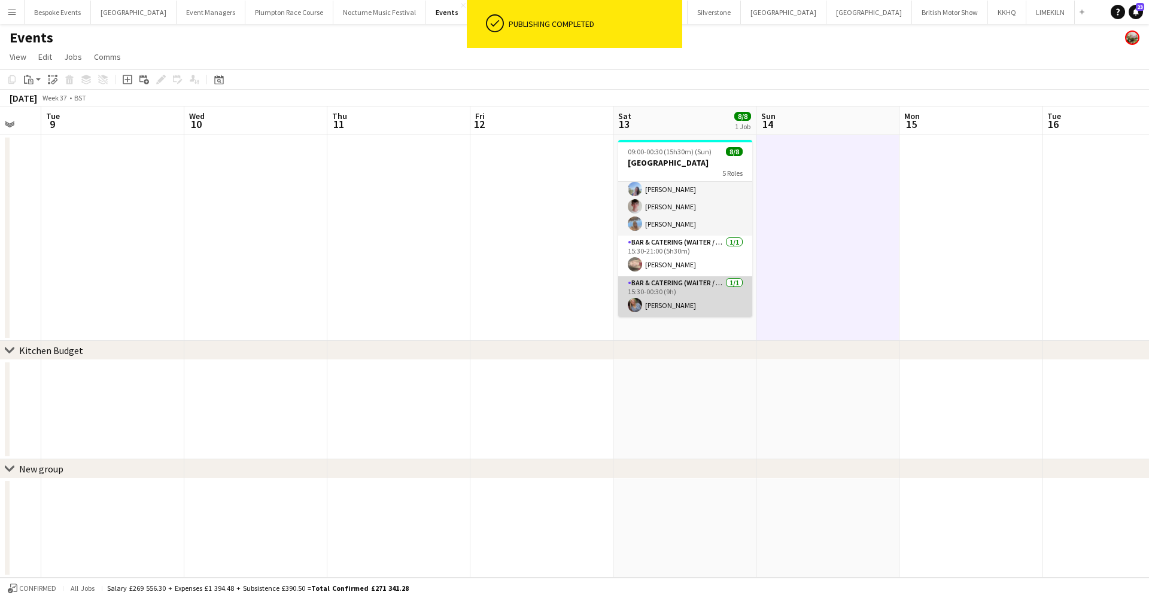
scroll to position [120, 0]
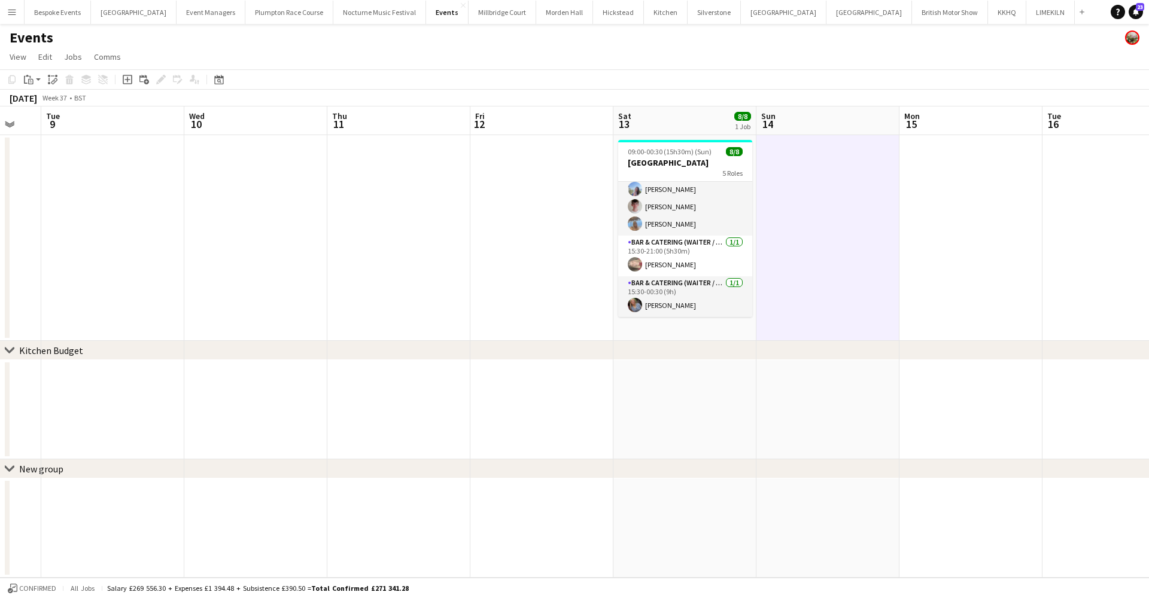
click at [10, 12] on app-icon "Menu" at bounding box center [12, 12] width 10 height 10
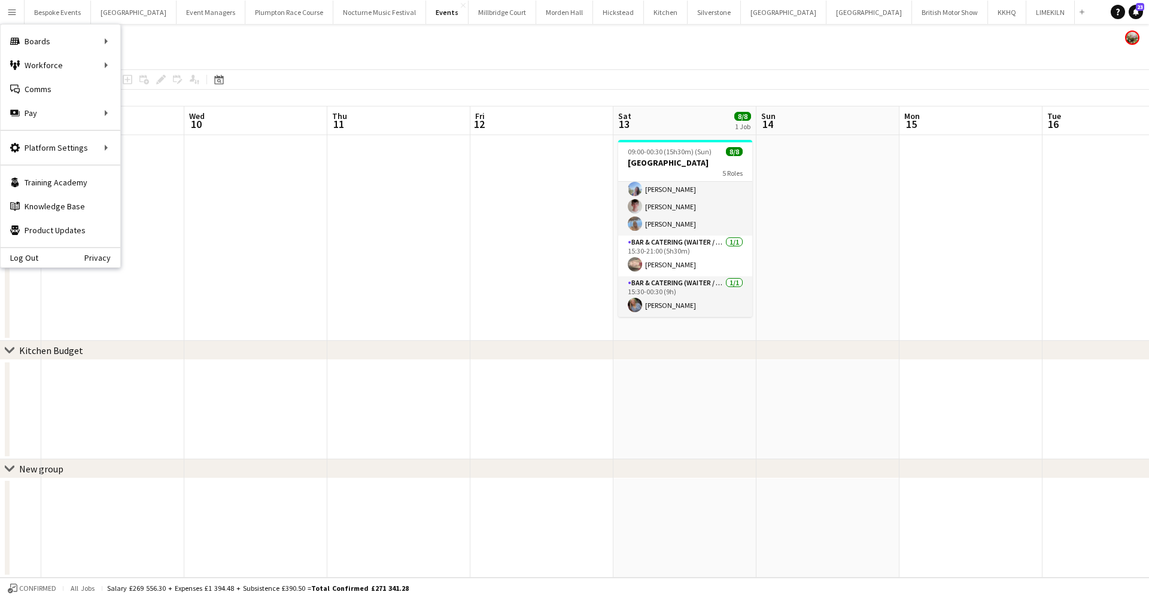
click at [10, 12] on app-icon "Menu" at bounding box center [12, 12] width 10 height 10
click at [138, 65] on link "My Workforce" at bounding box center [181, 65] width 120 height 24
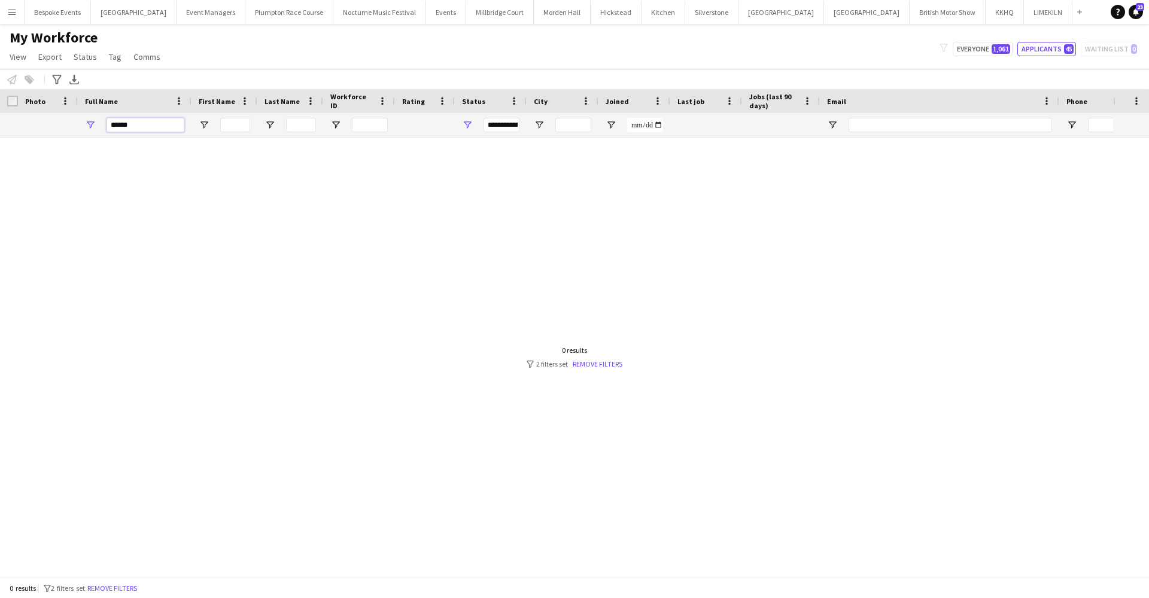
click at [155, 130] on input "******" at bounding box center [145, 125] width 78 height 14
type input "*"
type input "*********"
click at [997, 44] on span "1,061" at bounding box center [1000, 49] width 19 height 10
type input "**********"
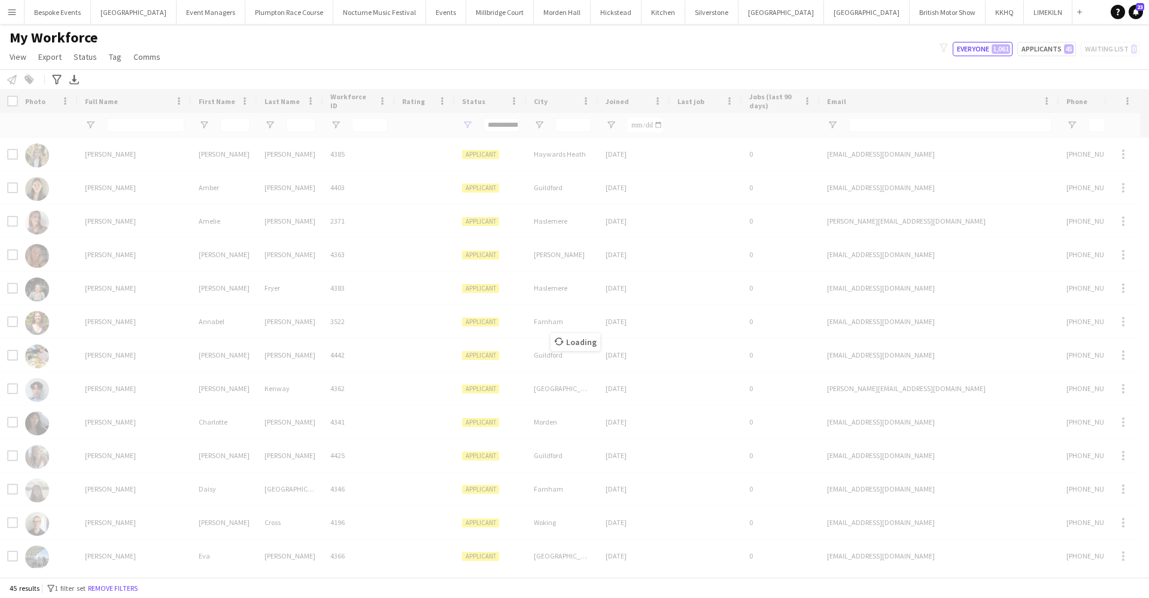
click at [147, 123] on div "Loading" at bounding box center [574, 333] width 1149 height 488
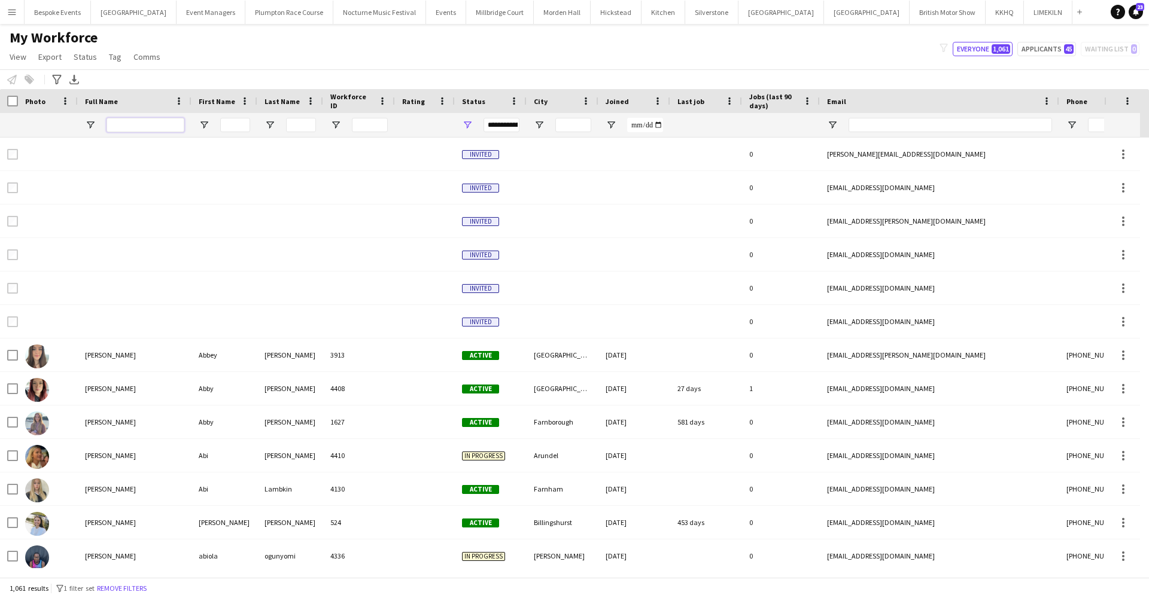
click at [147, 123] on input "Full Name Filter Input" at bounding box center [145, 125] width 78 height 14
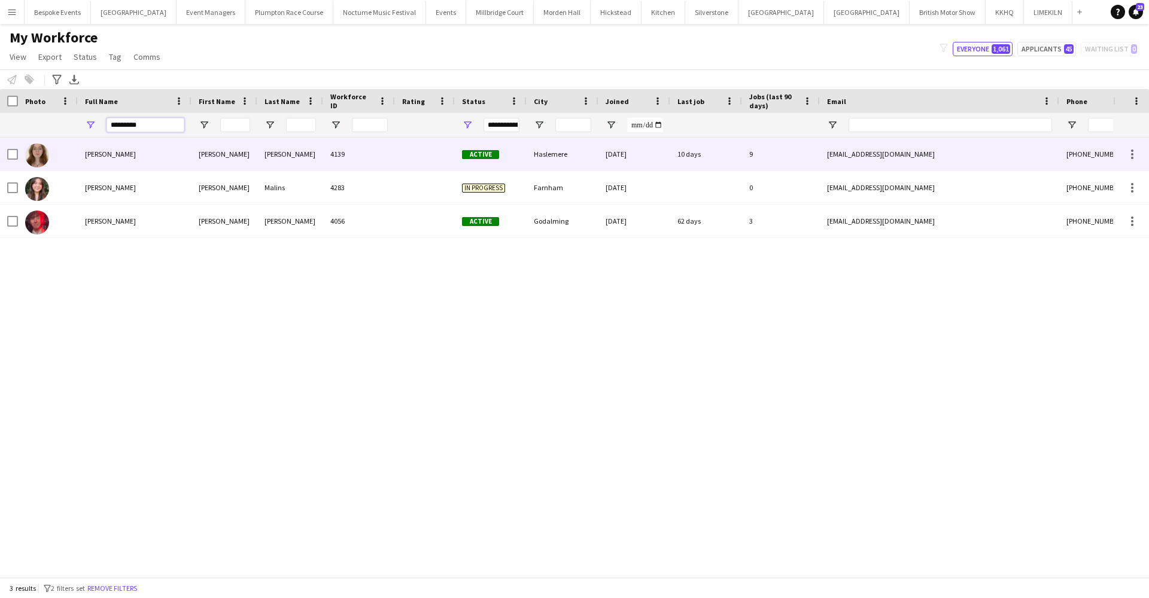
type input "*********"
click at [147, 153] on div "[PERSON_NAME]" at bounding box center [135, 154] width 114 height 33
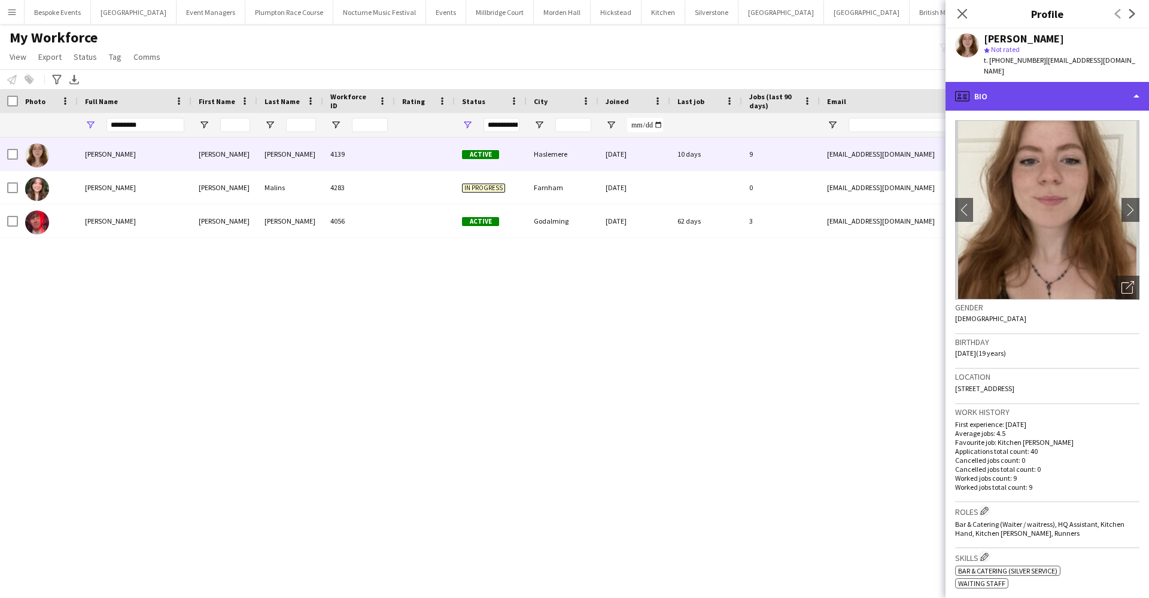
click at [1037, 86] on div "profile Bio" at bounding box center [1046, 96] width 203 height 29
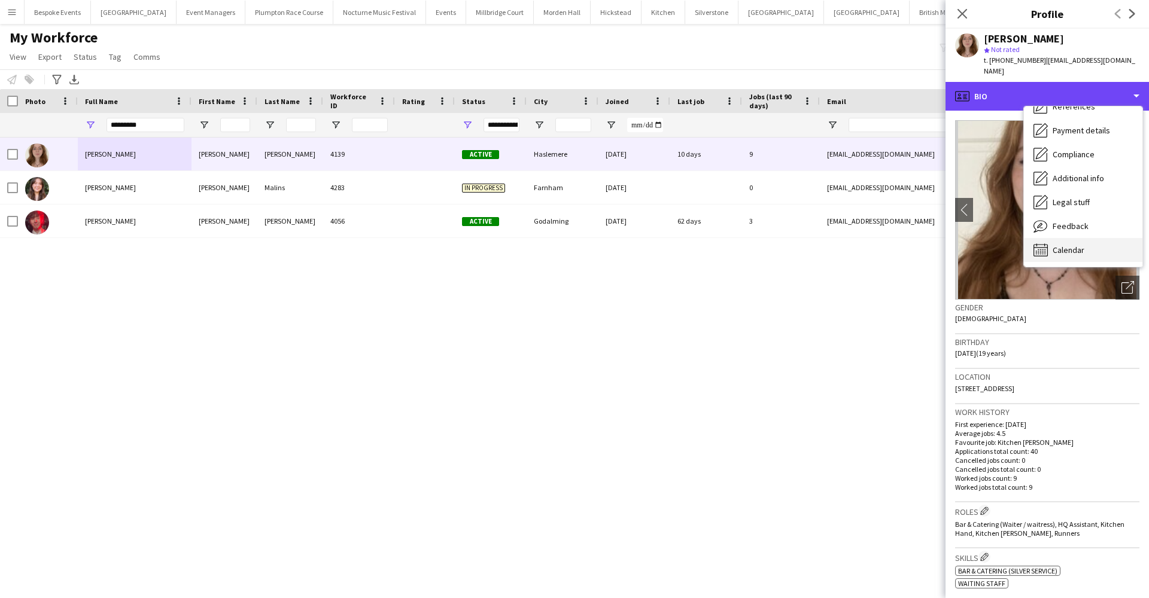
scroll to position [136, 0]
click at [1077, 238] on div "Calendar Calendar" at bounding box center [1083, 250] width 118 height 24
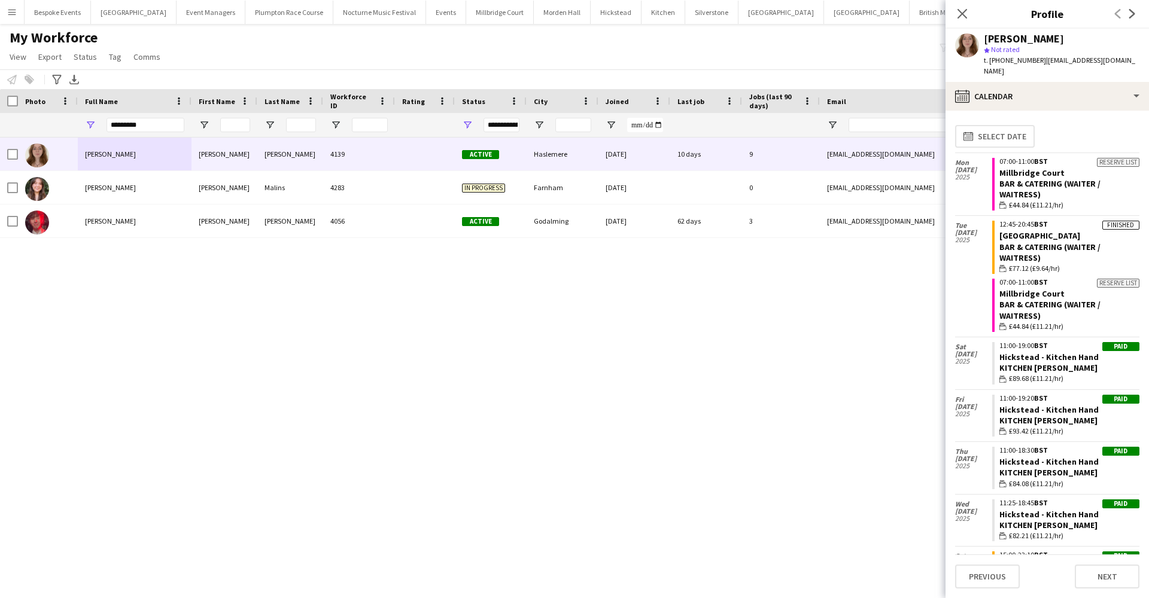
scroll to position [0, 0]
click at [498, 10] on button "[GEOGRAPHIC_DATA]" at bounding box center [500, 12] width 68 height 23
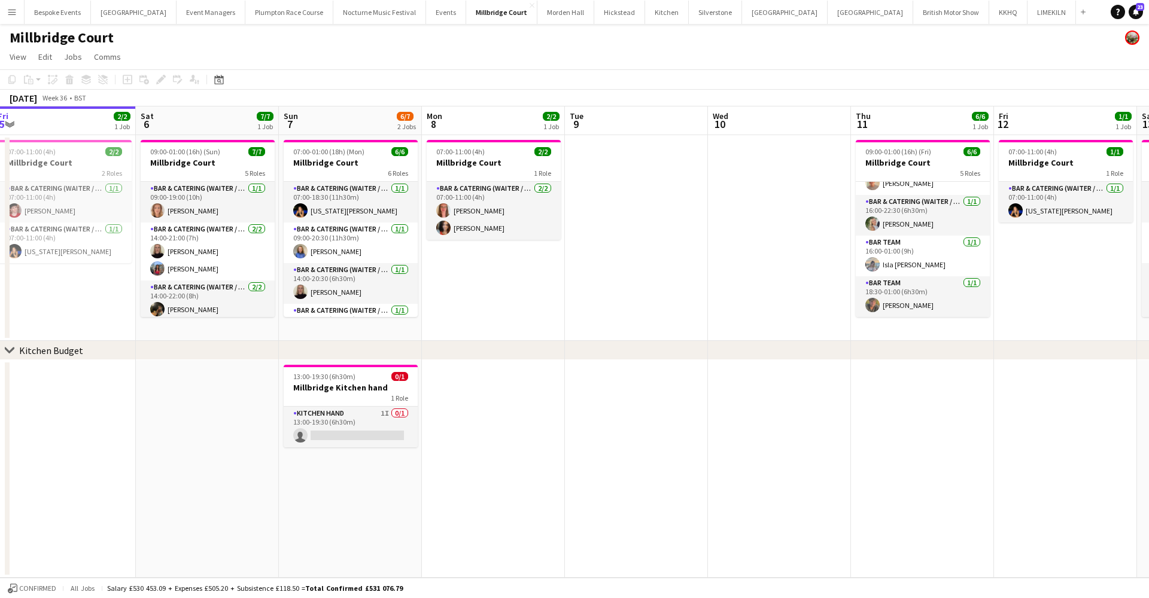
scroll to position [86, 0]
click at [8, 13] on app-icon "Menu" at bounding box center [12, 12] width 10 height 10
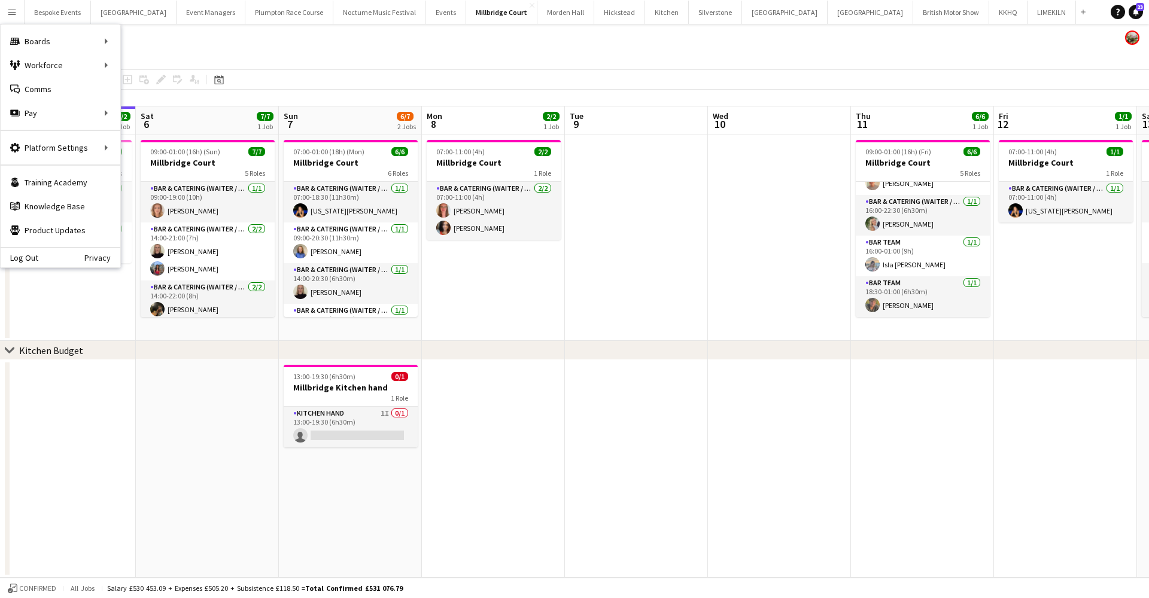
click at [8, 13] on app-icon "Menu" at bounding box center [12, 12] width 10 height 10
click at [165, 66] on link "My Workforce" at bounding box center [181, 65] width 120 height 24
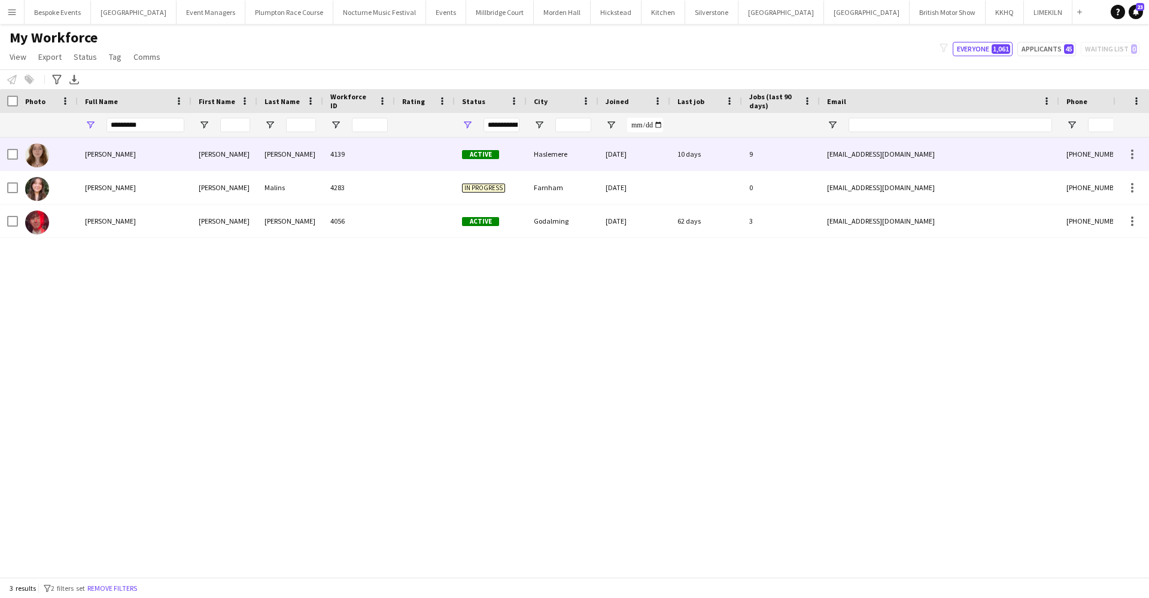
click at [144, 157] on div "[PERSON_NAME]" at bounding box center [135, 154] width 114 height 33
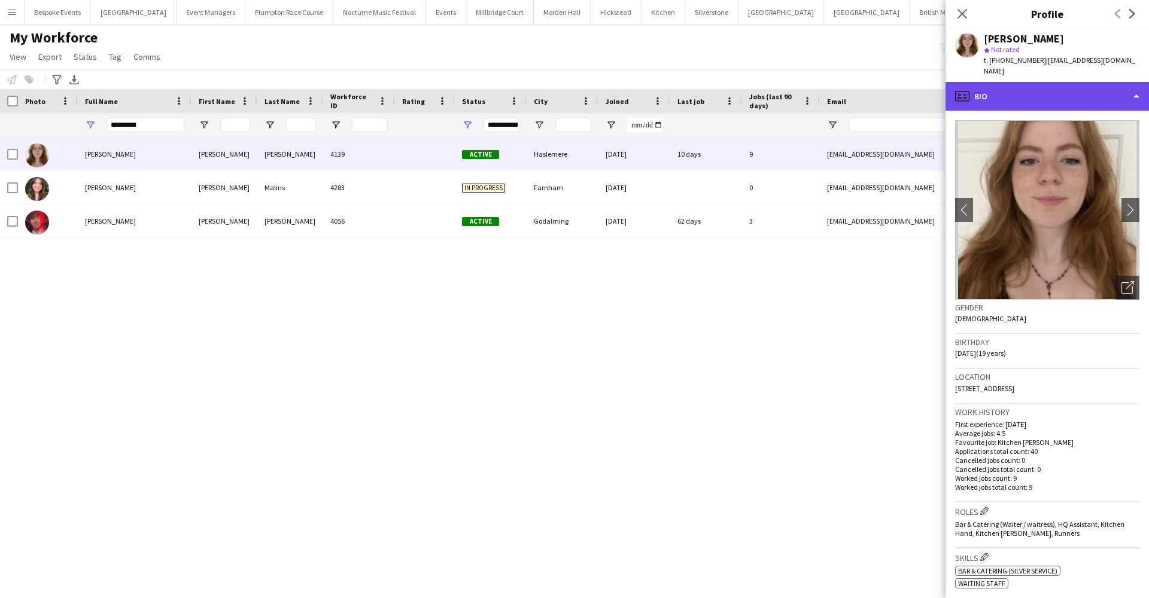
click at [1087, 89] on div "profile Bio" at bounding box center [1046, 96] width 203 height 29
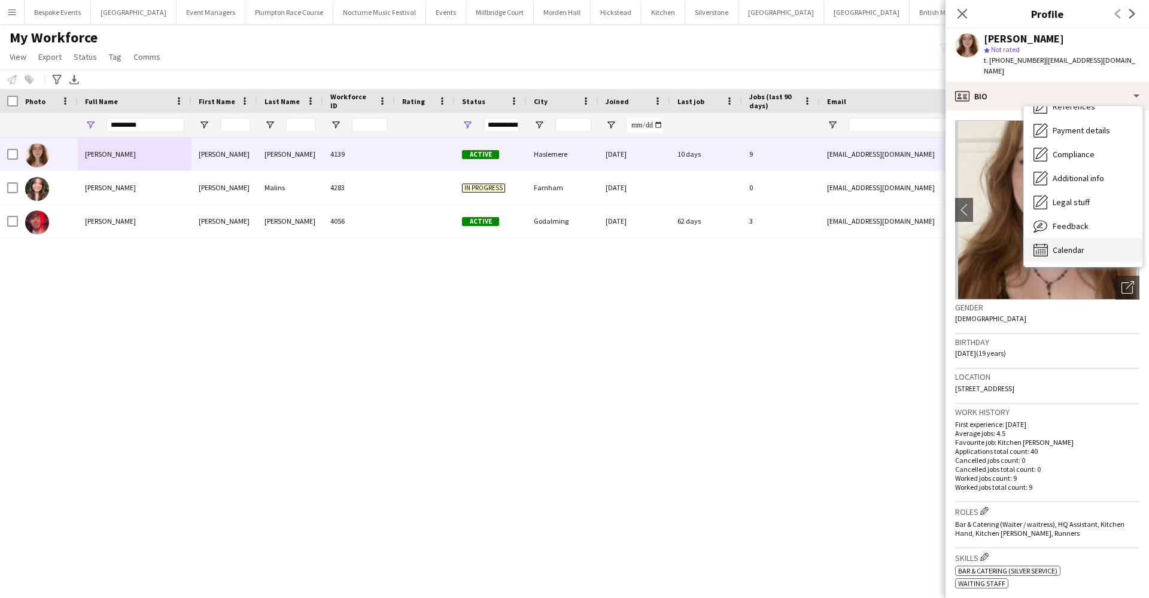
scroll to position [136, 0]
click at [1055, 245] on span "Calendar" at bounding box center [1068, 250] width 32 height 11
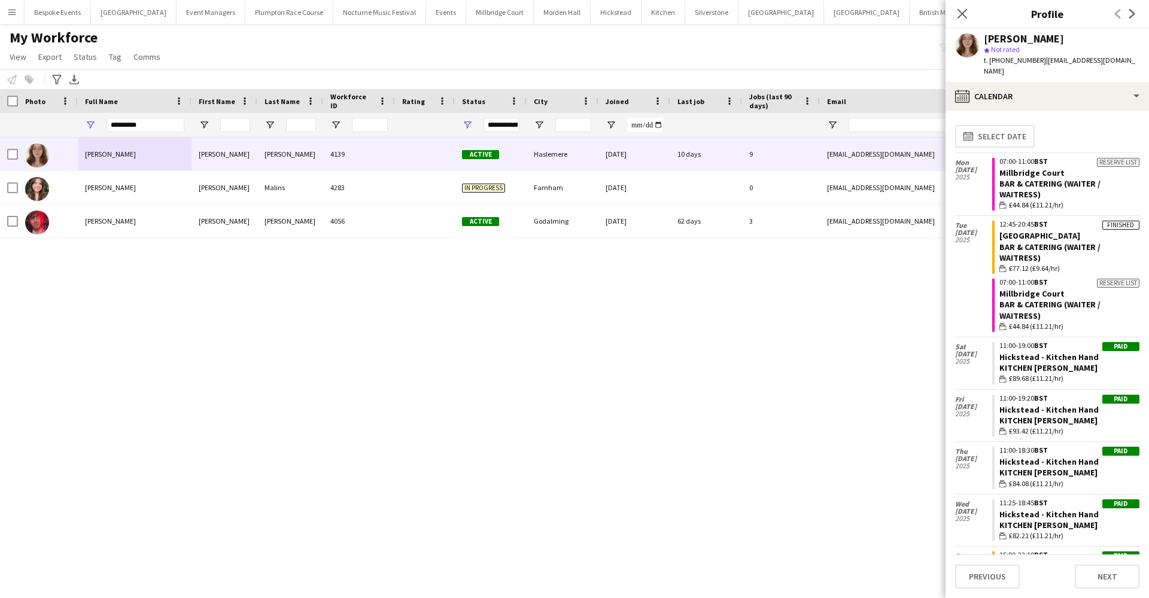
scroll to position [0, 0]
click at [963, 14] on icon at bounding box center [961, 13] width 11 height 11
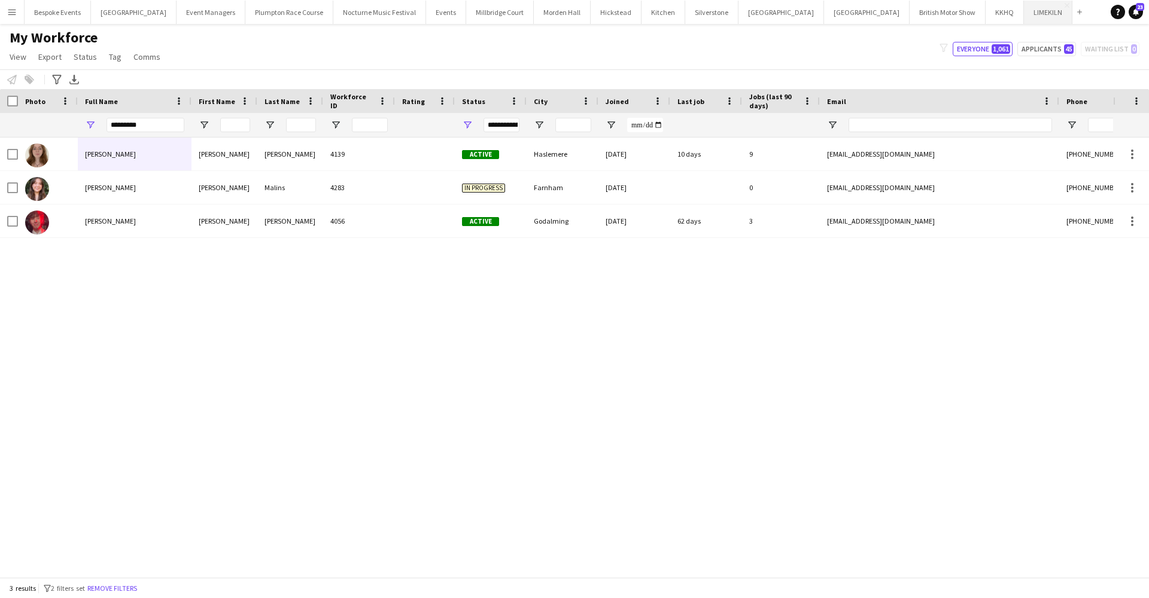
click at [1024, 13] on button "LIMEKILN Close" at bounding box center [1048, 12] width 48 height 23
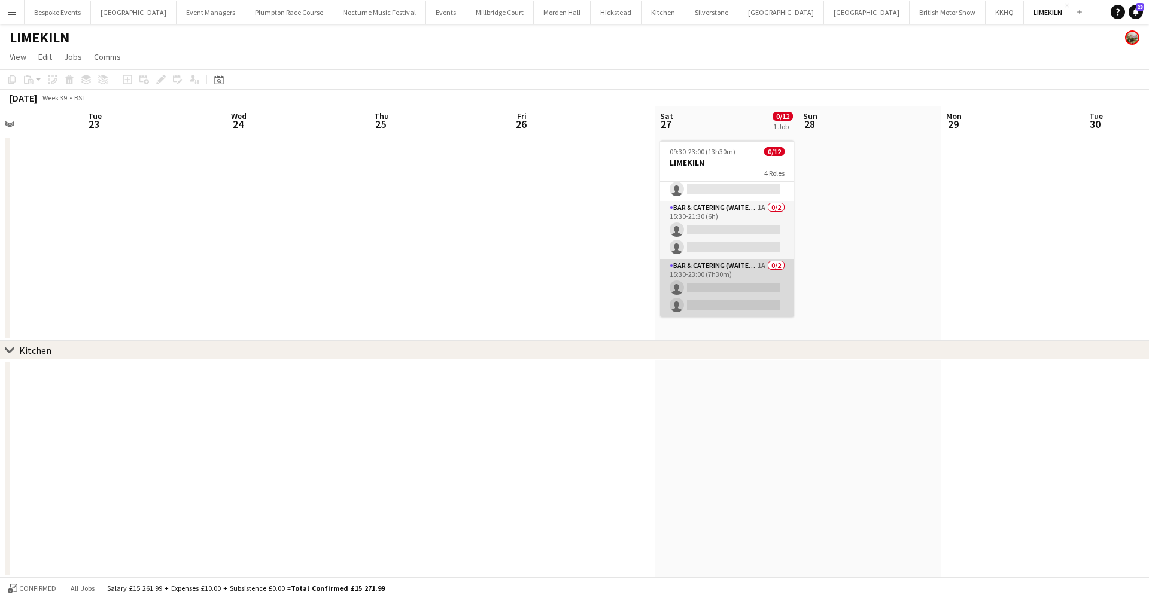
scroll to position [166, 0]
click at [749, 270] on app-card-role "Bar & Catering (Waiter / waitress) 1A 0/2 15:30-23:00 (7h30m) single-neutral-ac…" at bounding box center [727, 288] width 134 height 58
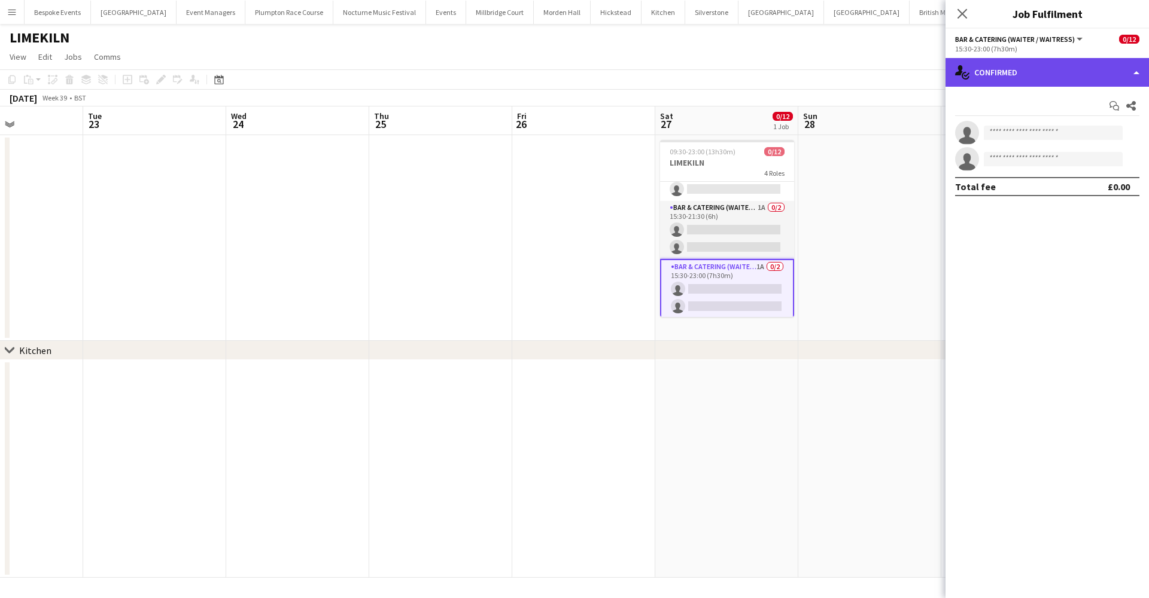
click at [1067, 84] on div "single-neutral-actions-check-2 Confirmed" at bounding box center [1046, 72] width 203 height 29
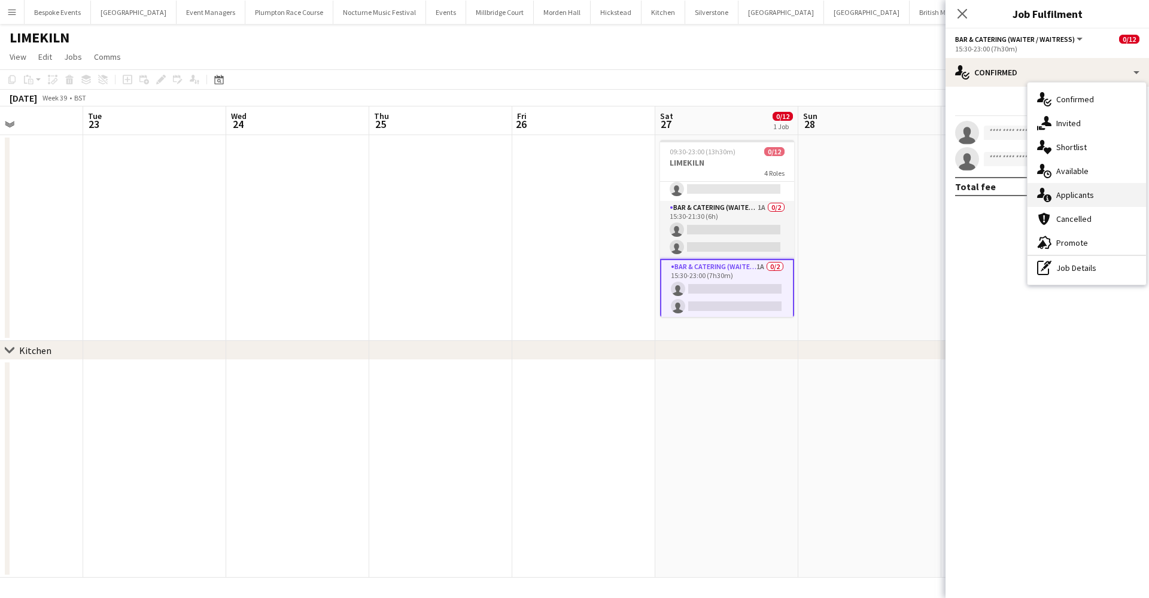
click at [1079, 189] on div "single-neutral-actions-information Applicants" at bounding box center [1086, 195] width 118 height 24
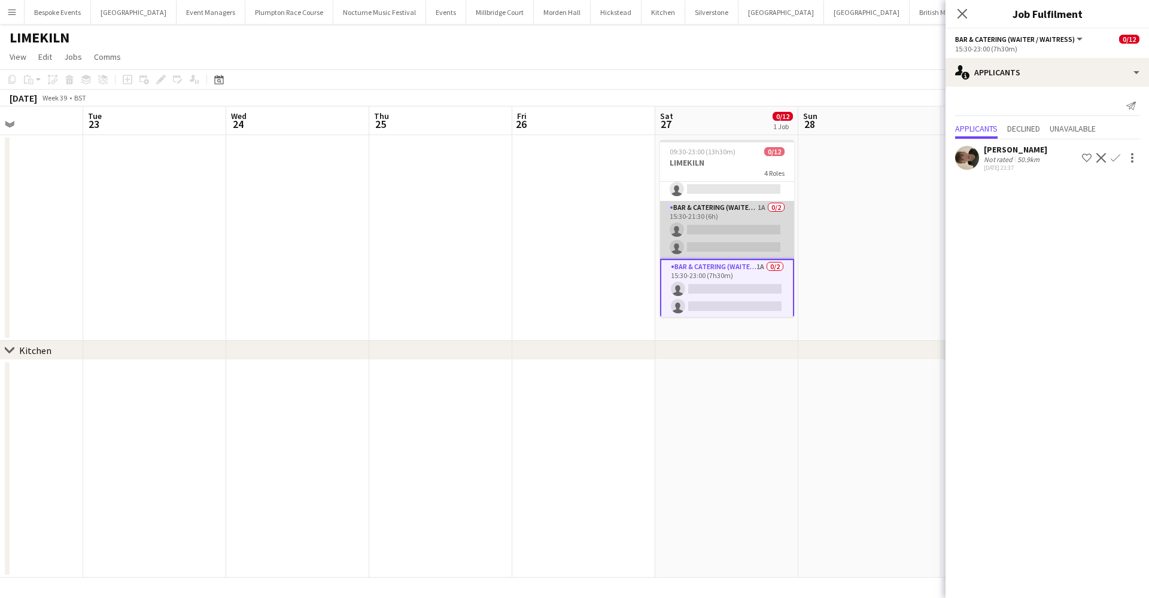
click at [692, 224] on app-card-role "Bar & Catering (Waiter / waitress) 1A 0/2 15:30-21:30 (6h) single-neutral-actio…" at bounding box center [727, 230] width 134 height 58
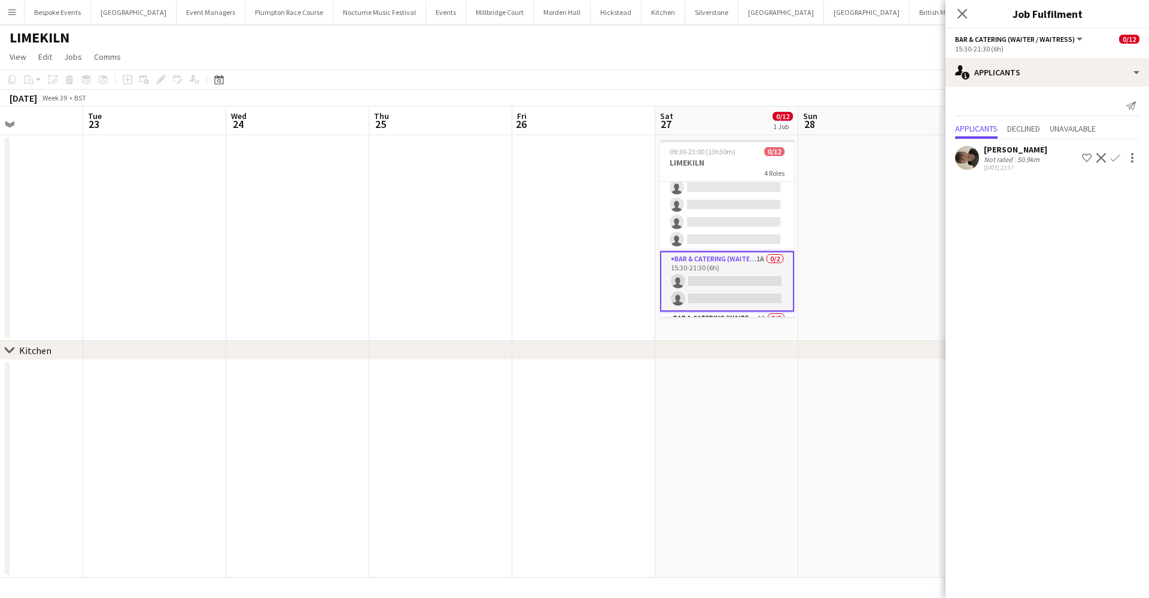
click at [692, 224] on app-card-role "Bar & Catering (Waiter / waitress) 1A 0/6 13:30-21:30 (8h) single-neutral-actio…" at bounding box center [727, 187] width 134 height 127
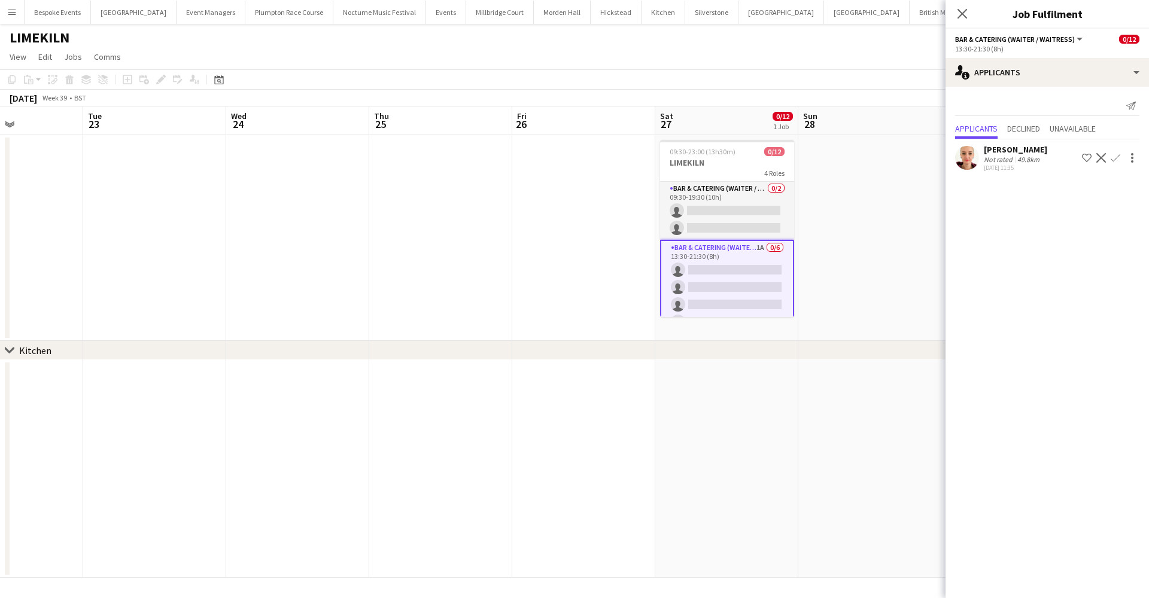
scroll to position [-1, 0]
click at [692, 224] on app-card-role "Bar & Catering (Waiter / waitress) 0/2 09:30-19:30 (10h) single-neutral-actions…" at bounding box center [727, 211] width 134 height 58
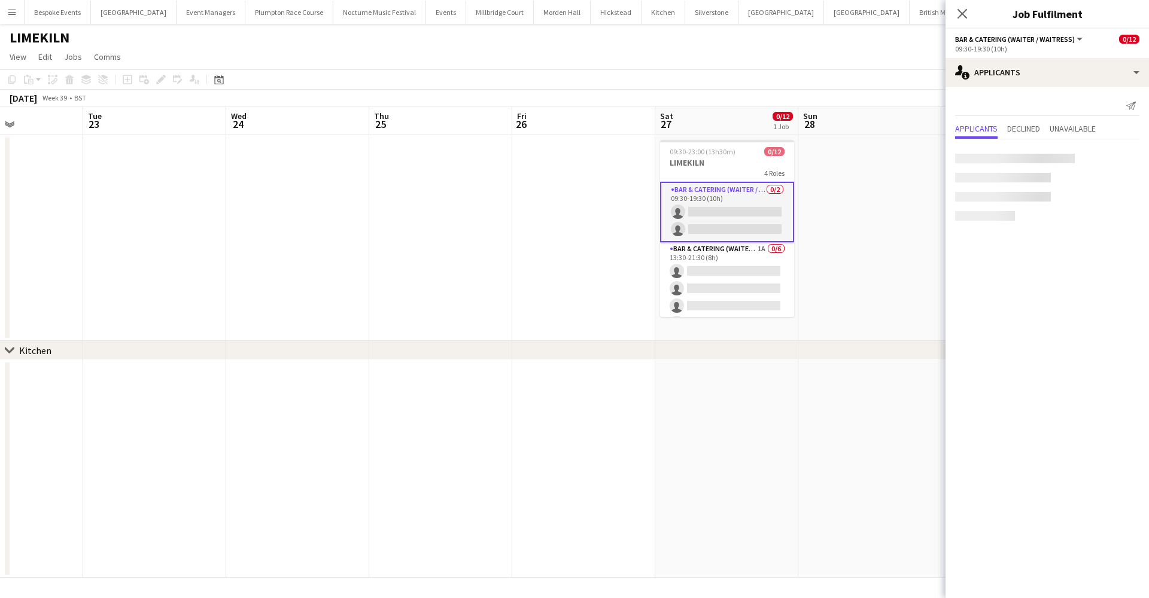
scroll to position [0, 0]
